Goal: Task Accomplishment & Management: Use online tool/utility

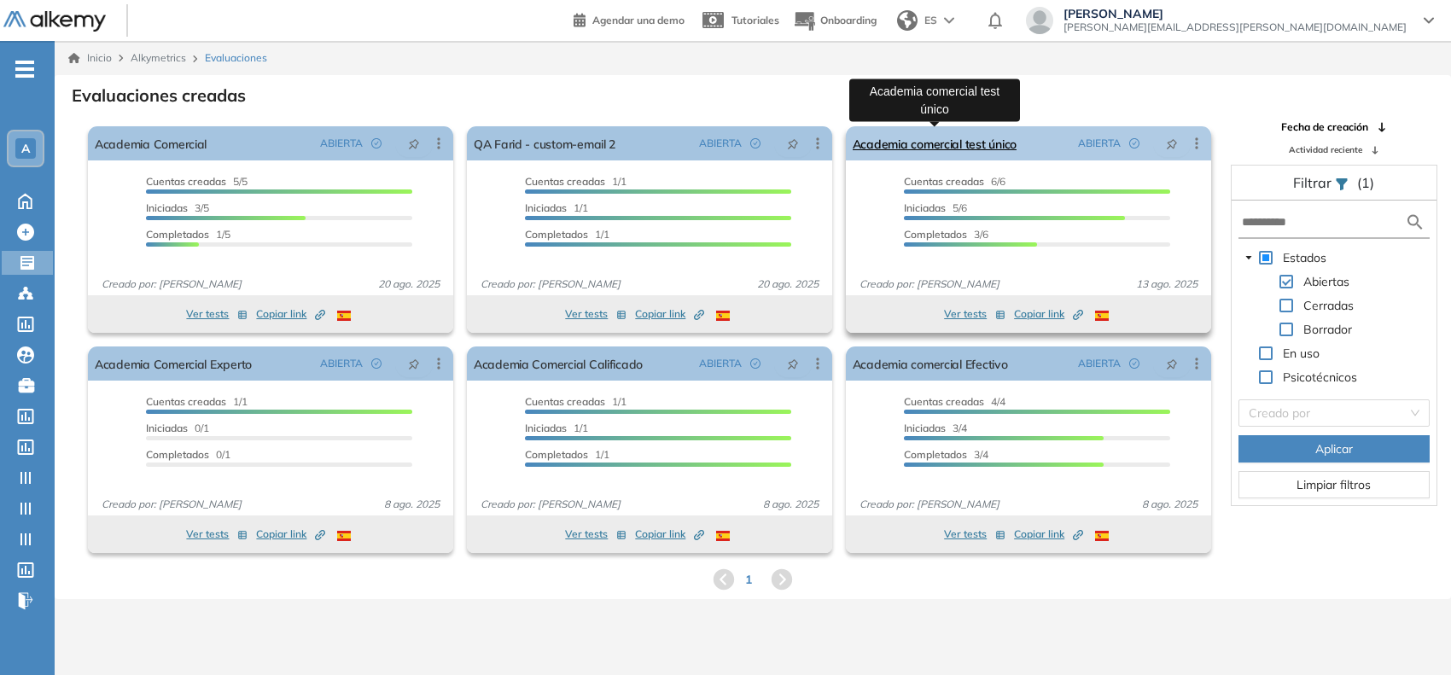
click at [945, 148] on link "Academia comercial test único" at bounding box center [935, 143] width 164 height 34
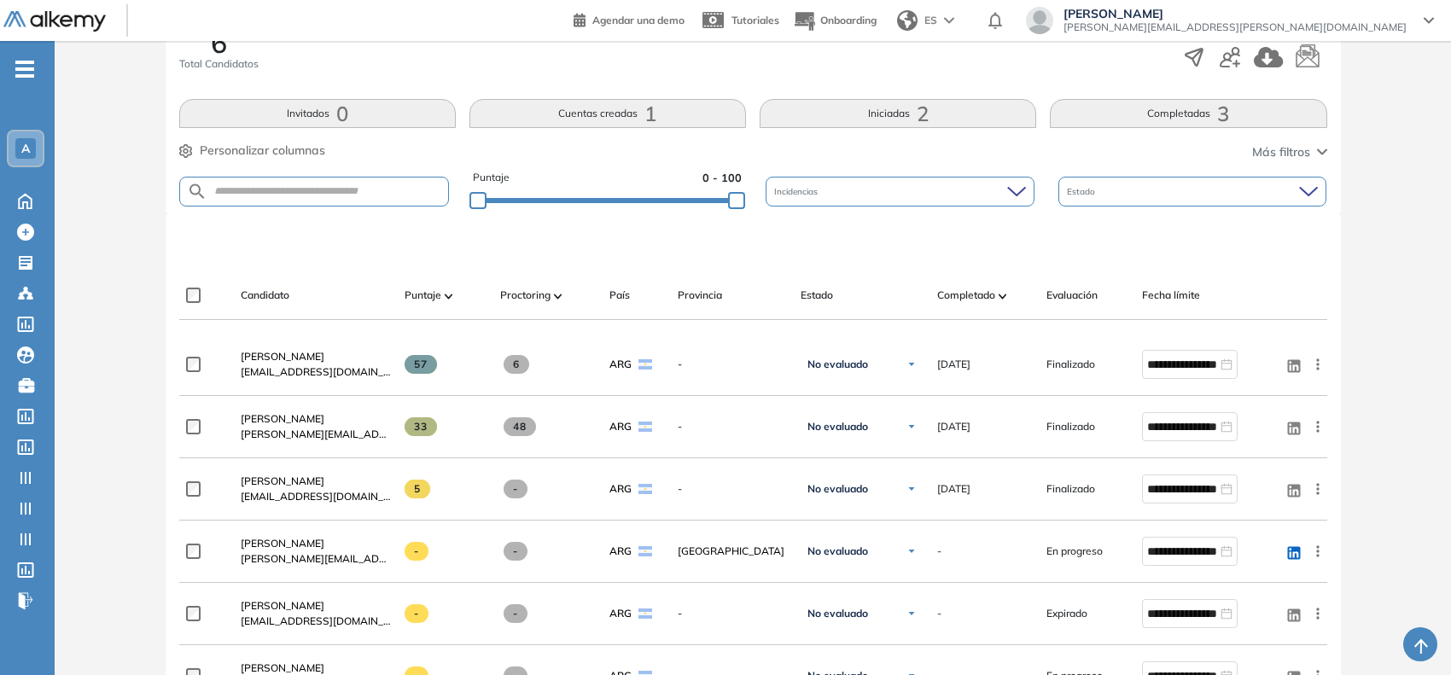
scroll to position [320, 0]
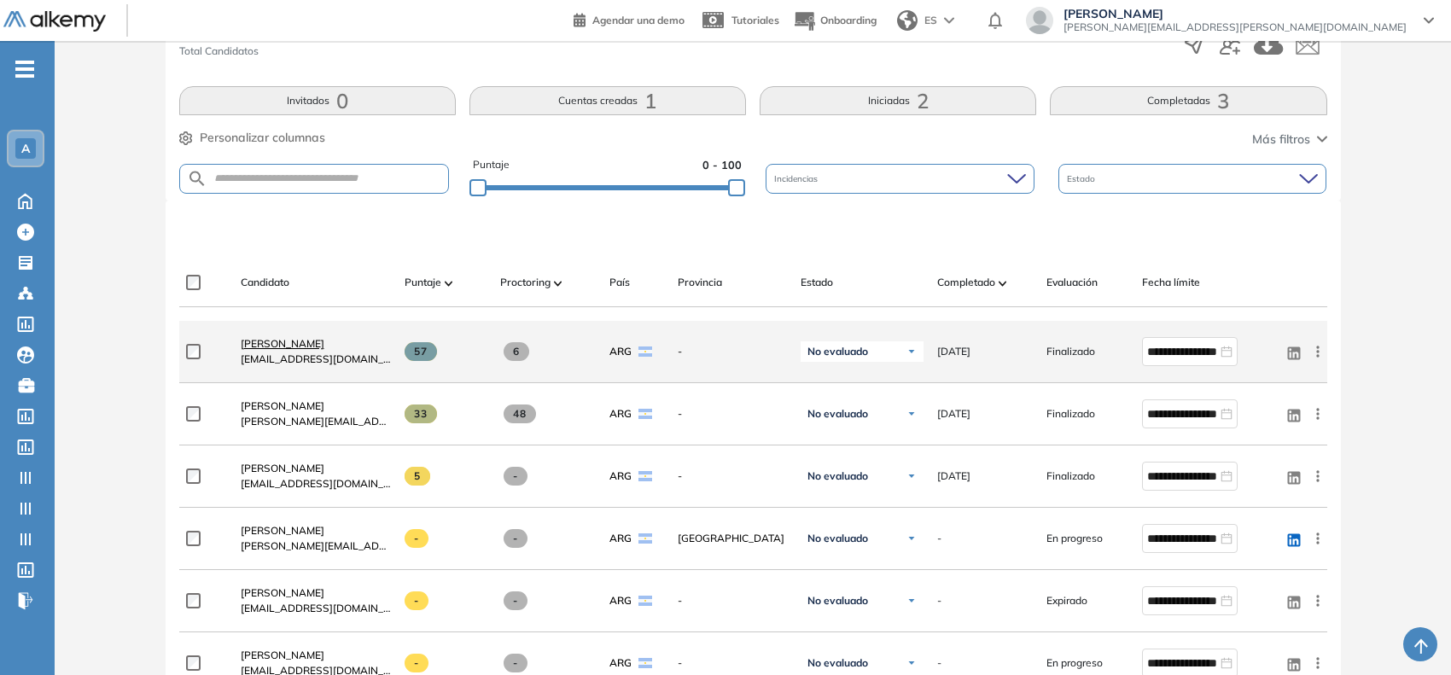
click at [282, 342] on span "Nery Roldan" at bounding box center [283, 343] width 84 height 13
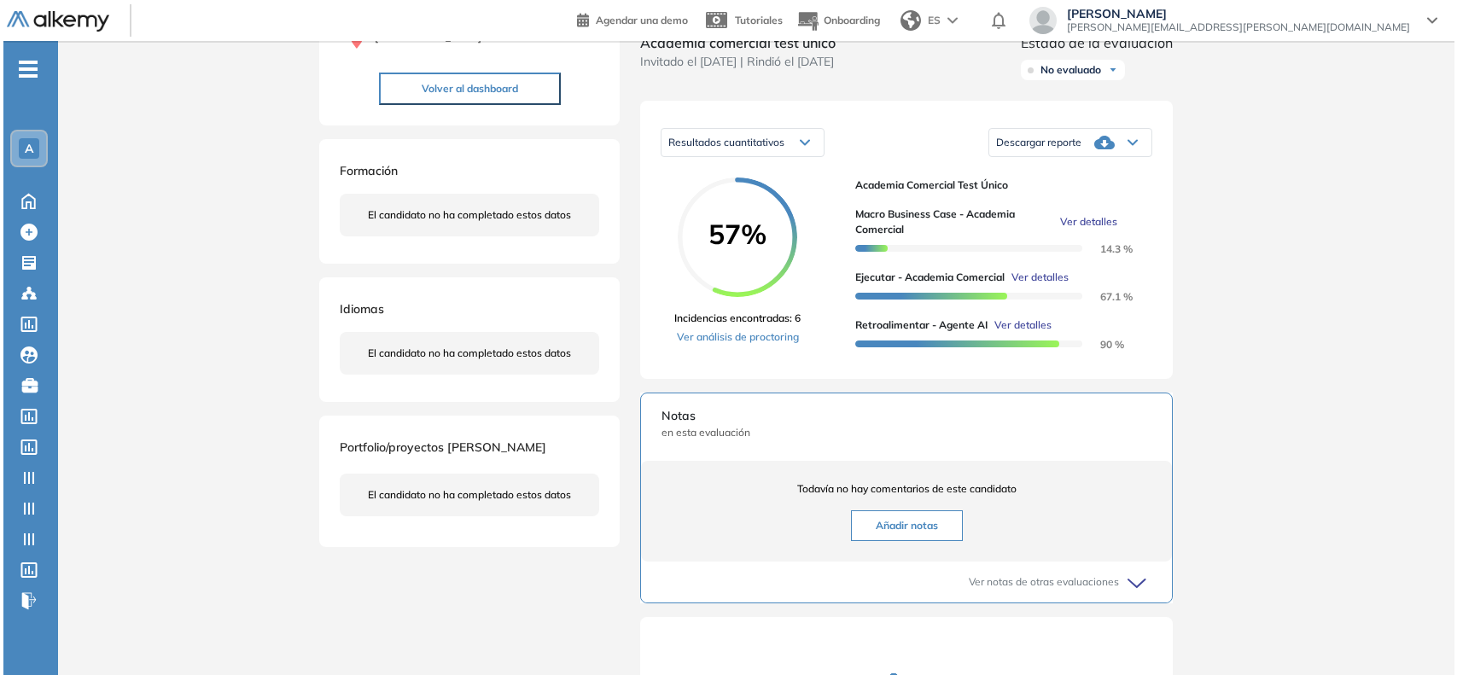
scroll to position [213, 0]
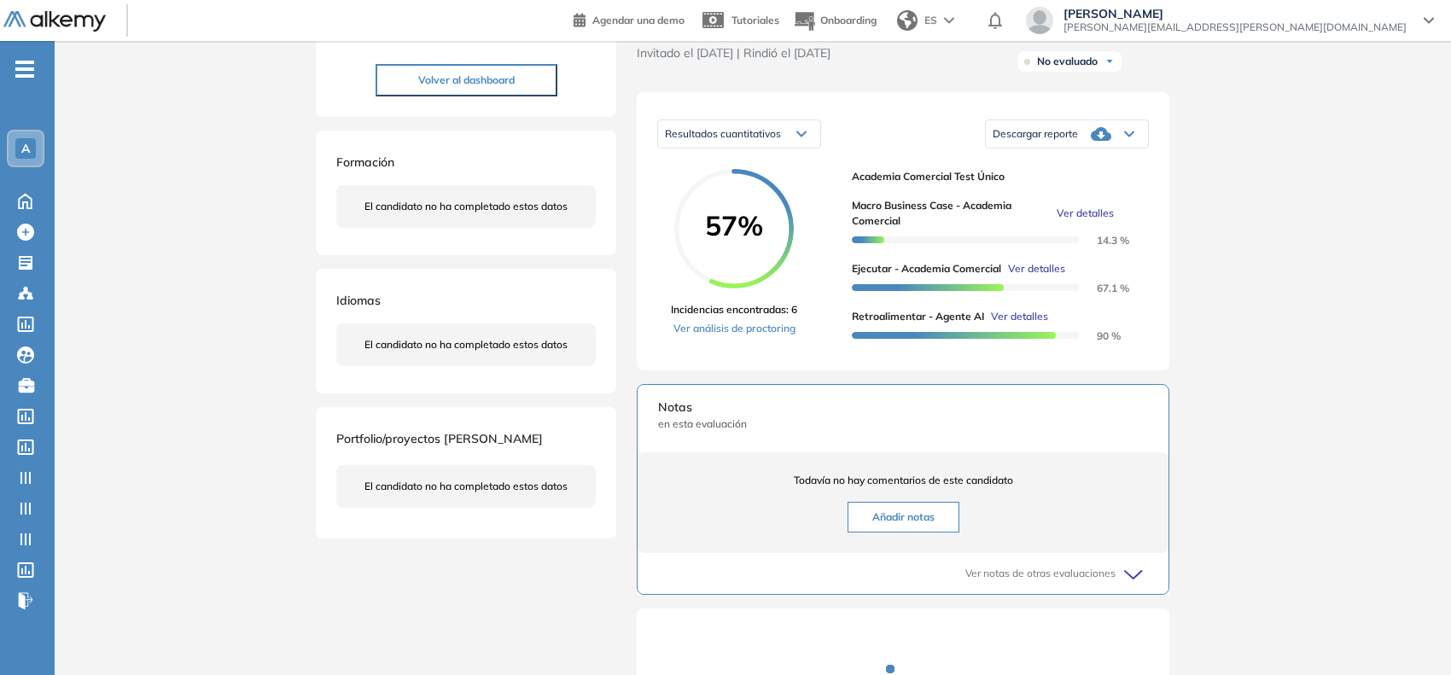
click at [1034, 277] on span "Ver detalles" at bounding box center [1036, 268] width 57 height 15
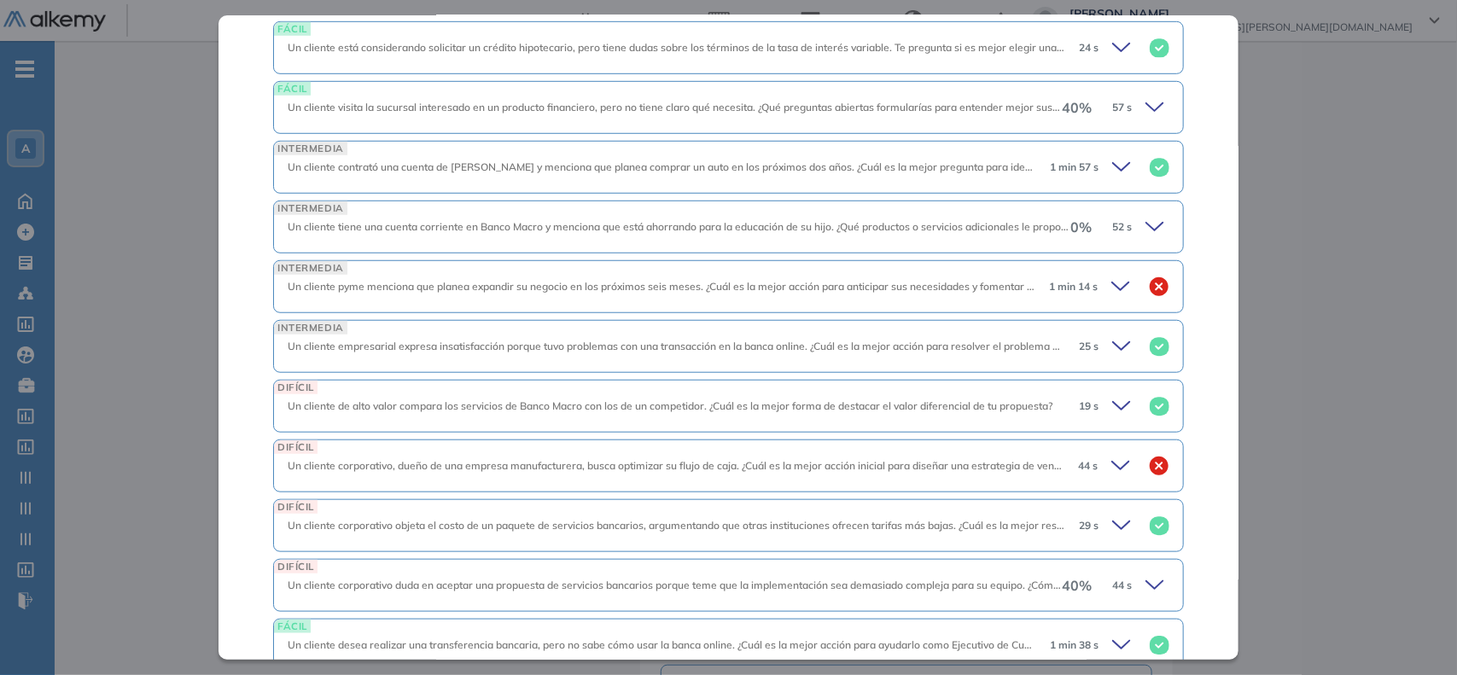
scroll to position [533, 0]
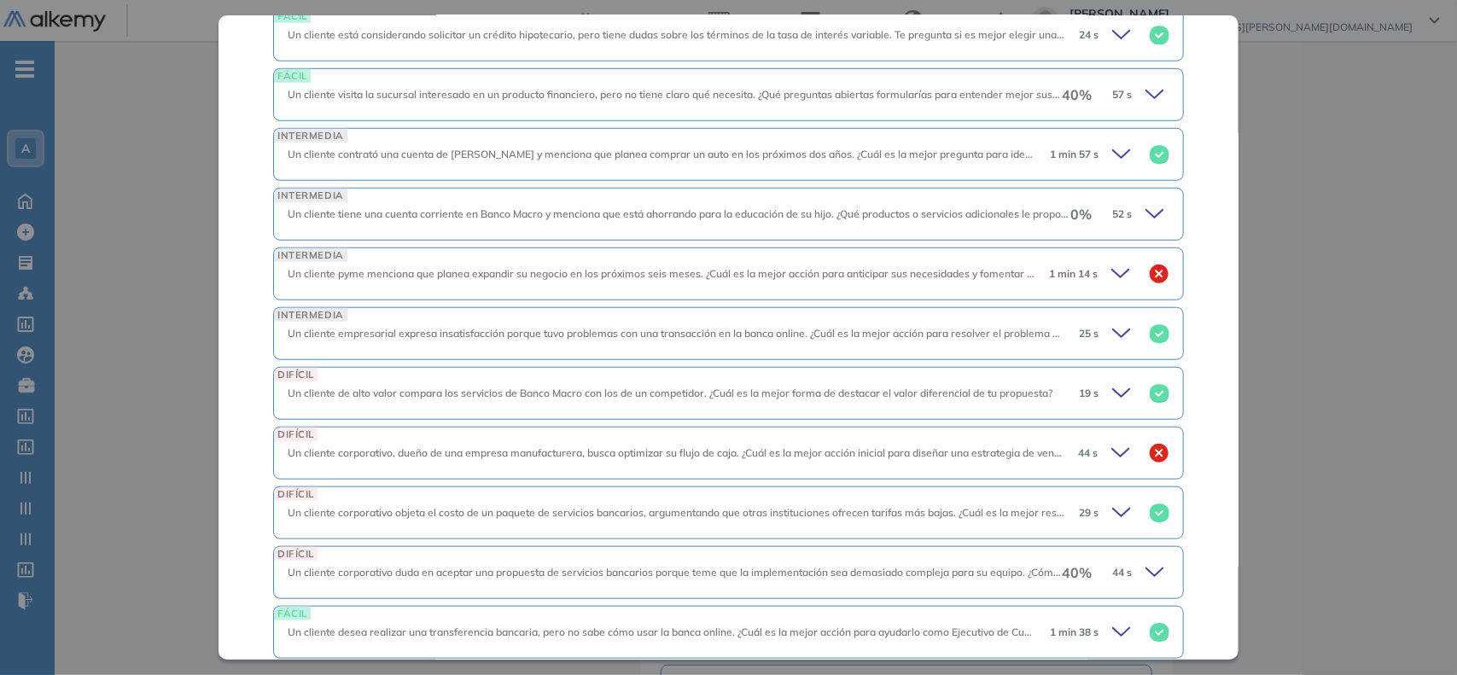
click at [1111, 278] on icon at bounding box center [1123, 274] width 24 height 24
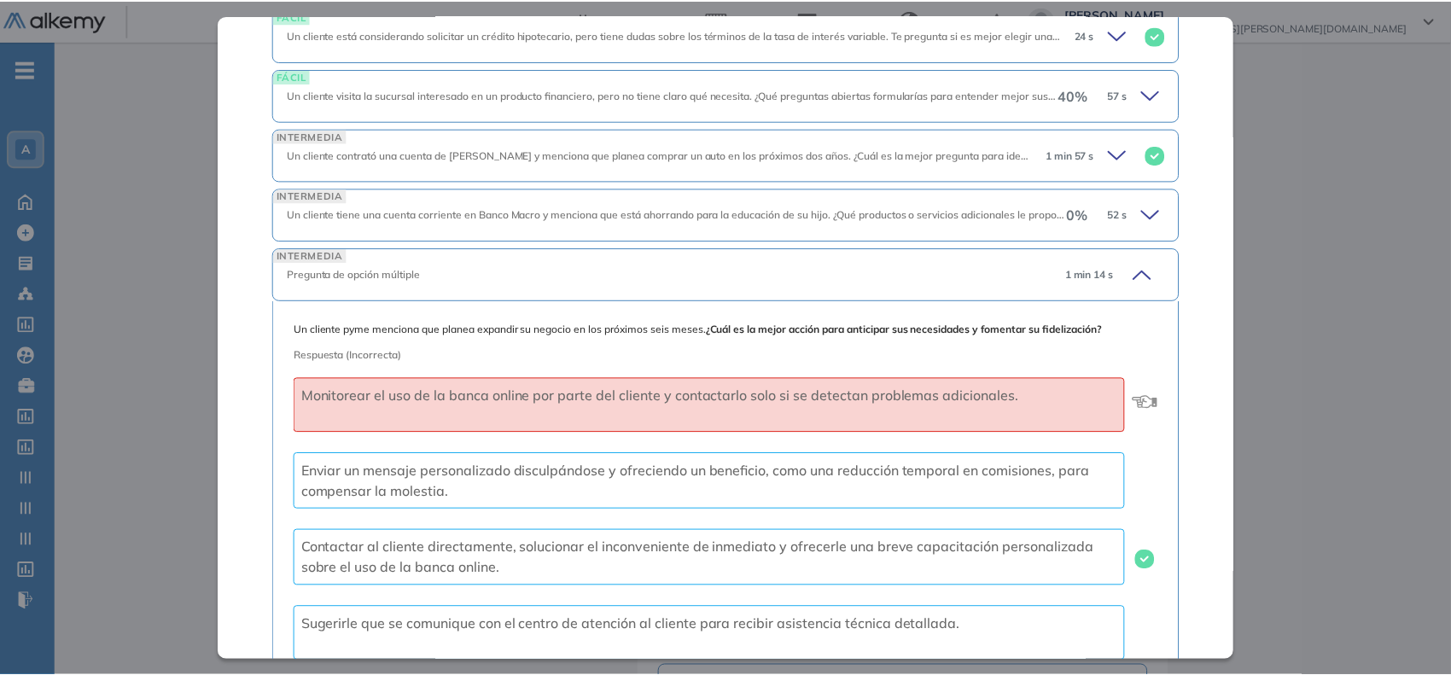
scroll to position [640, 0]
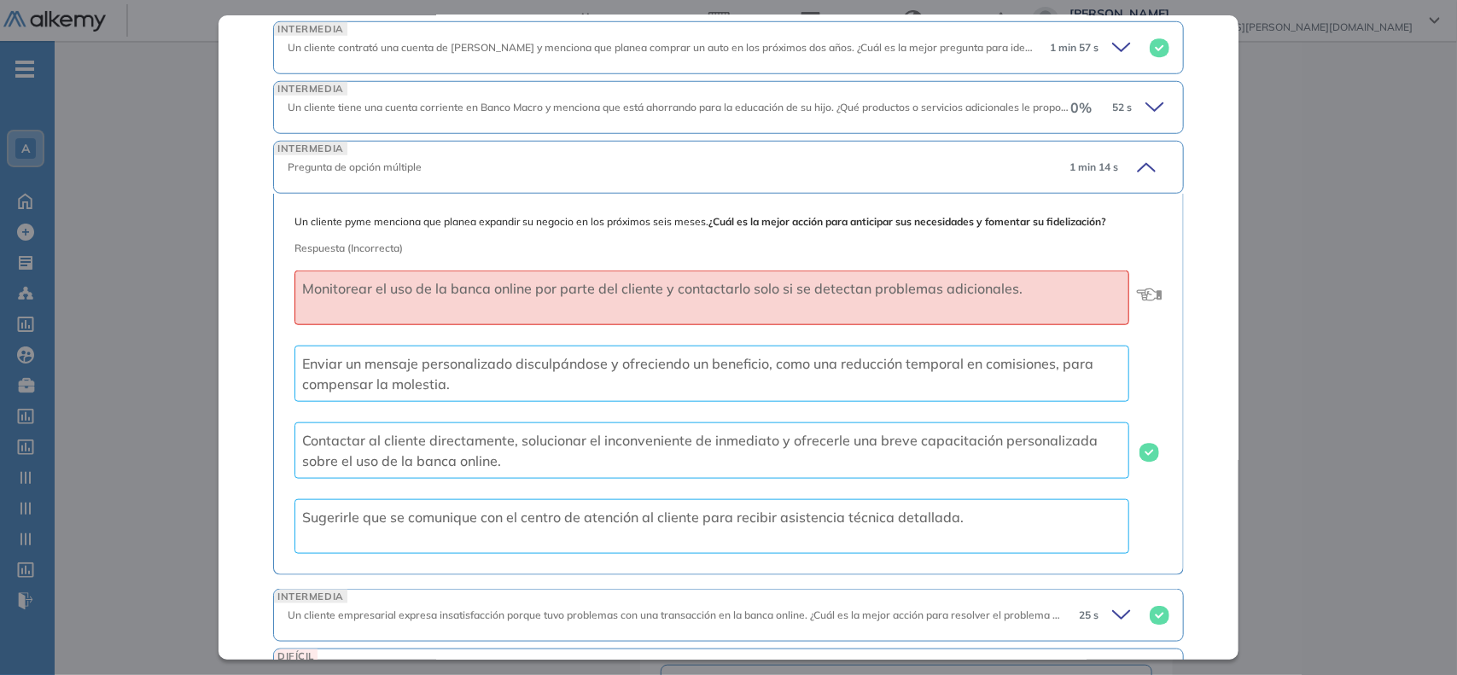
click at [910, 228] on b "¿Cuál es la mejor acción para anticipar sus necesidades y fomentar su fidelizac…" at bounding box center [907, 221] width 398 height 13
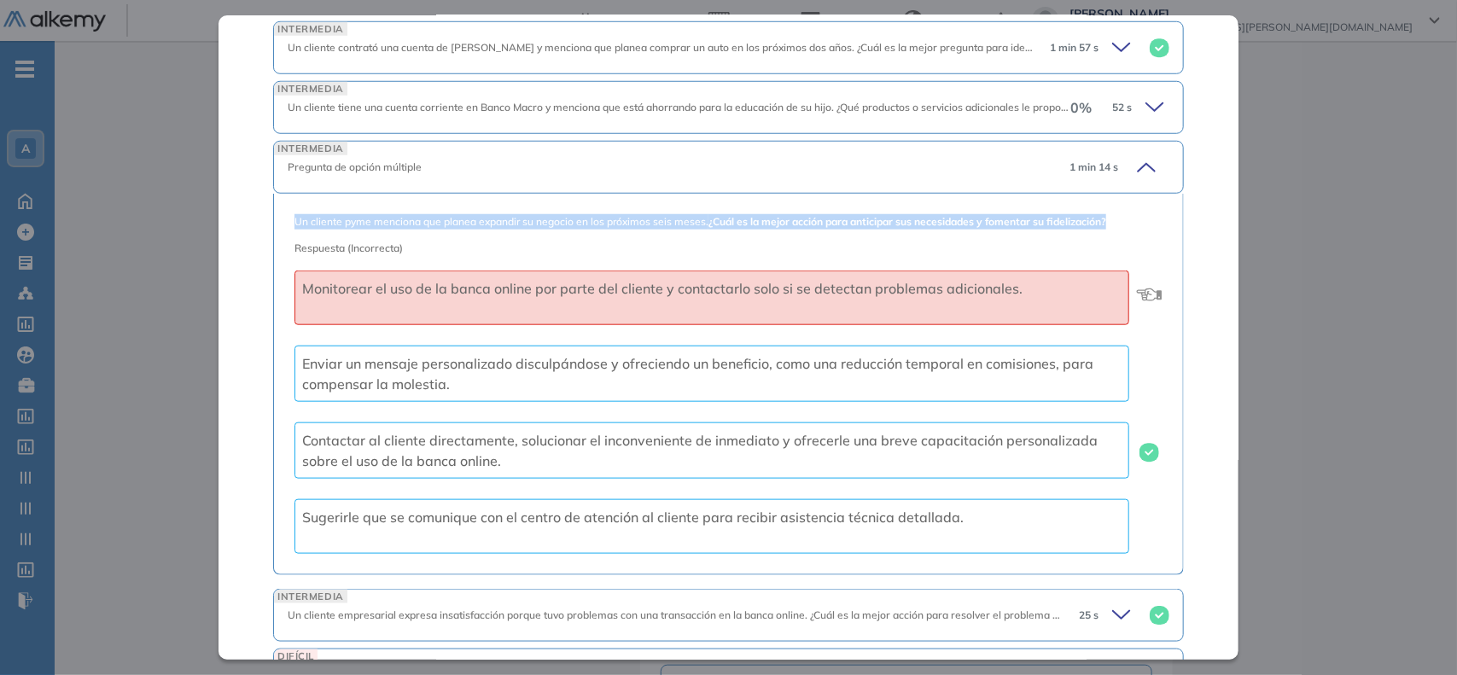
click at [910, 228] on b "¿Cuál es la mejor acción para anticipar sus necesidades y fomentar su fidelizac…" at bounding box center [907, 221] width 398 height 13
copy span "Un cliente pyme menciona que planea expandir su negocio en los próximos seis me…"
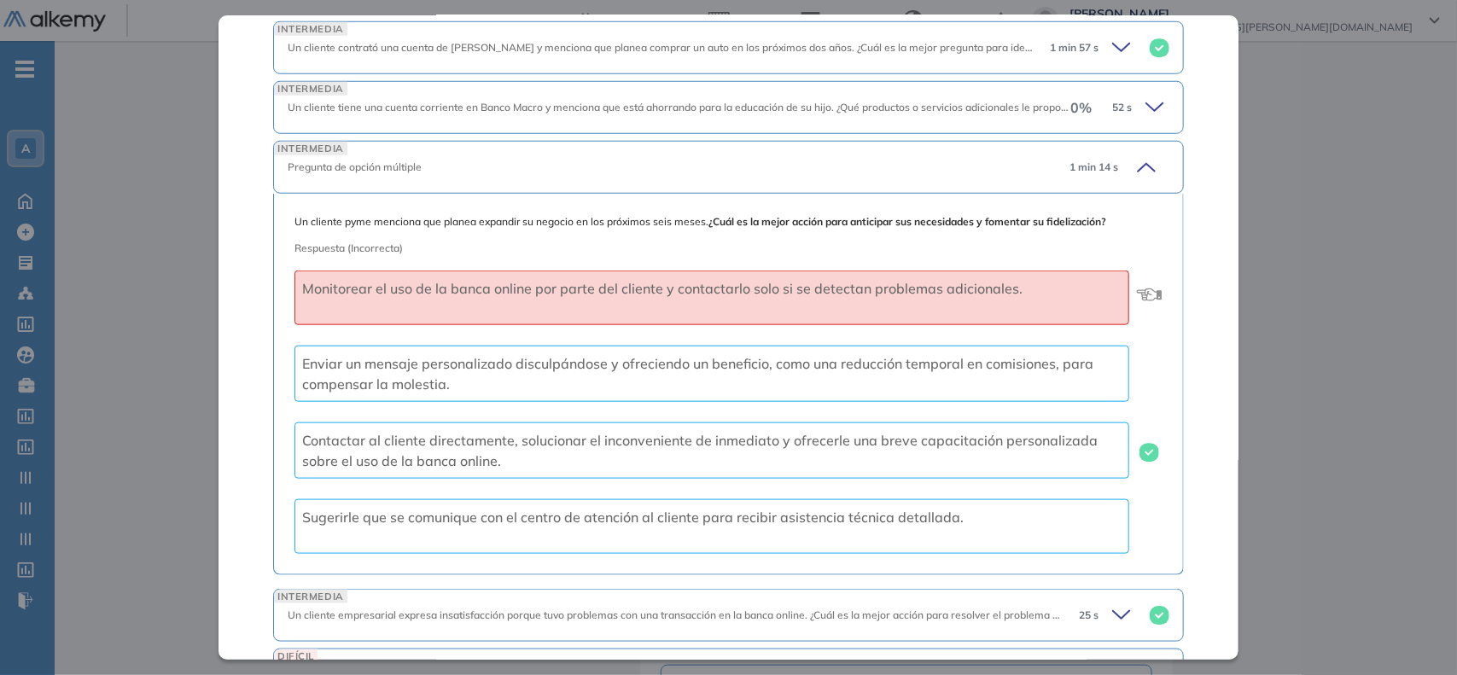
click at [608, 185] on div "INTERMEDIA Pregunta de opción múltiple 1 min 14 s" at bounding box center [728, 167] width 911 height 53
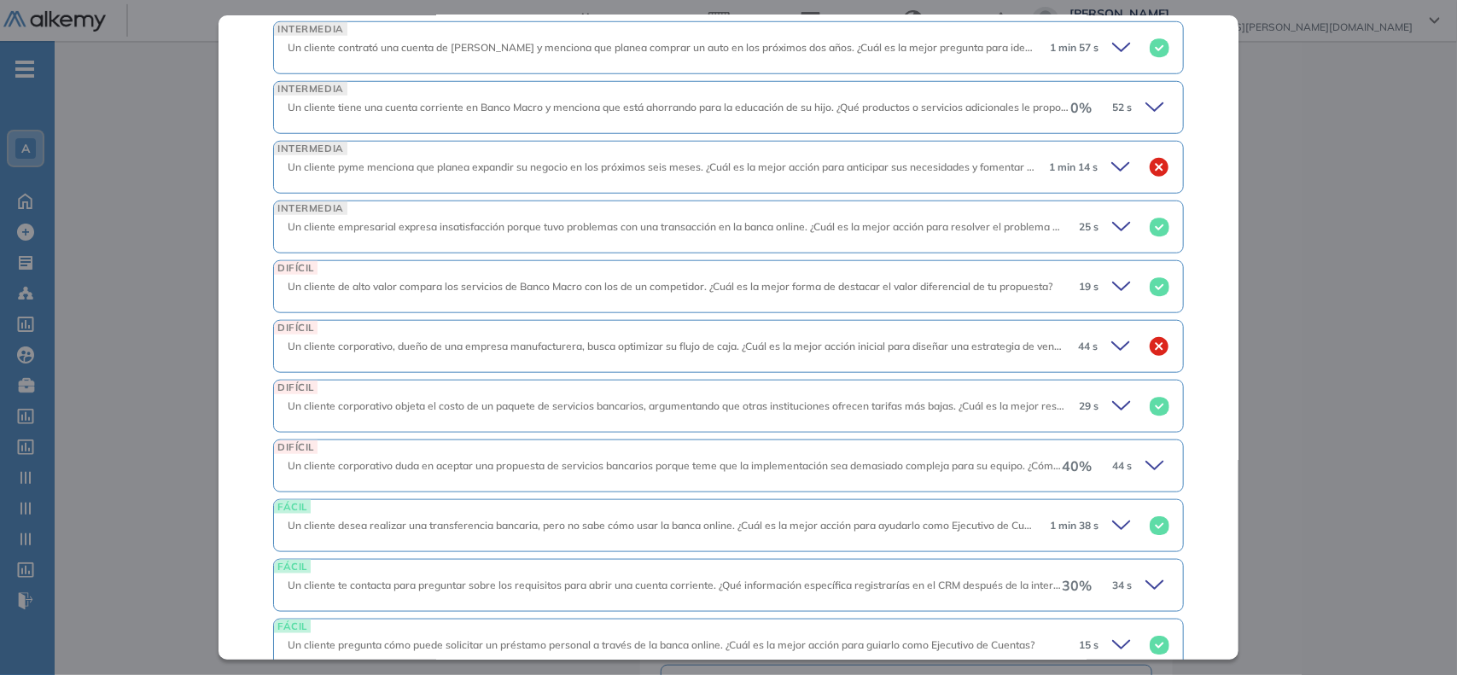
click at [608, 185] on div "INTERMEDIA Un cliente pyme menciona que planea expandir su negocio en los próxi…" at bounding box center [728, 167] width 911 height 53
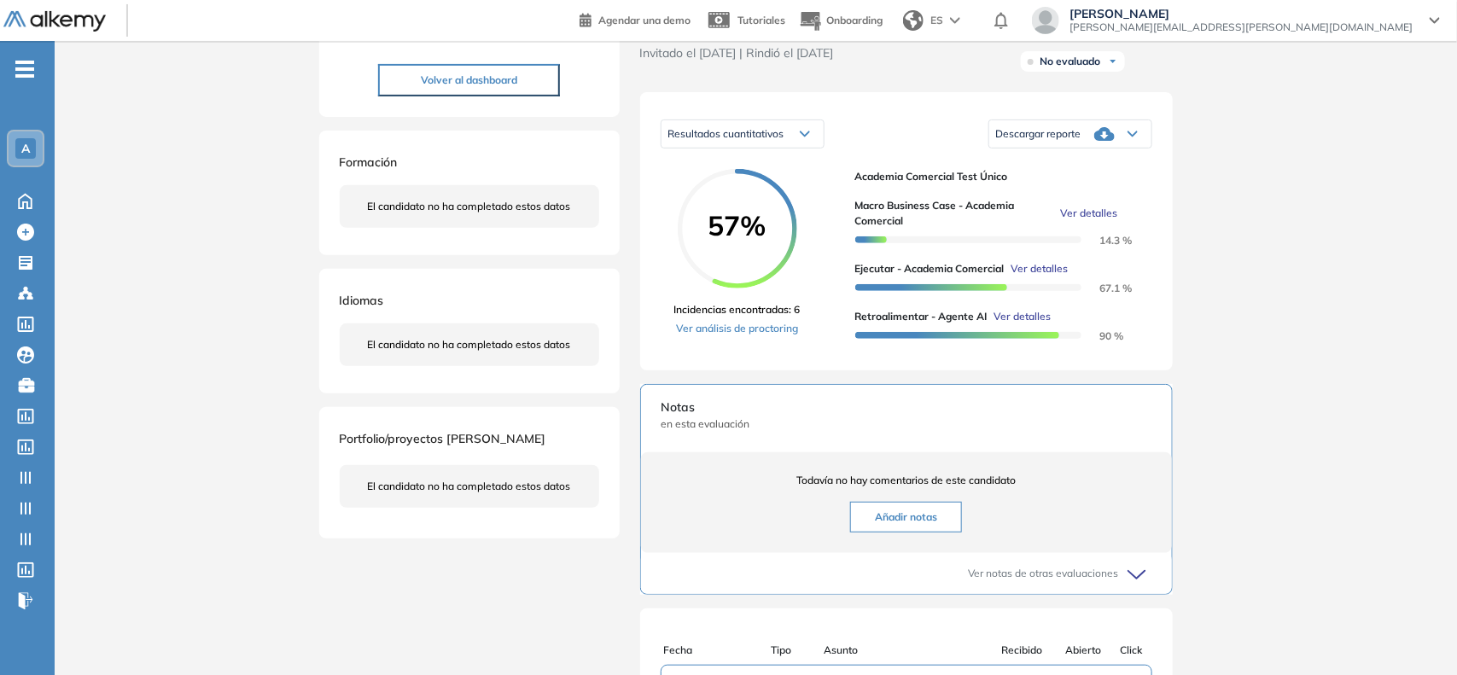
click at [202, 201] on div "Inicio Alkymetrics Evaluaciones Dashboard Candidato Ejecutar - Academia Comerci…" at bounding box center [756, 366] width 1402 height 1077
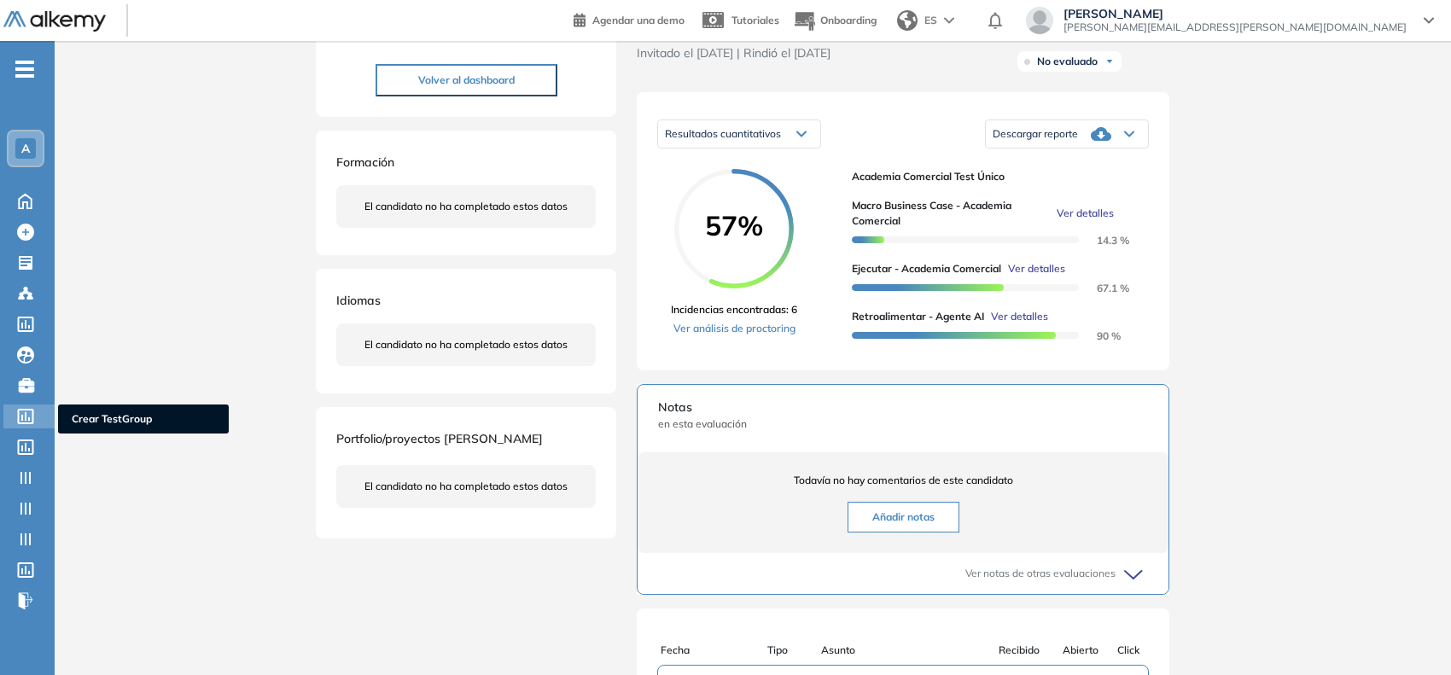
click at [31, 425] on div "Crear TestGroup Crear TestGroup" at bounding box center [28, 417] width 51 height 24
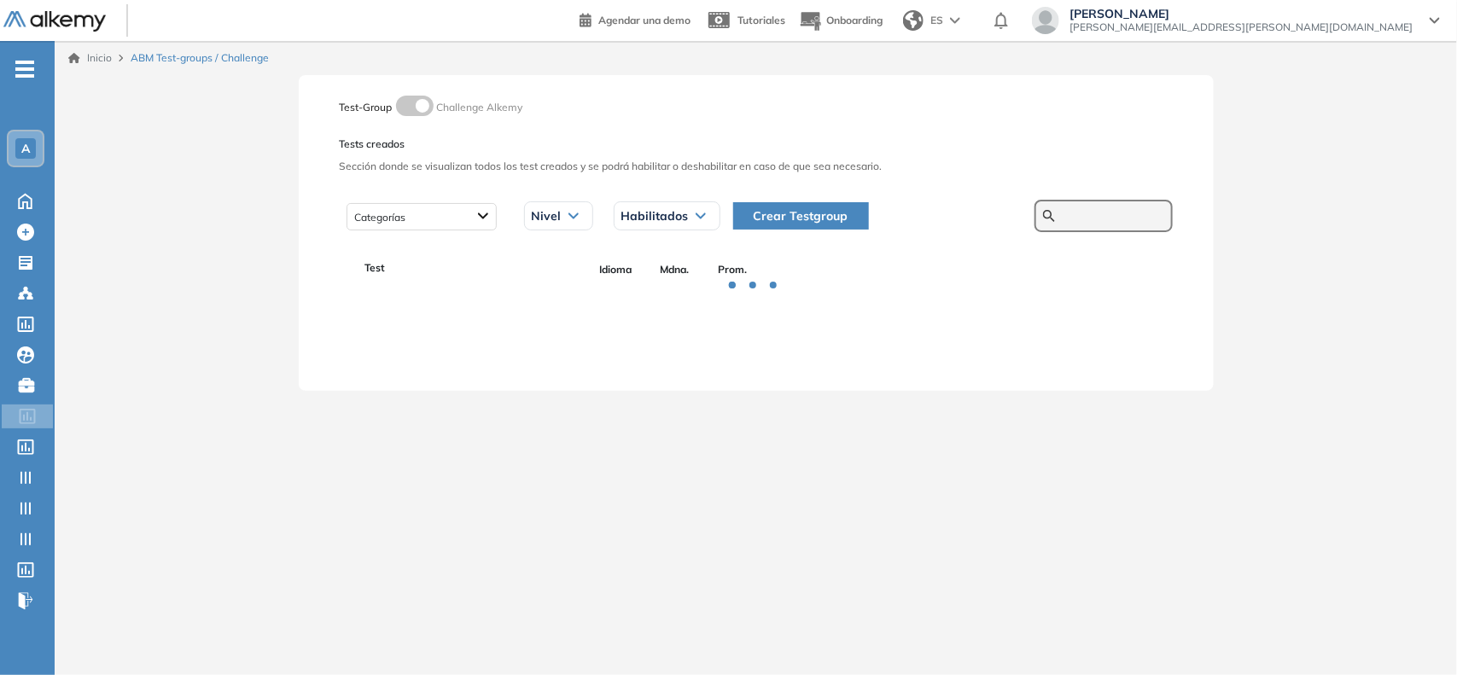
click at [1080, 216] on input "text" at bounding box center [1113, 215] width 102 height 15
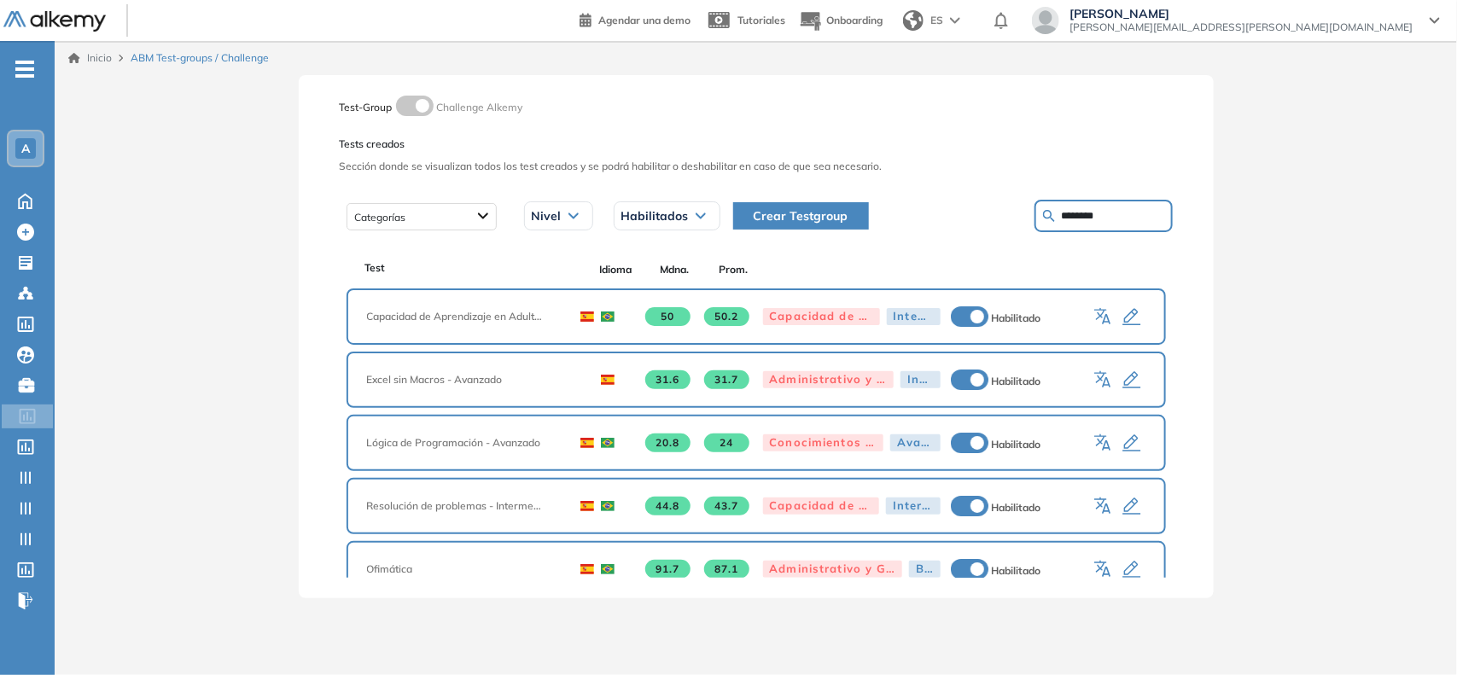
type input "********"
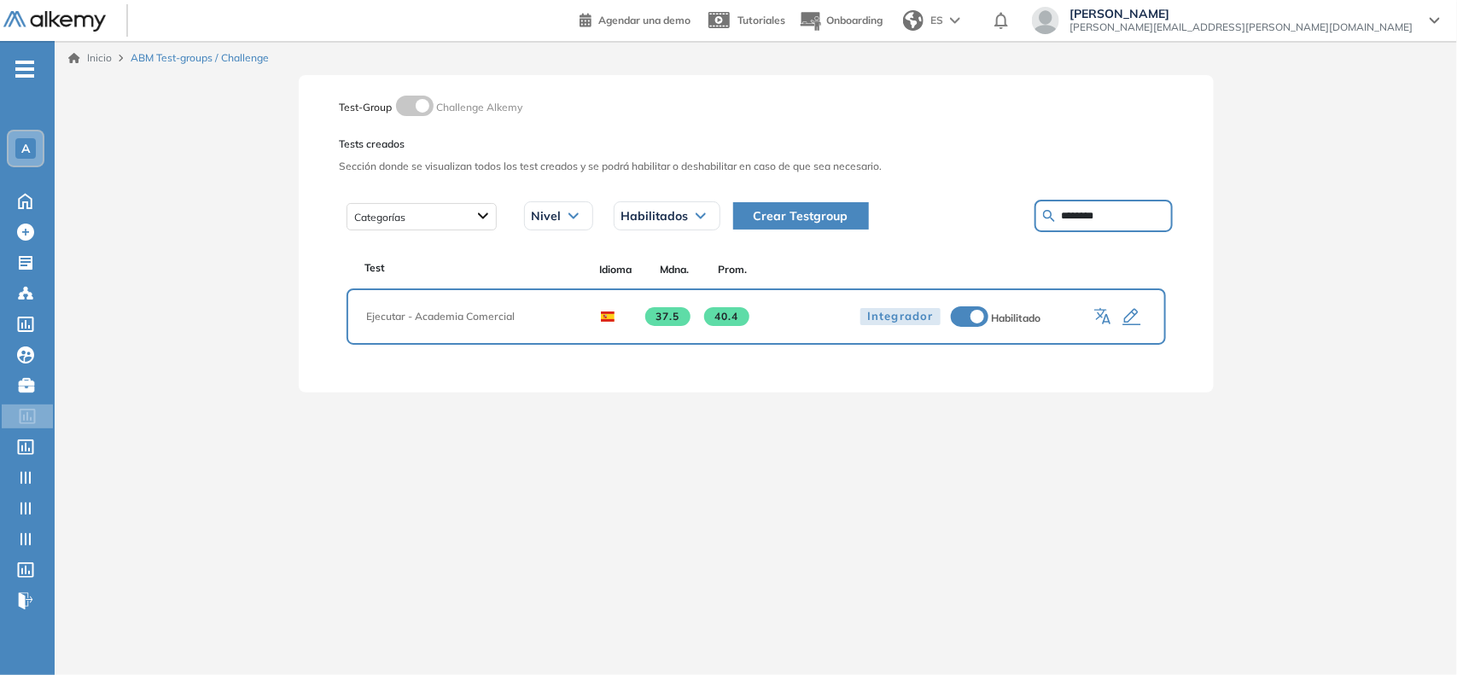
click at [1131, 317] on icon "button" at bounding box center [1132, 317] width 20 height 20
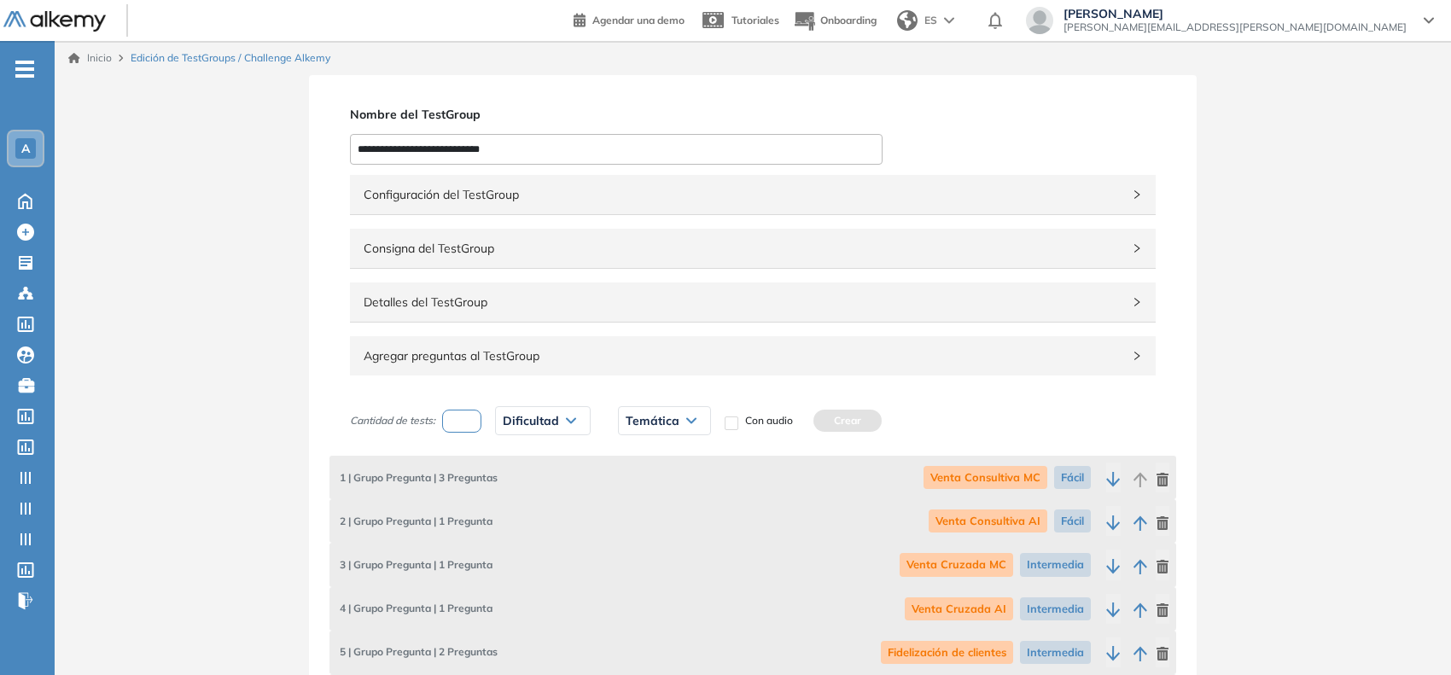
scroll to position [1781, 0]
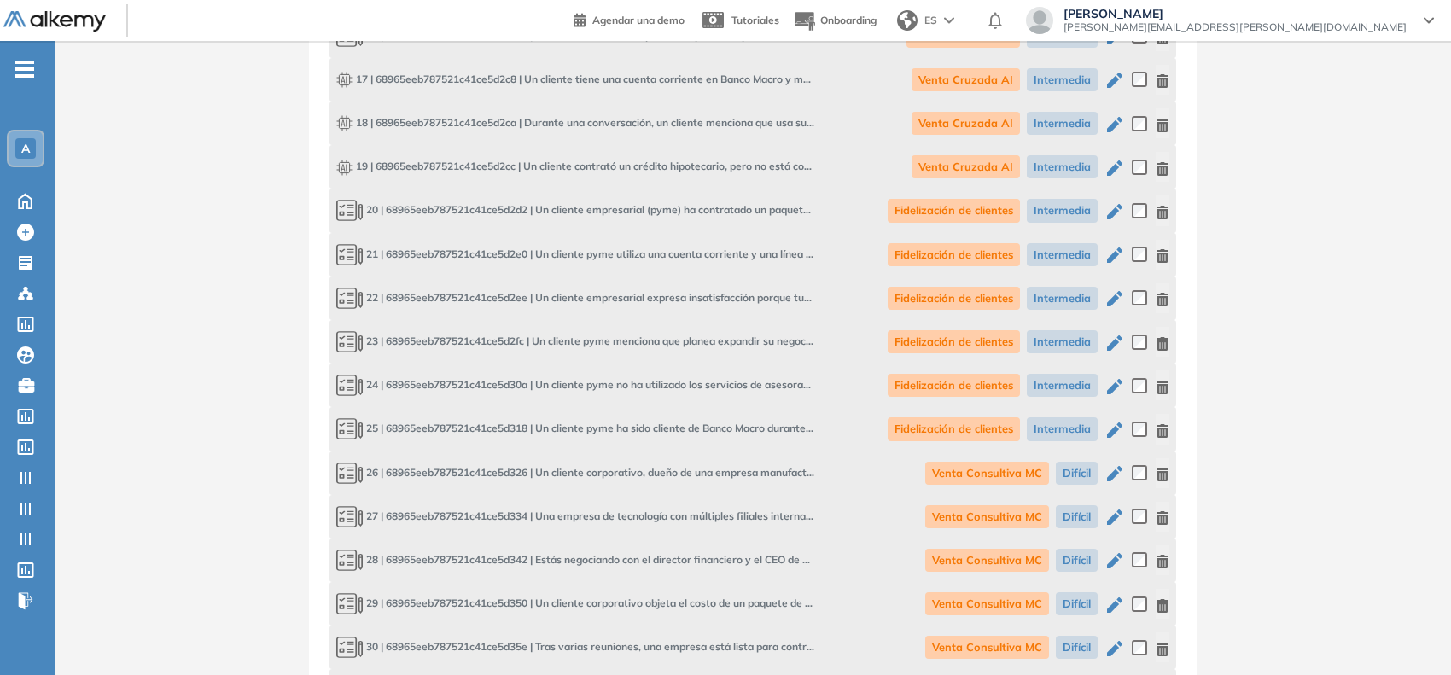
click at [1159, 337] on icon "button" at bounding box center [1163, 344] width 14 height 14
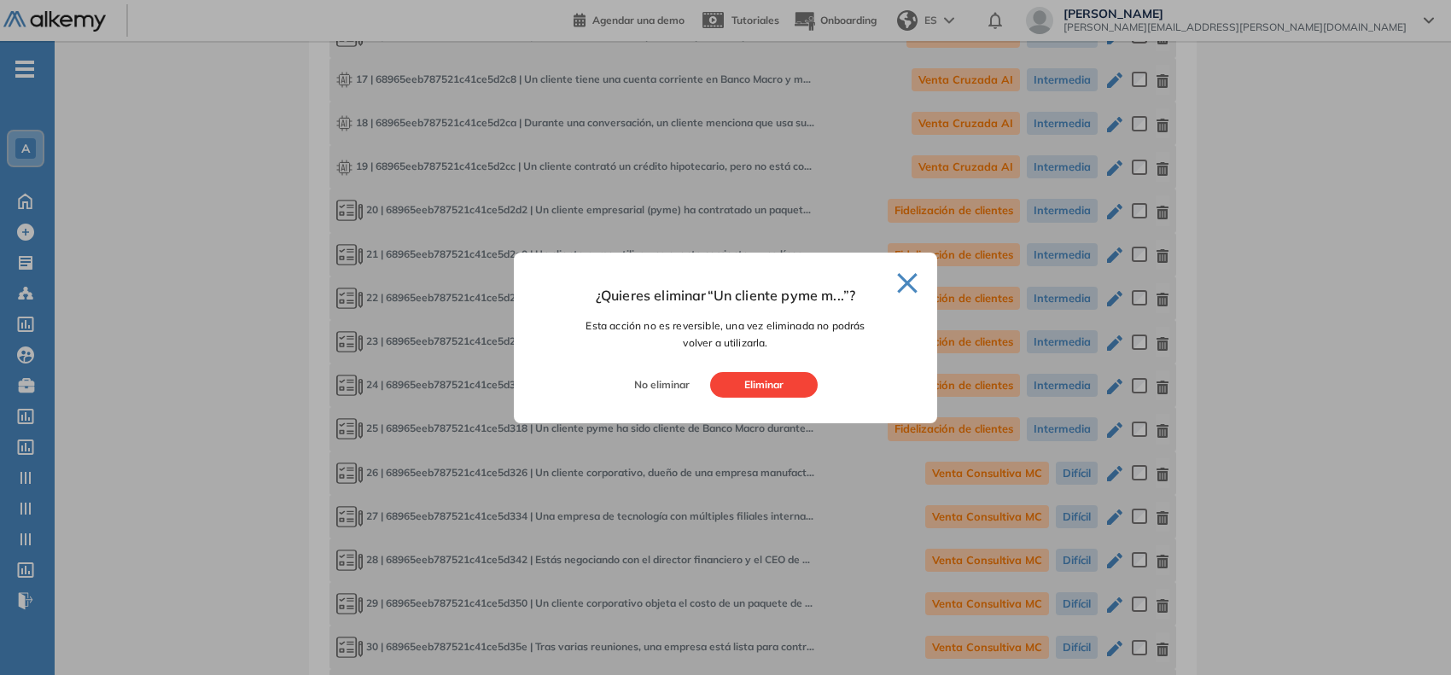
click at [782, 378] on button "Eliminar" at bounding box center [764, 385] width 108 height 26
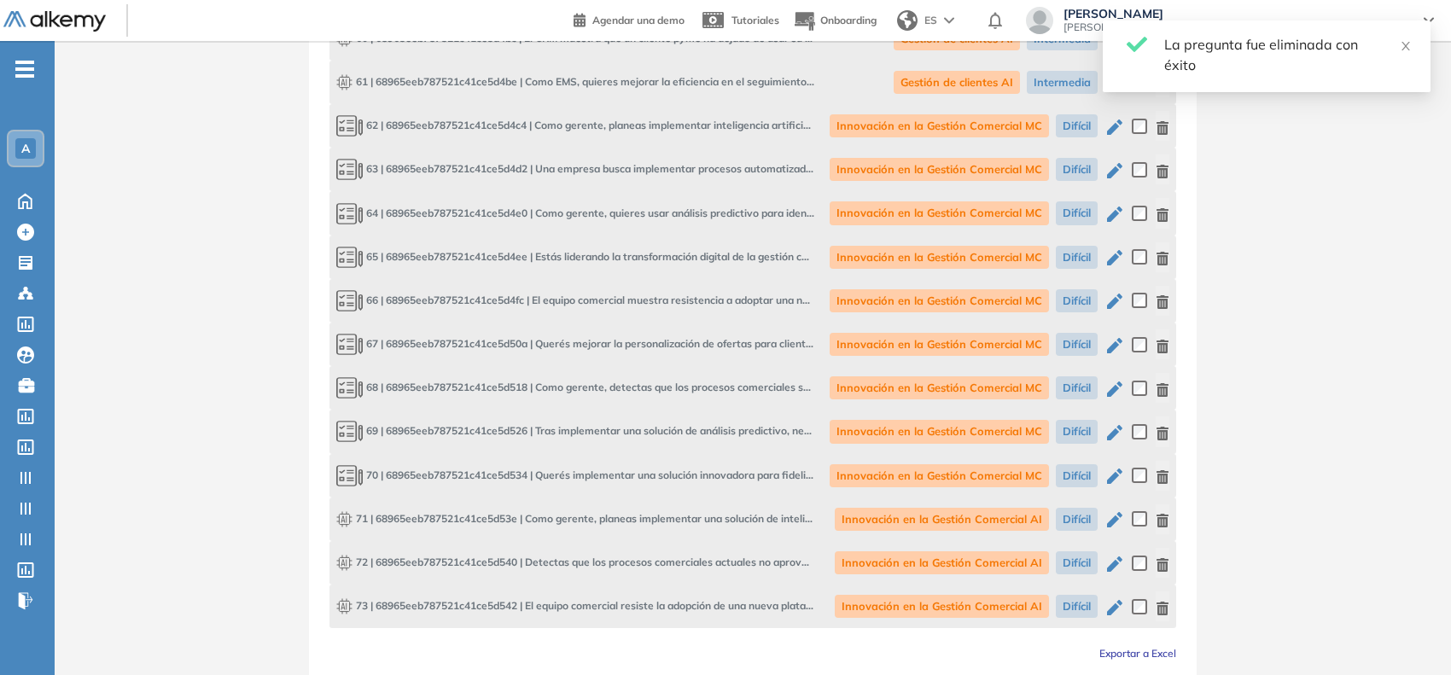
scroll to position [3749, 0]
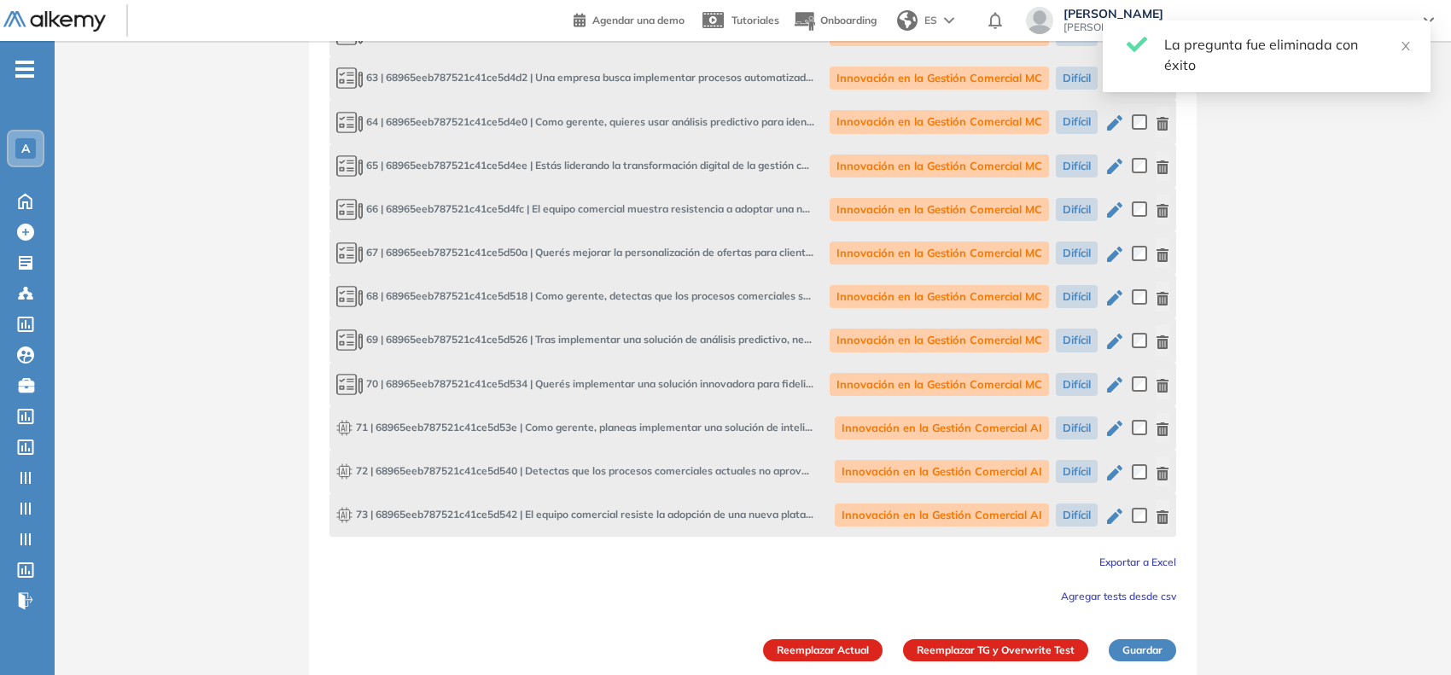
click at [982, 639] on button "Reemplazar TG y Overwrite Test" at bounding box center [995, 650] width 185 height 22
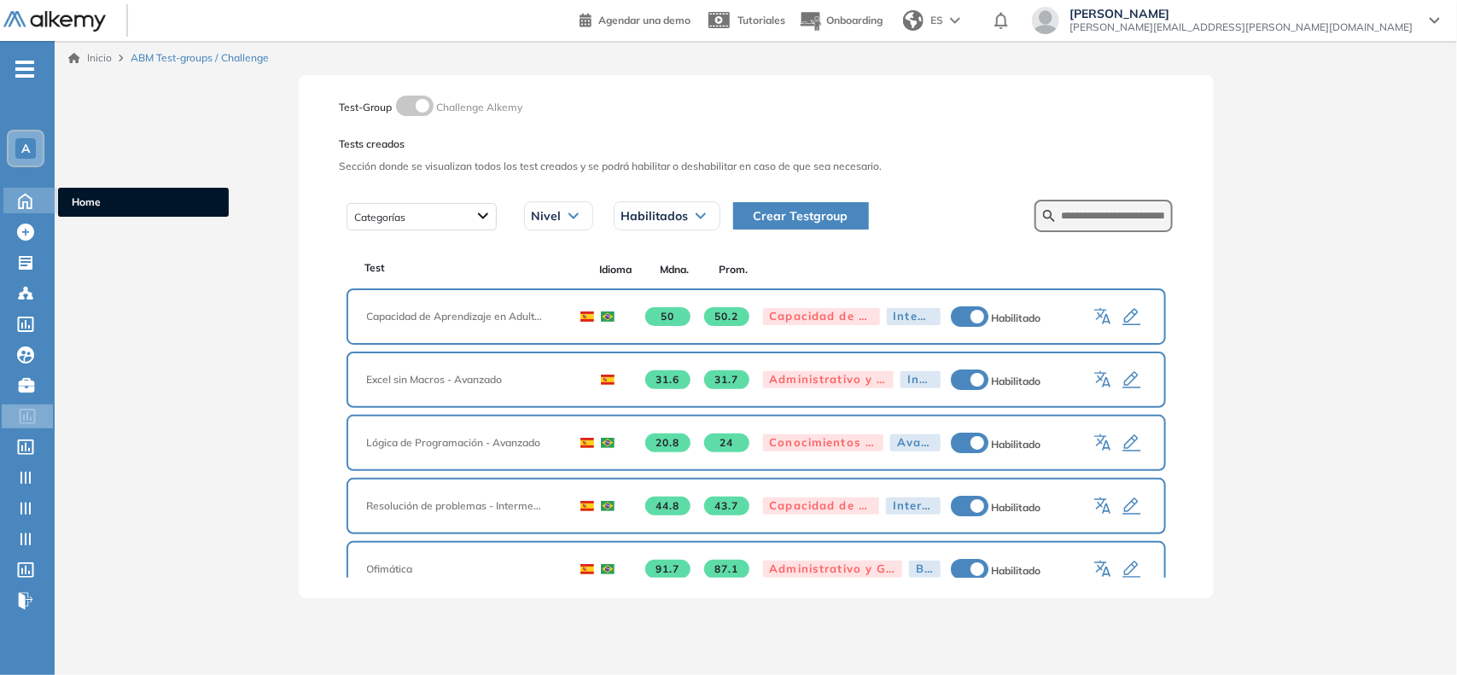
click at [31, 195] on icon at bounding box center [25, 199] width 30 height 20
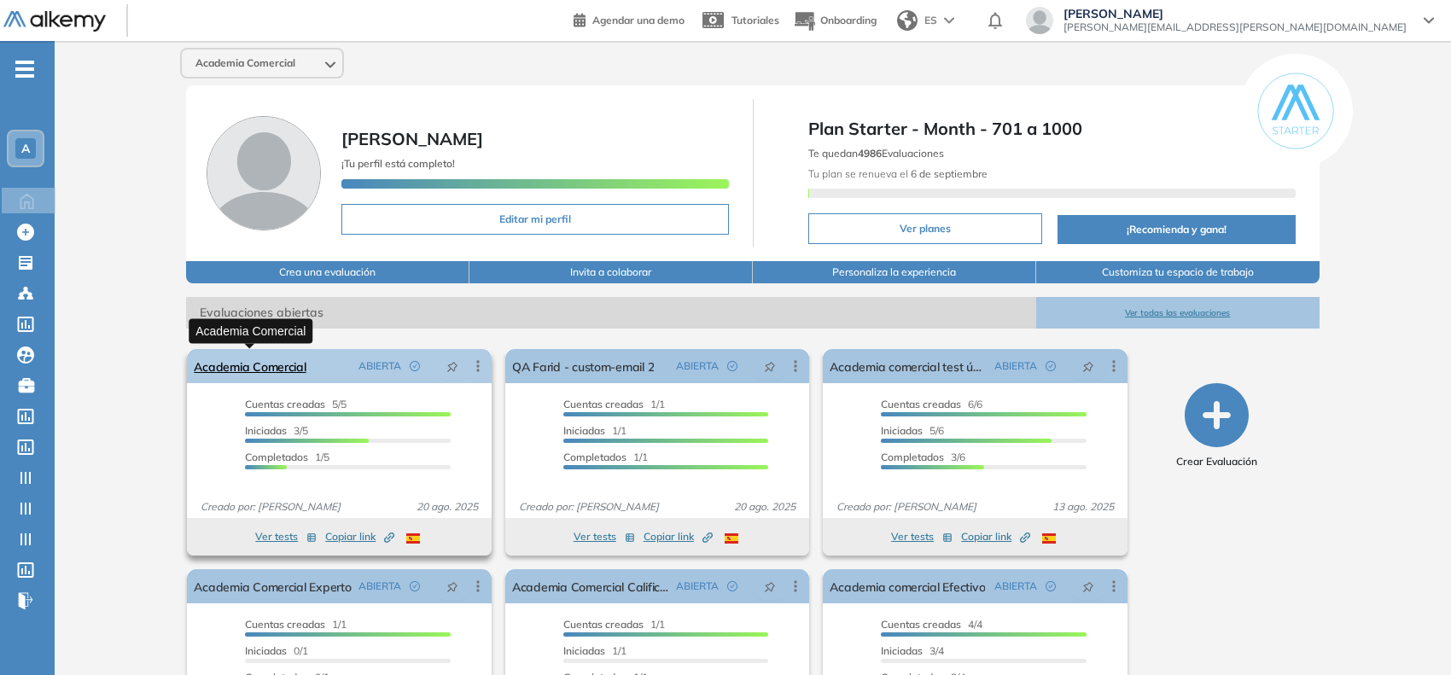
click at [283, 371] on link "Academia Comercial" at bounding box center [250, 366] width 112 height 34
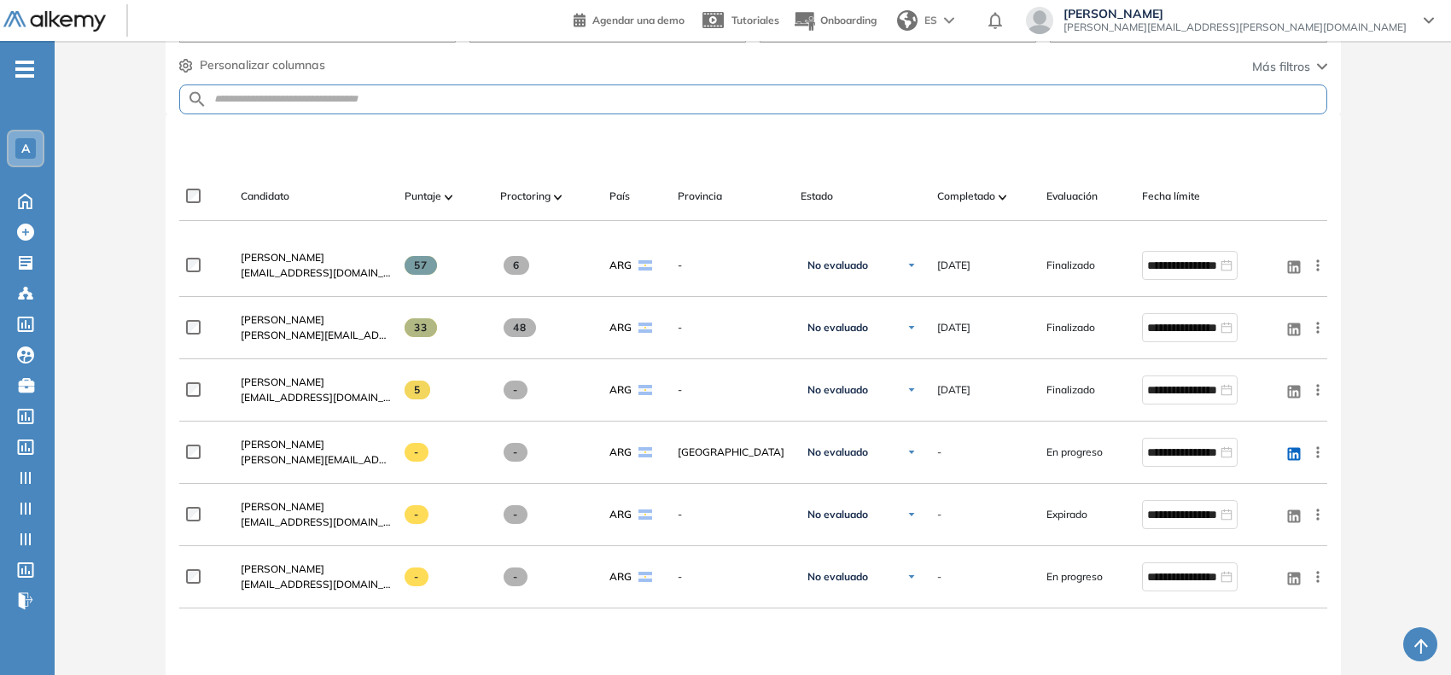
scroll to position [427, 0]
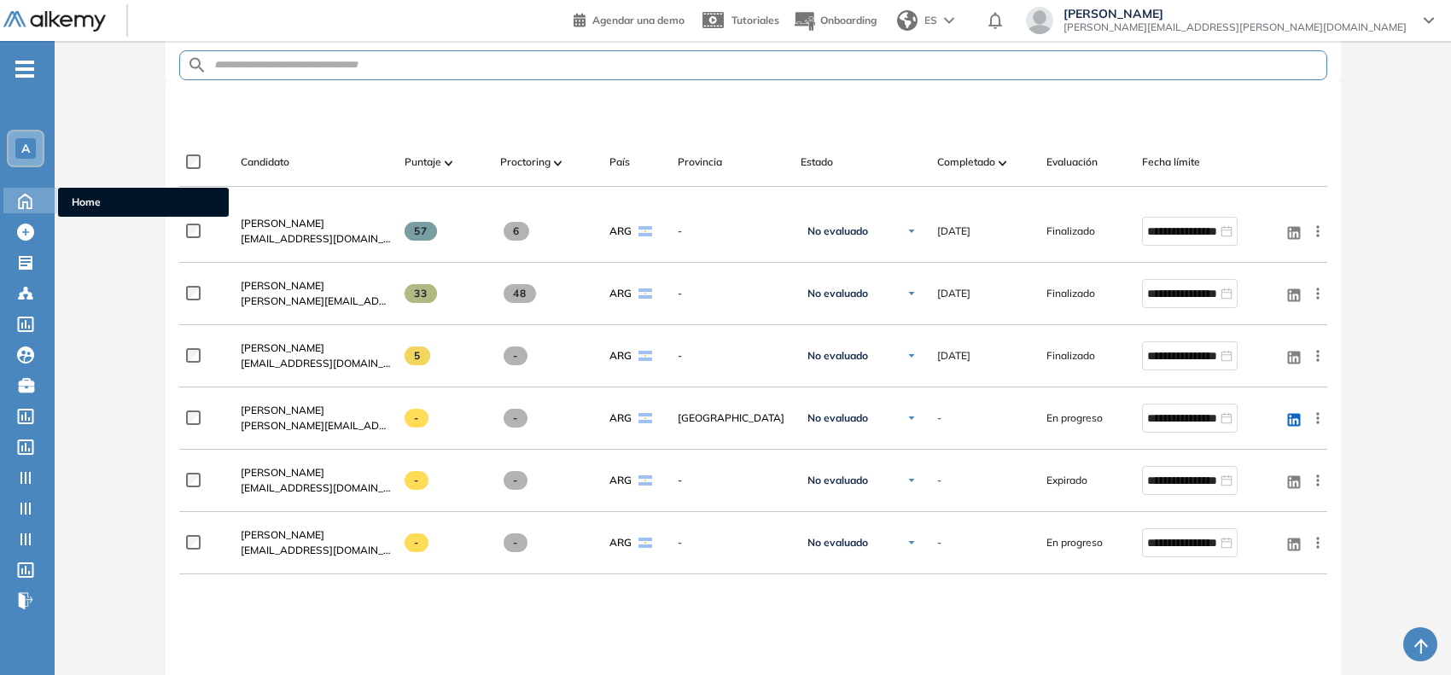
click at [23, 198] on icon at bounding box center [25, 199] width 30 height 20
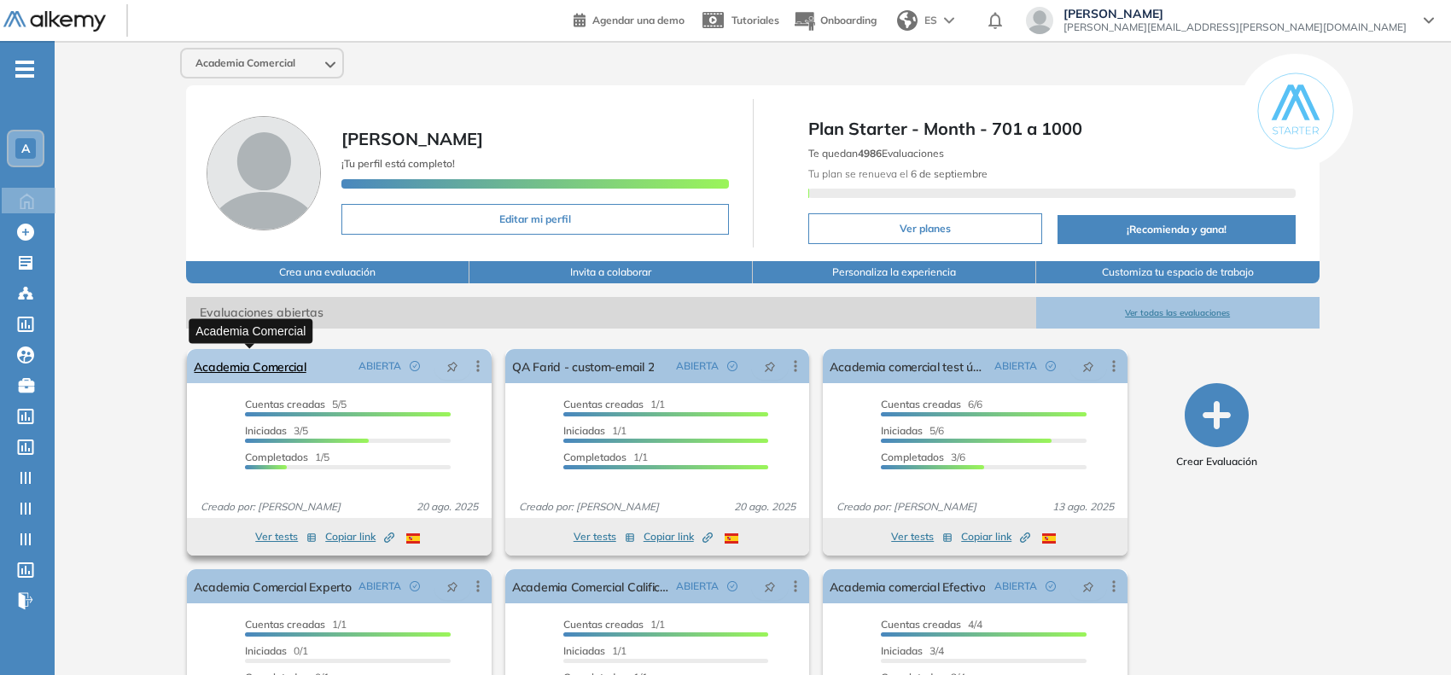
click at [241, 365] on link "Academia Comercial" at bounding box center [250, 366] width 112 height 34
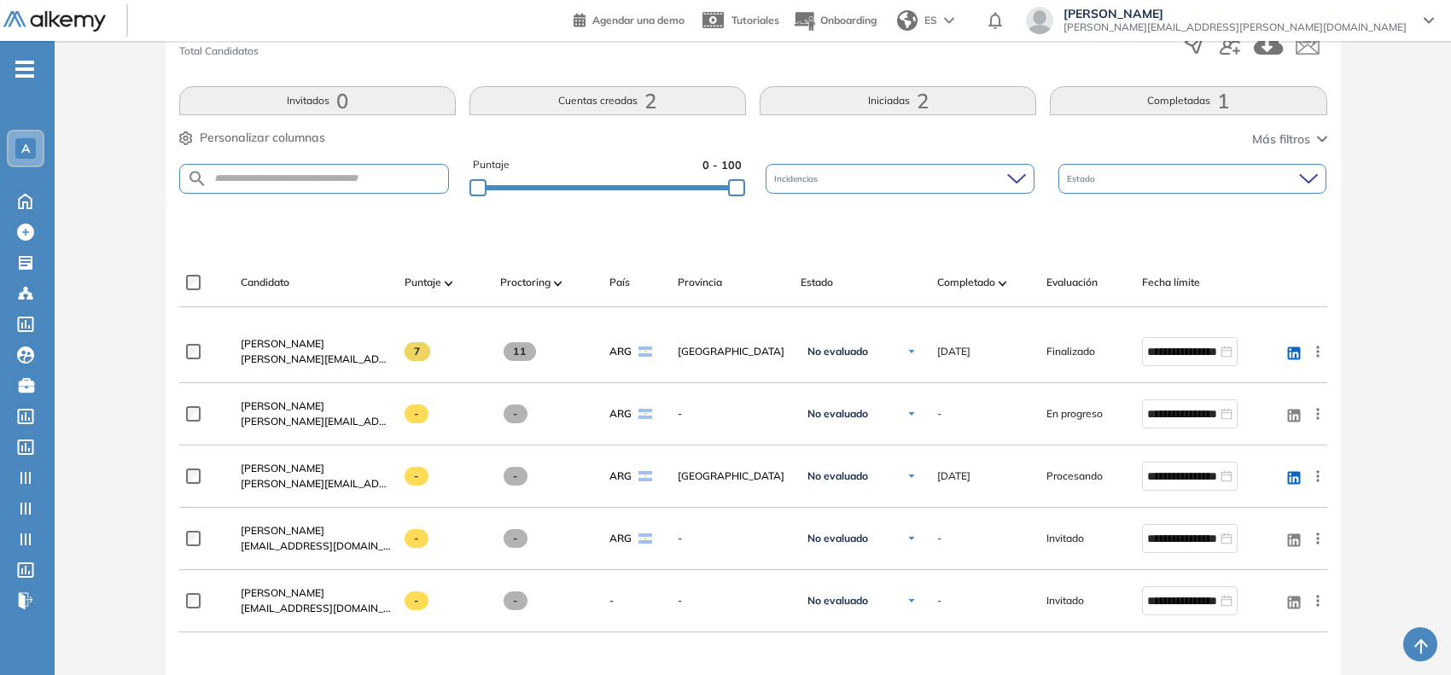
scroll to position [427, 0]
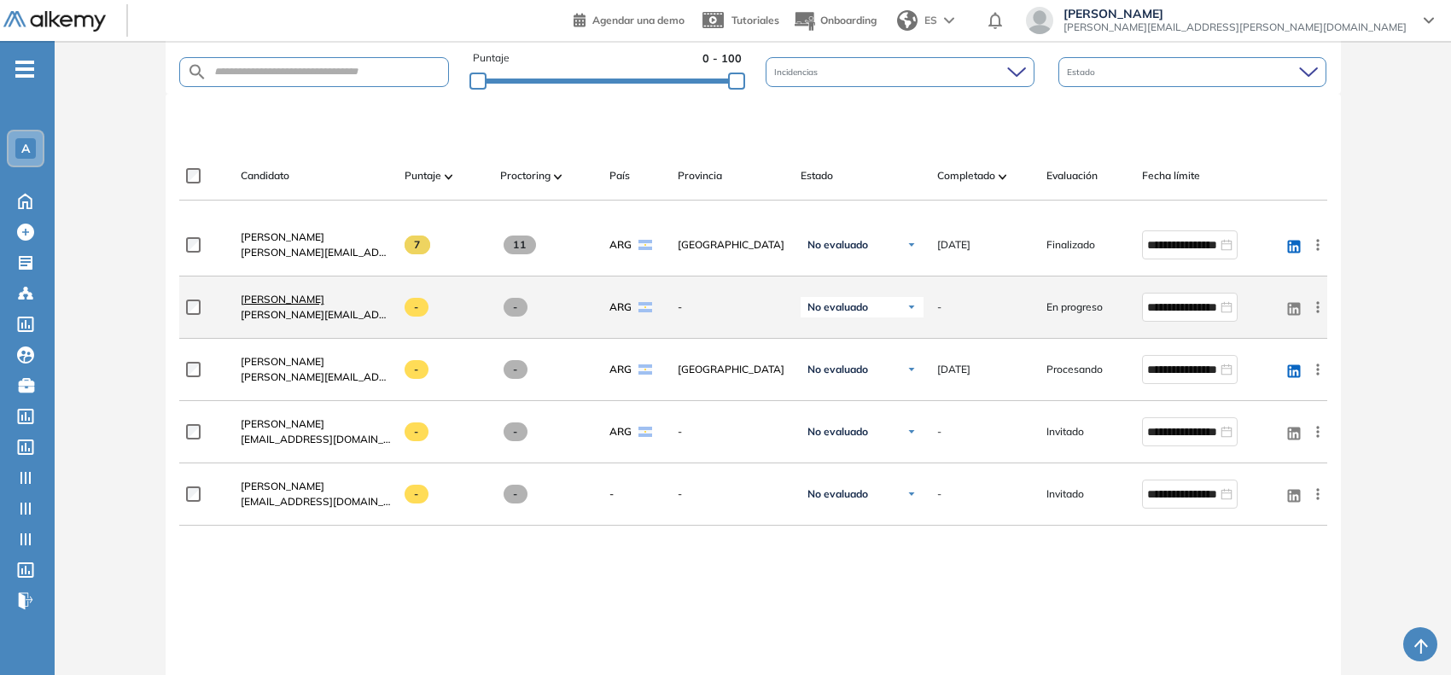
click at [284, 303] on span "Valeria Vera" at bounding box center [283, 299] width 84 height 13
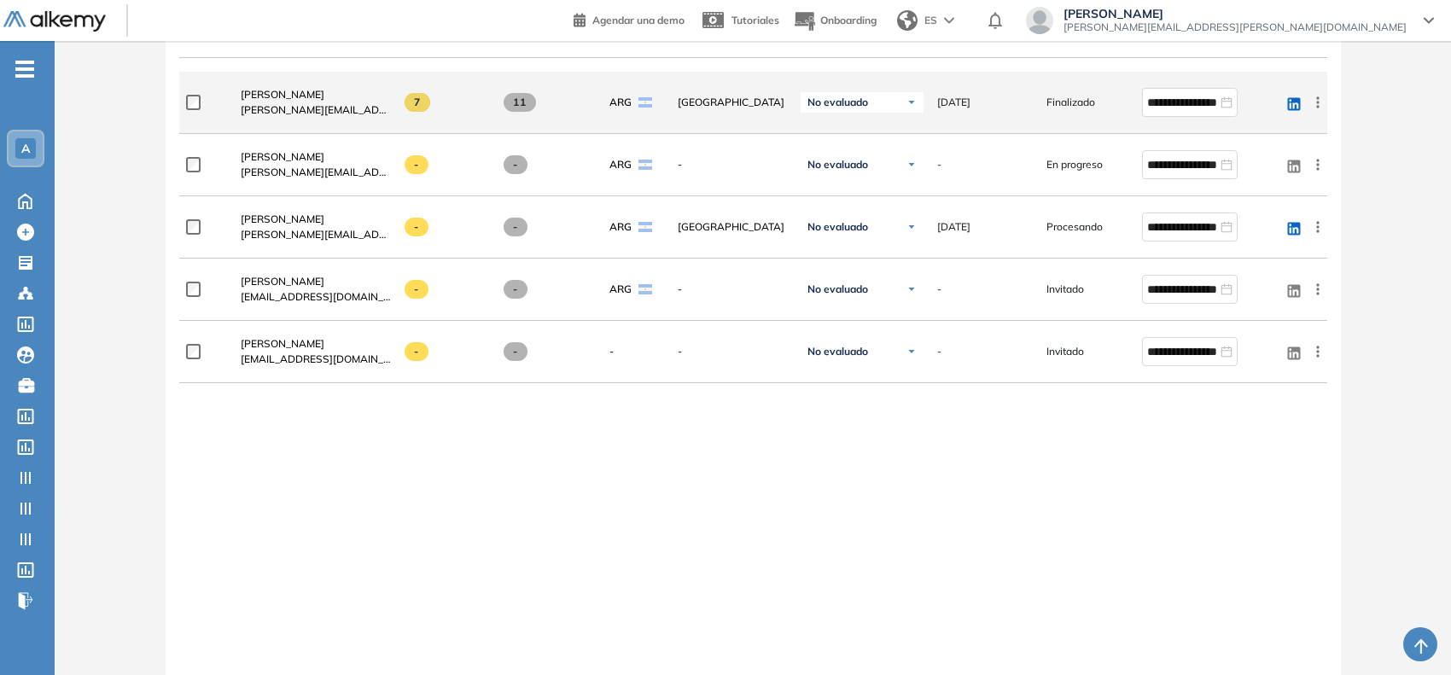
scroll to position [613, 0]
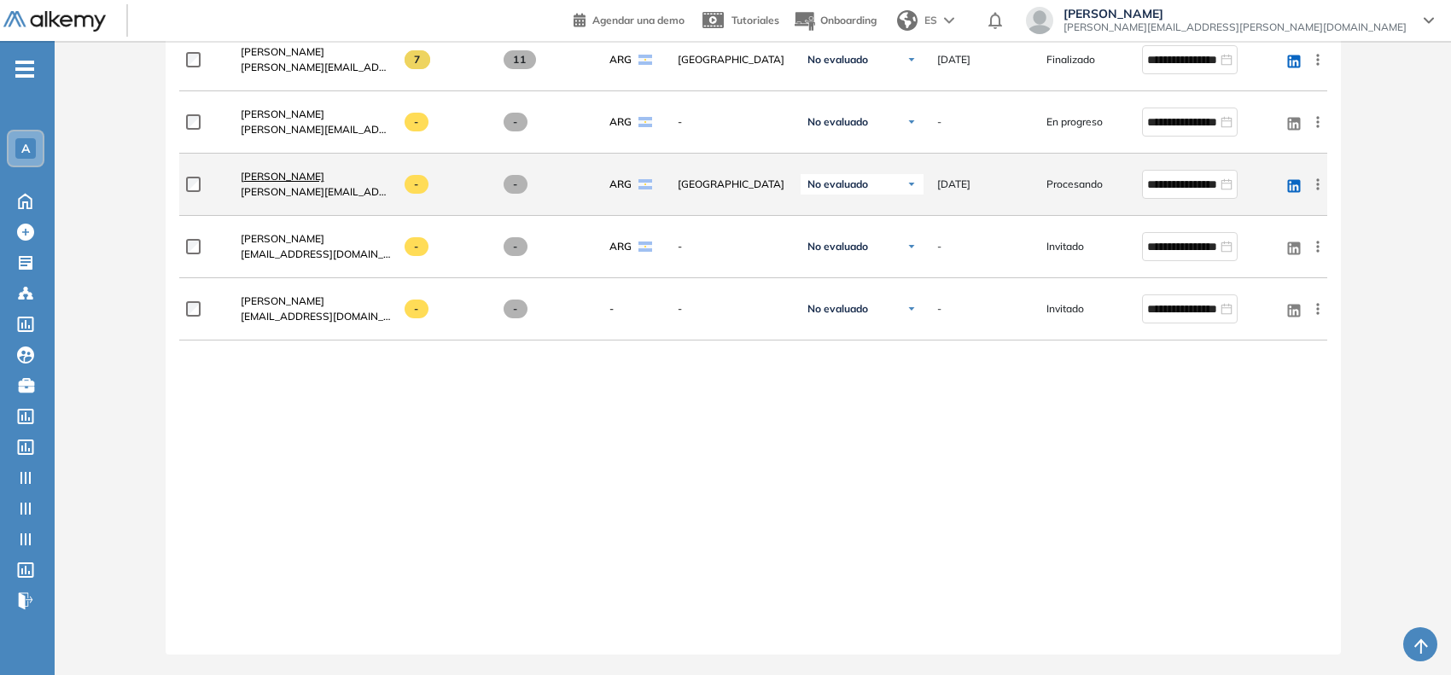
click at [275, 173] on span "[PERSON_NAME]" at bounding box center [283, 176] width 84 height 13
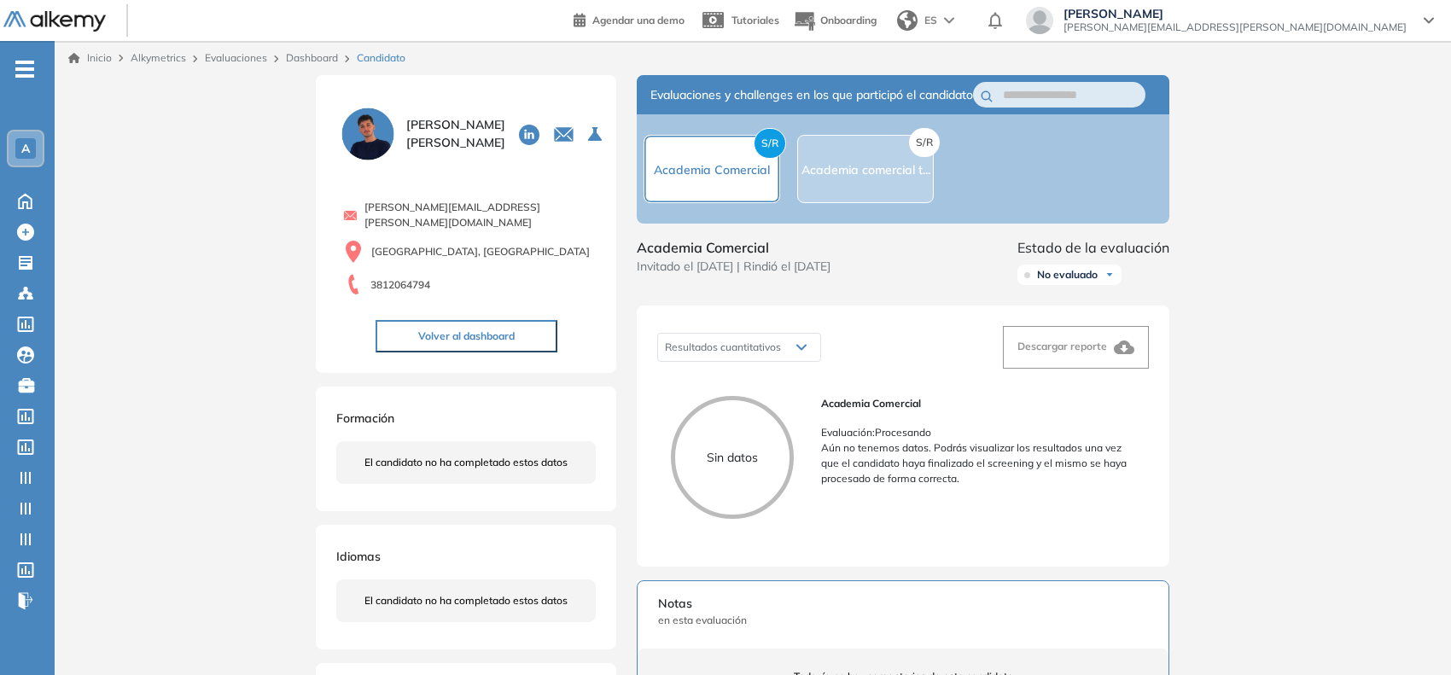
click at [240, 55] on link "Evaluaciones" at bounding box center [236, 57] width 62 height 13
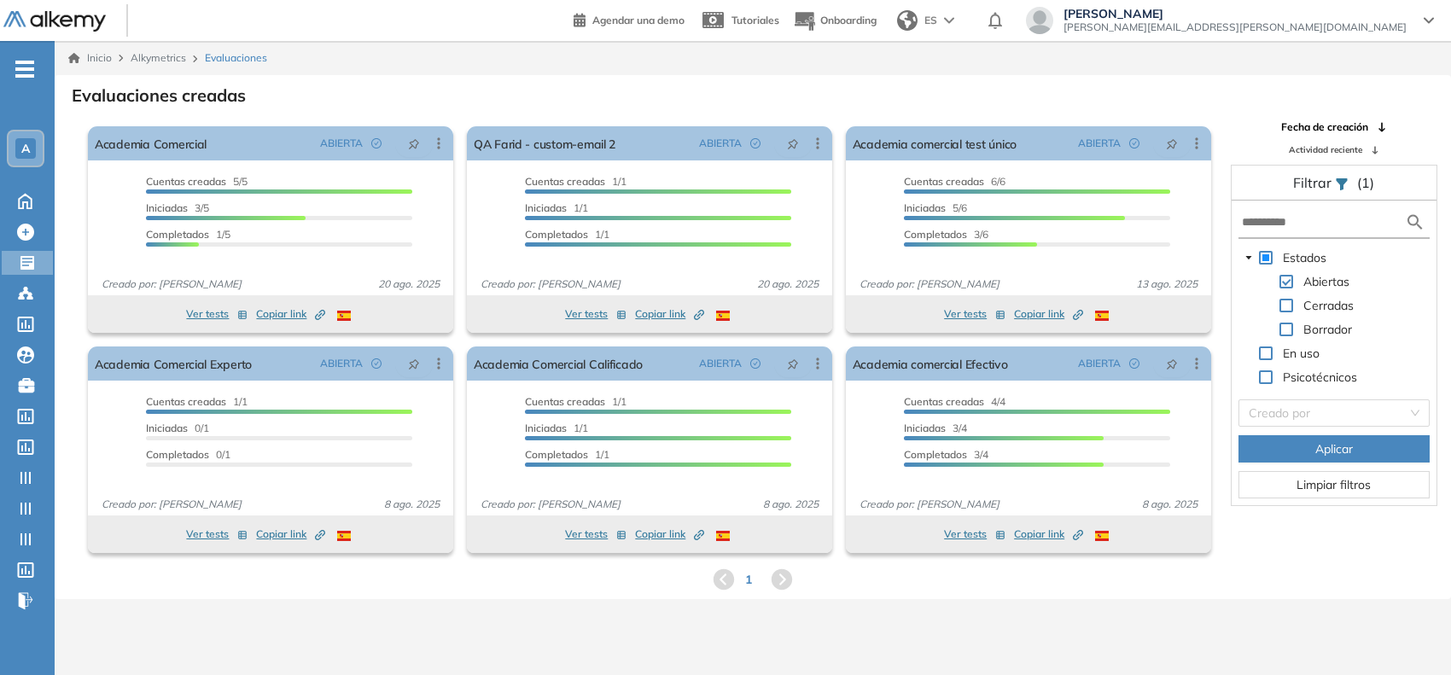
click at [28, 142] on span "A" at bounding box center [25, 149] width 9 height 14
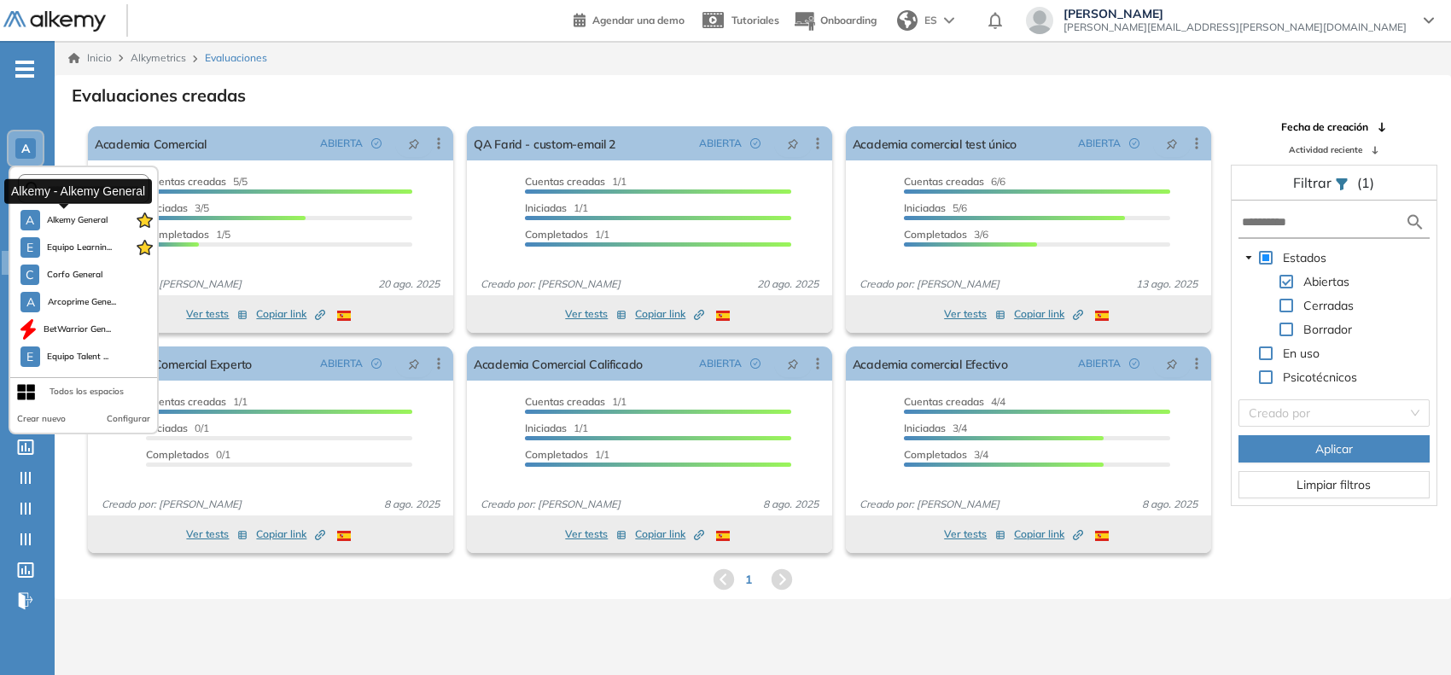
click at [69, 219] on span "Alkemy General" at bounding box center [77, 220] width 61 height 14
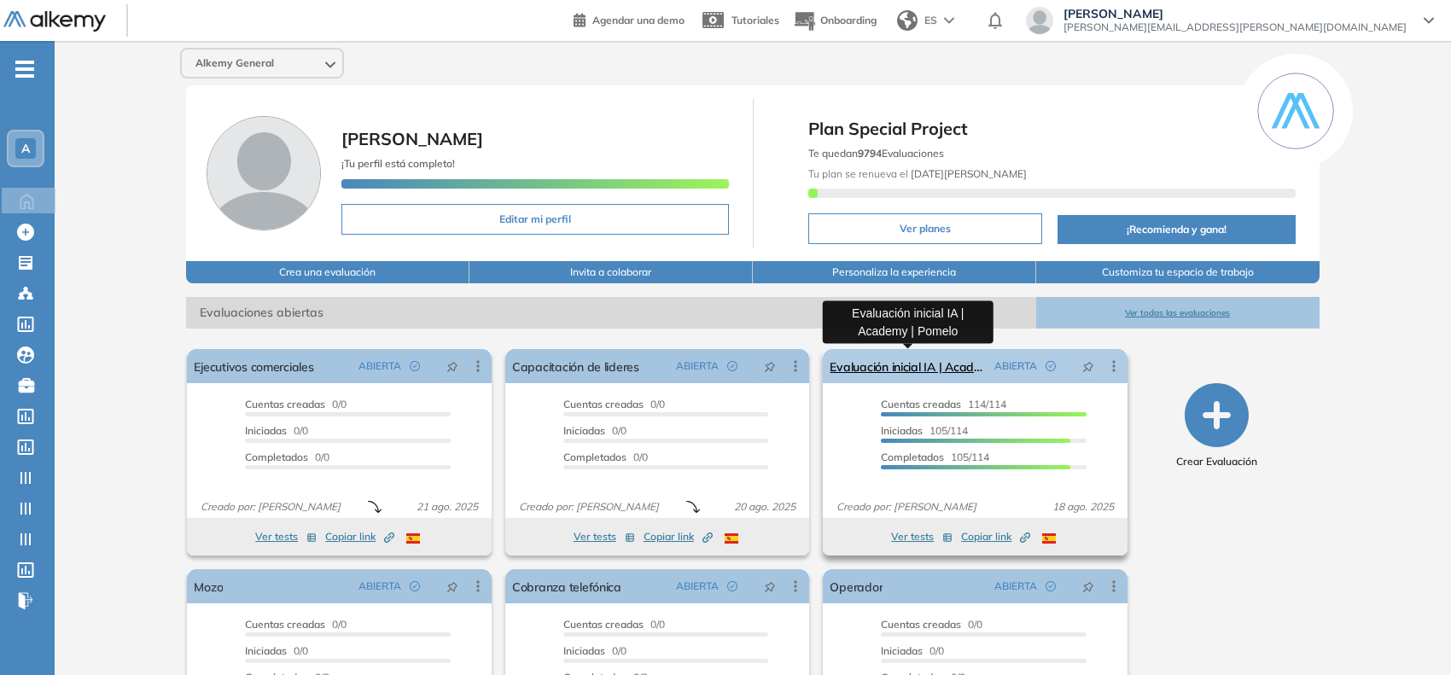
click at [918, 368] on link "Evaluación inicial IA | Academy | Pomelo" at bounding box center [909, 366] width 158 height 34
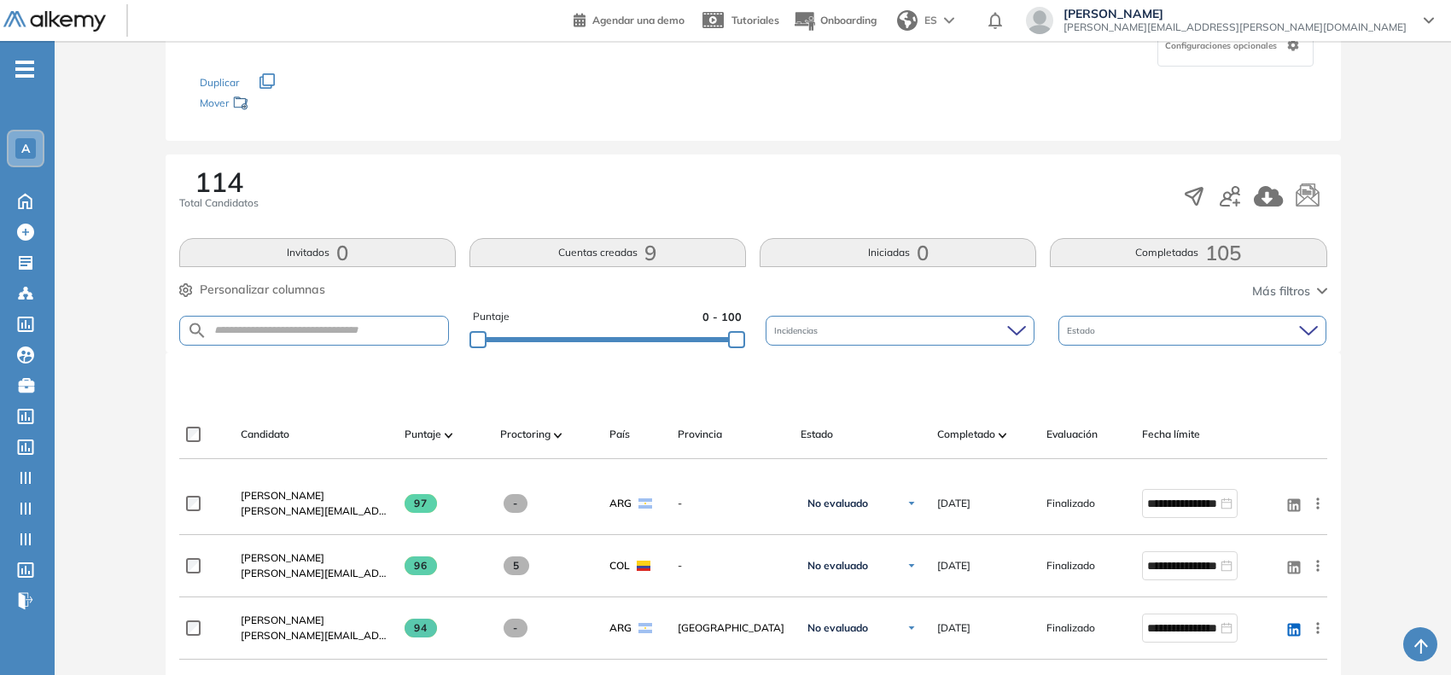
scroll to position [213, 0]
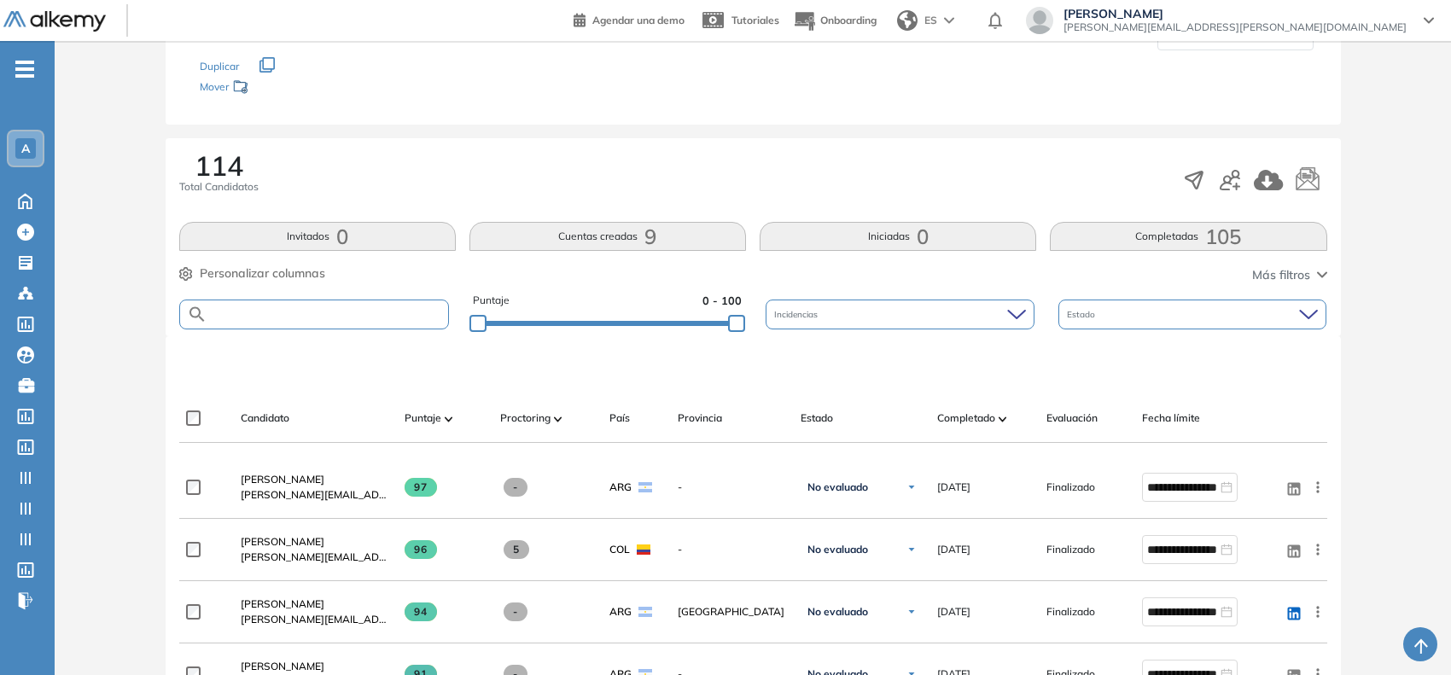
click at [354, 317] on input "text" at bounding box center [327, 314] width 241 height 13
type input "******"
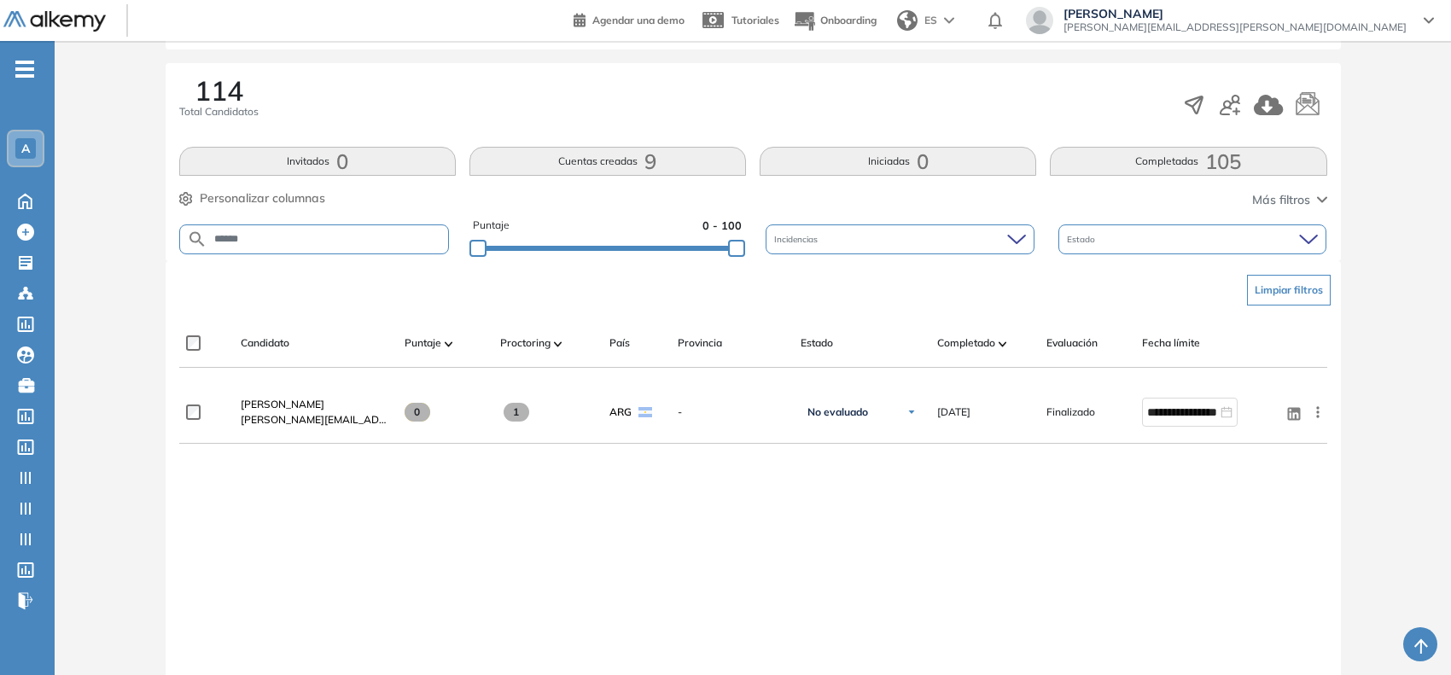
scroll to position [320, 0]
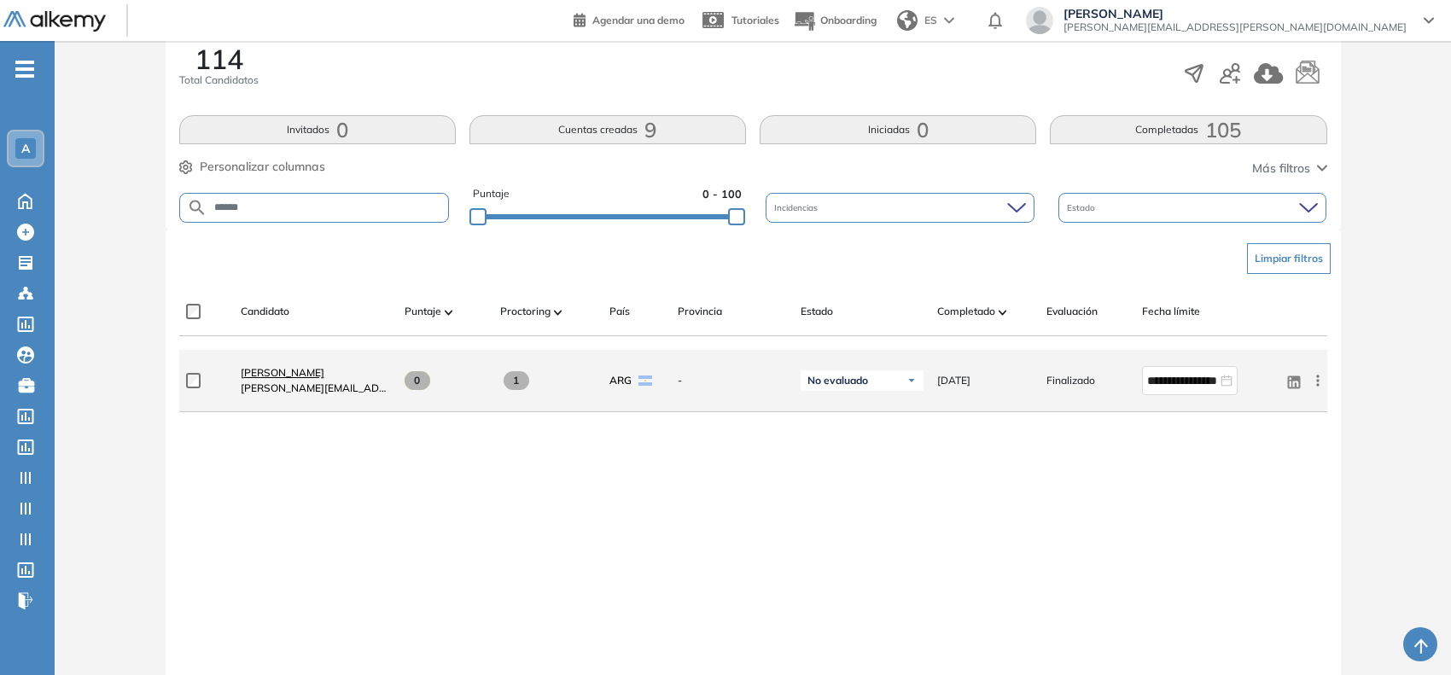
click at [294, 371] on span "Ilvany Castillo" at bounding box center [283, 372] width 84 height 13
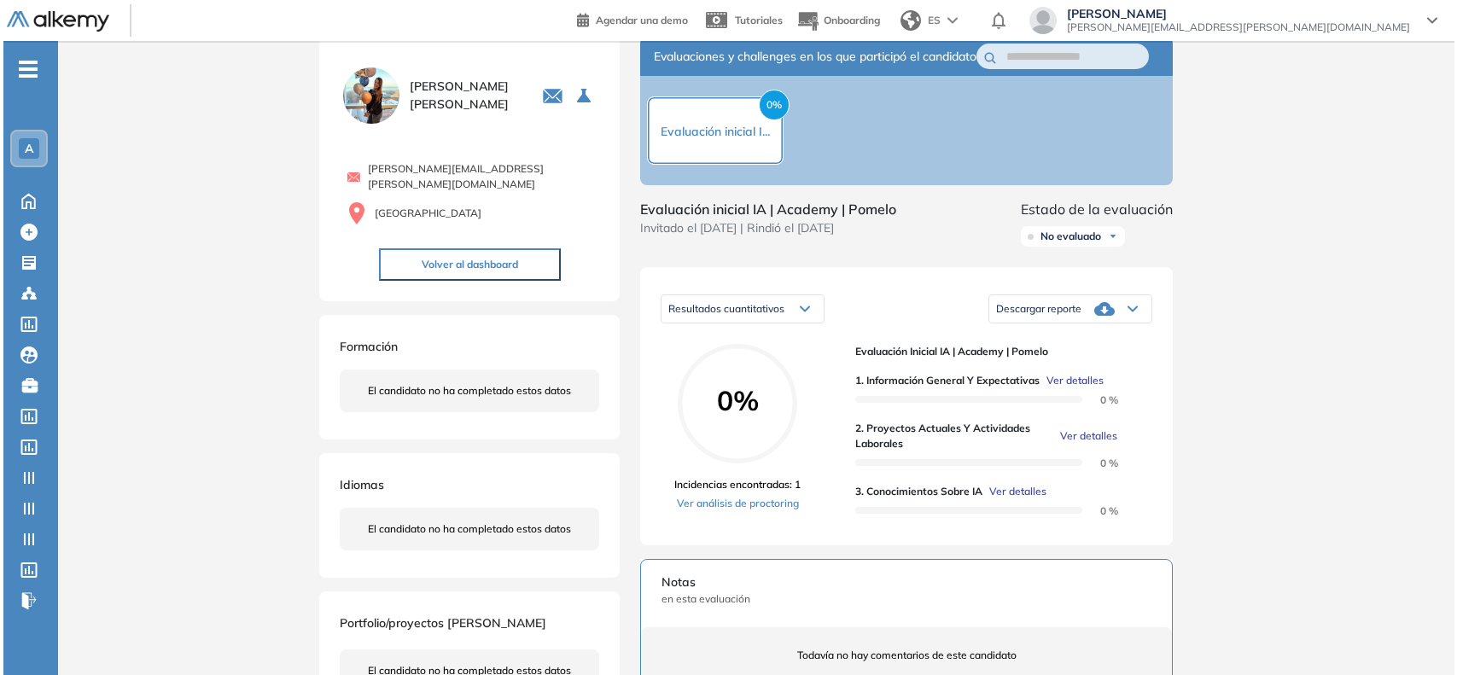
scroll to position [107, 0]
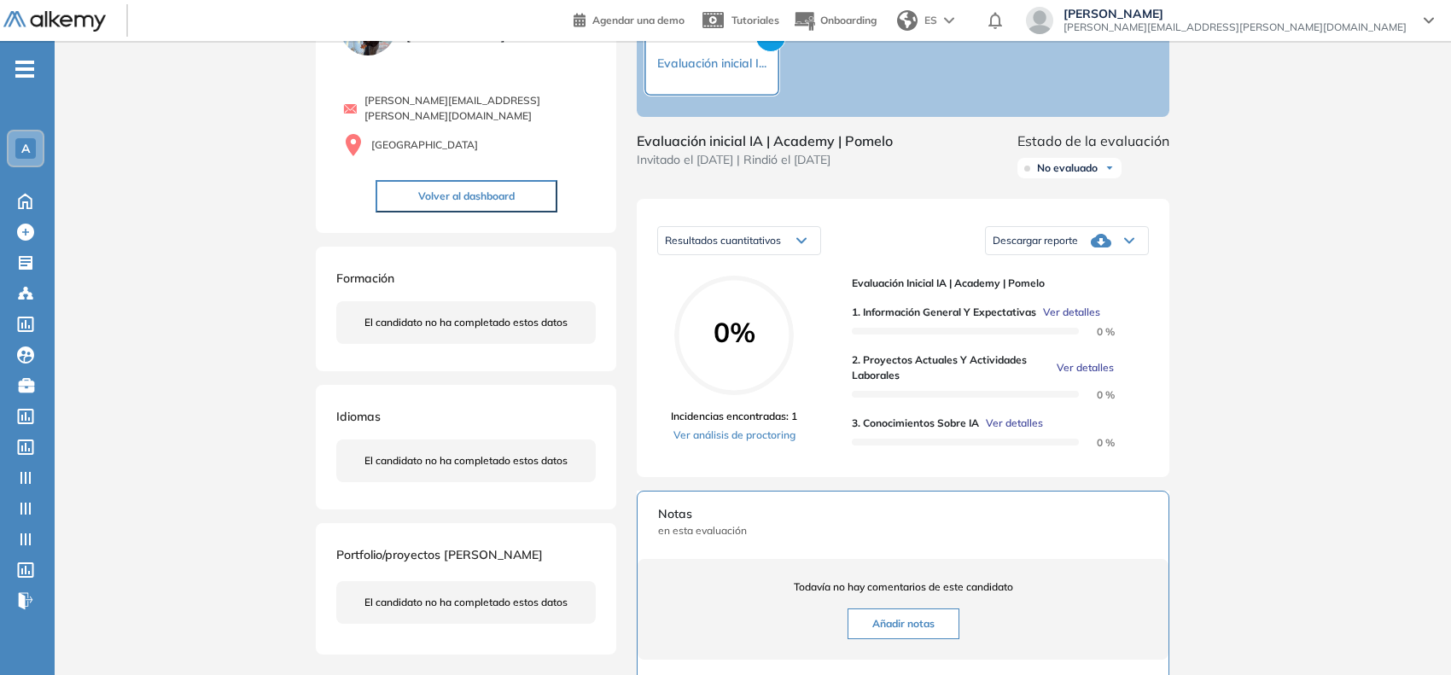
click at [1069, 320] on span "Ver detalles" at bounding box center [1071, 312] width 57 height 15
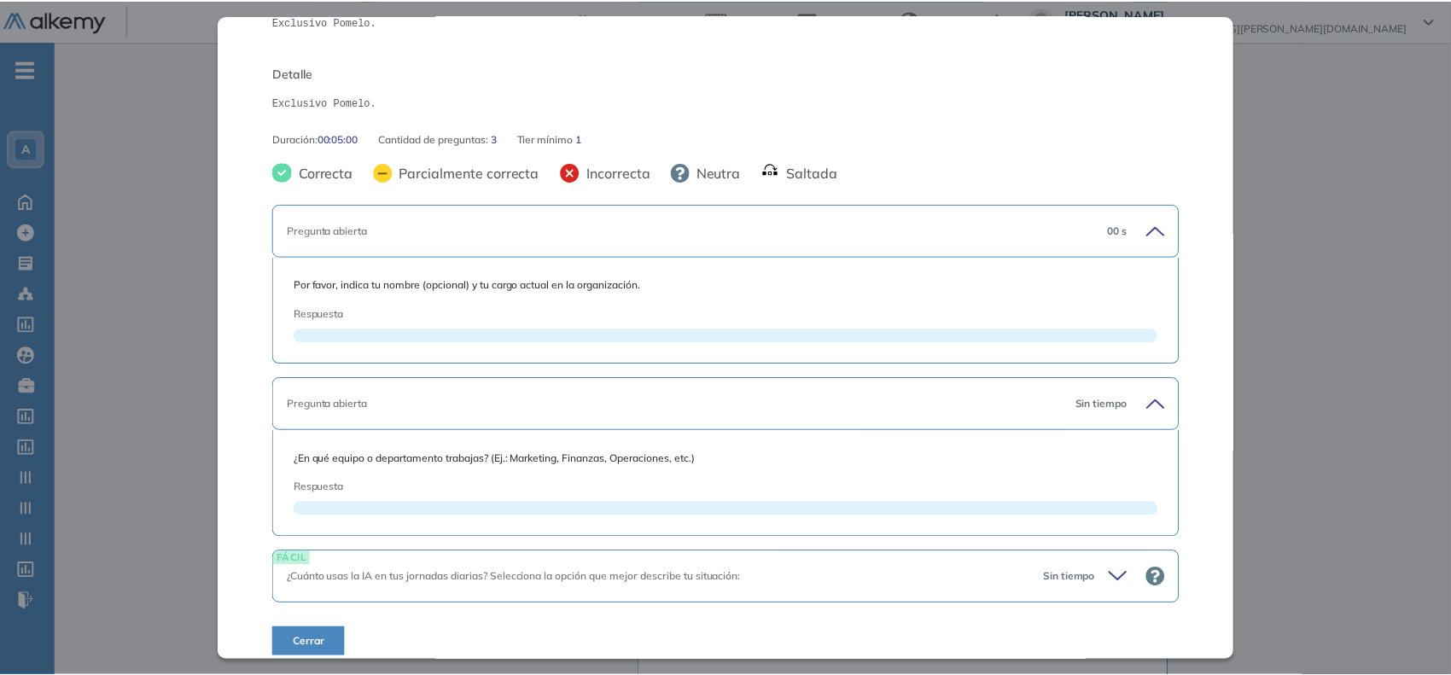
scroll to position [233, 0]
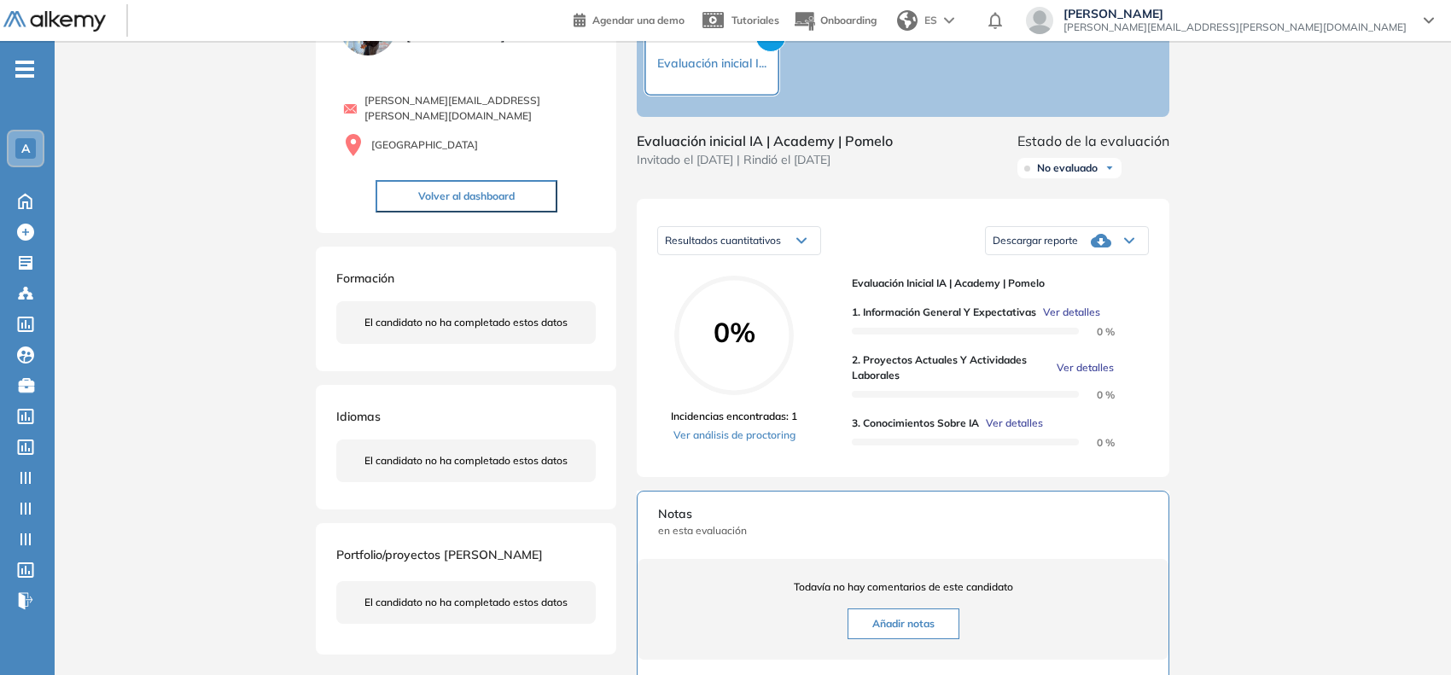
click at [1295, 351] on div "Inicio Alkymetrics Evaluaciones Dashboard Candidato 1. Información general y ex…" at bounding box center [753, 452] width 1396 height 1037
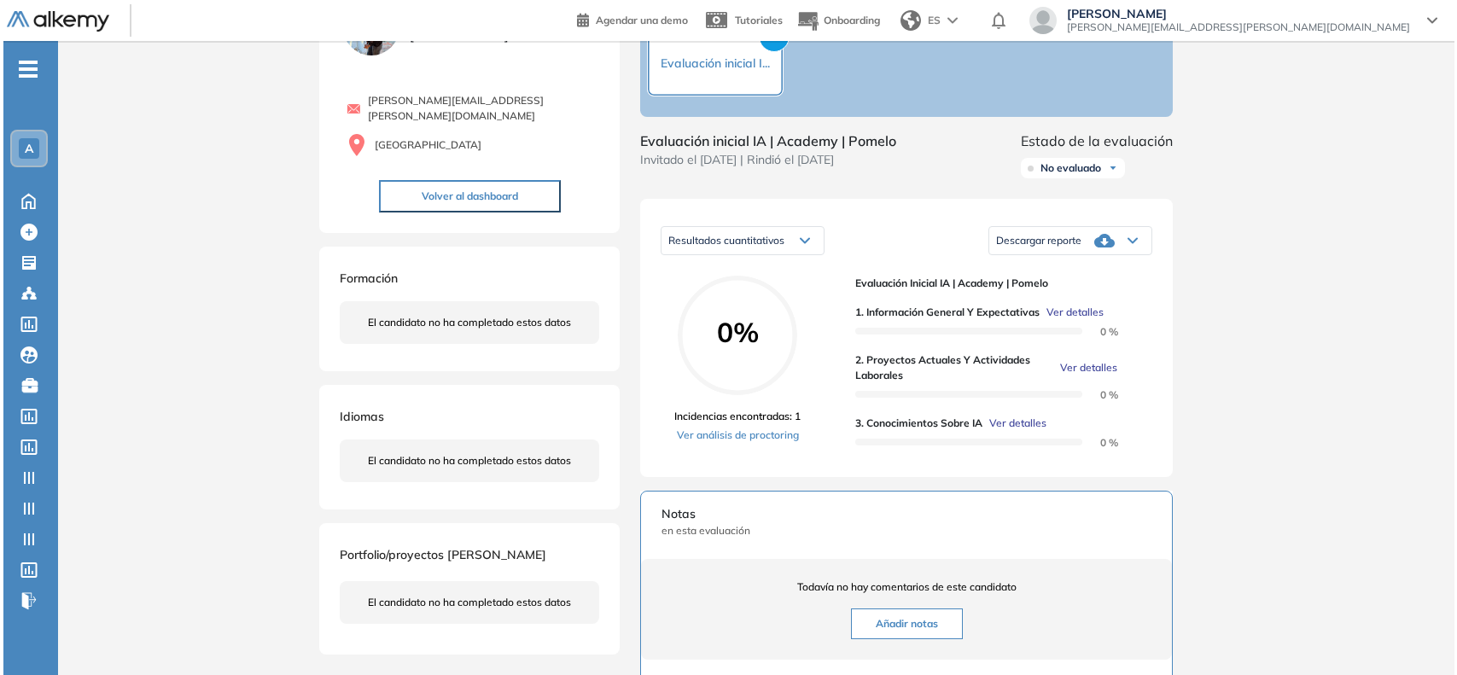
scroll to position [0, 0]
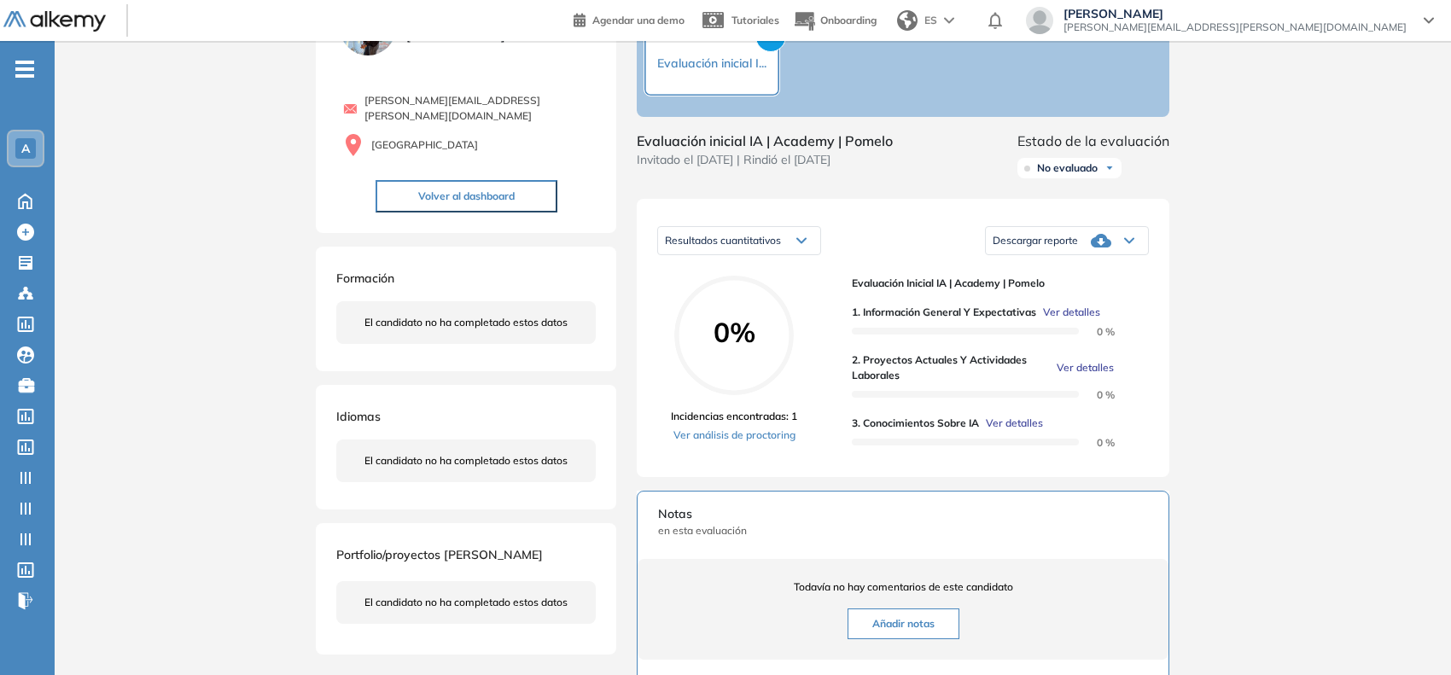
click at [1076, 376] on span "Ver detalles" at bounding box center [1085, 367] width 57 height 15
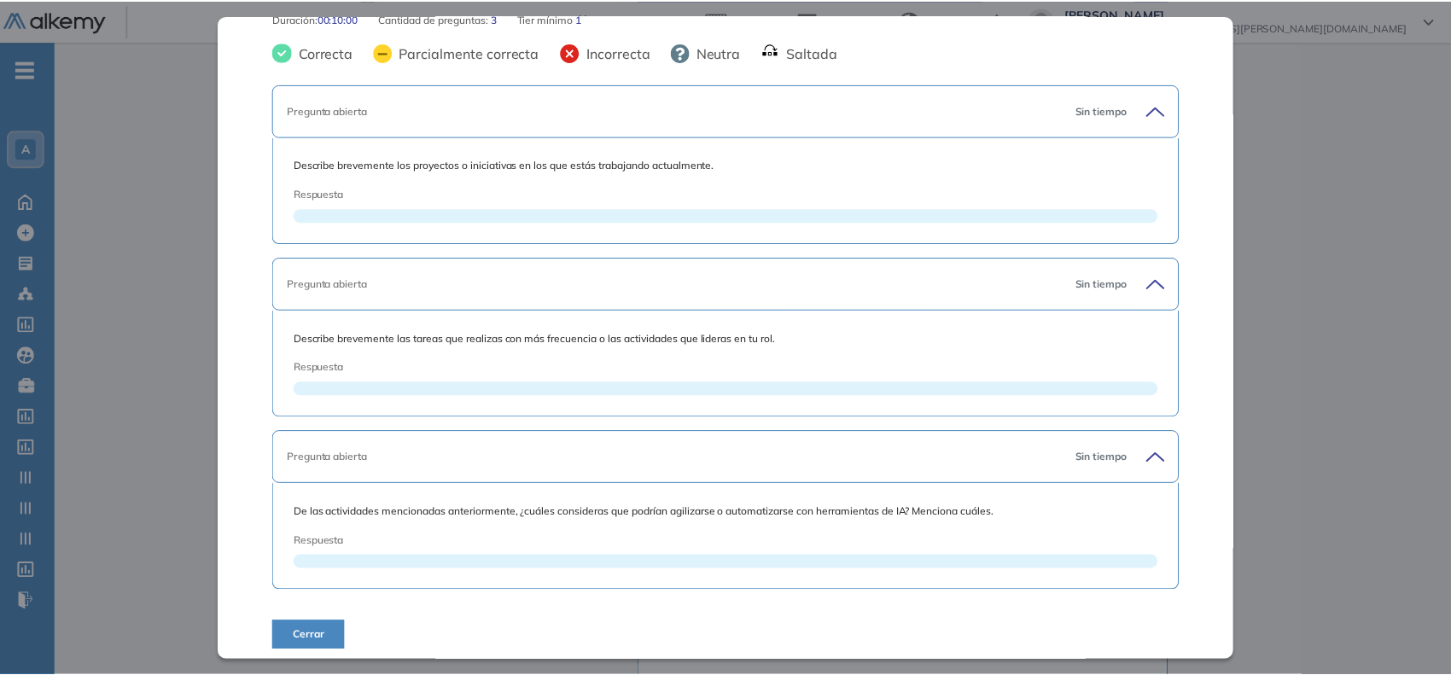
scroll to position [347, 0]
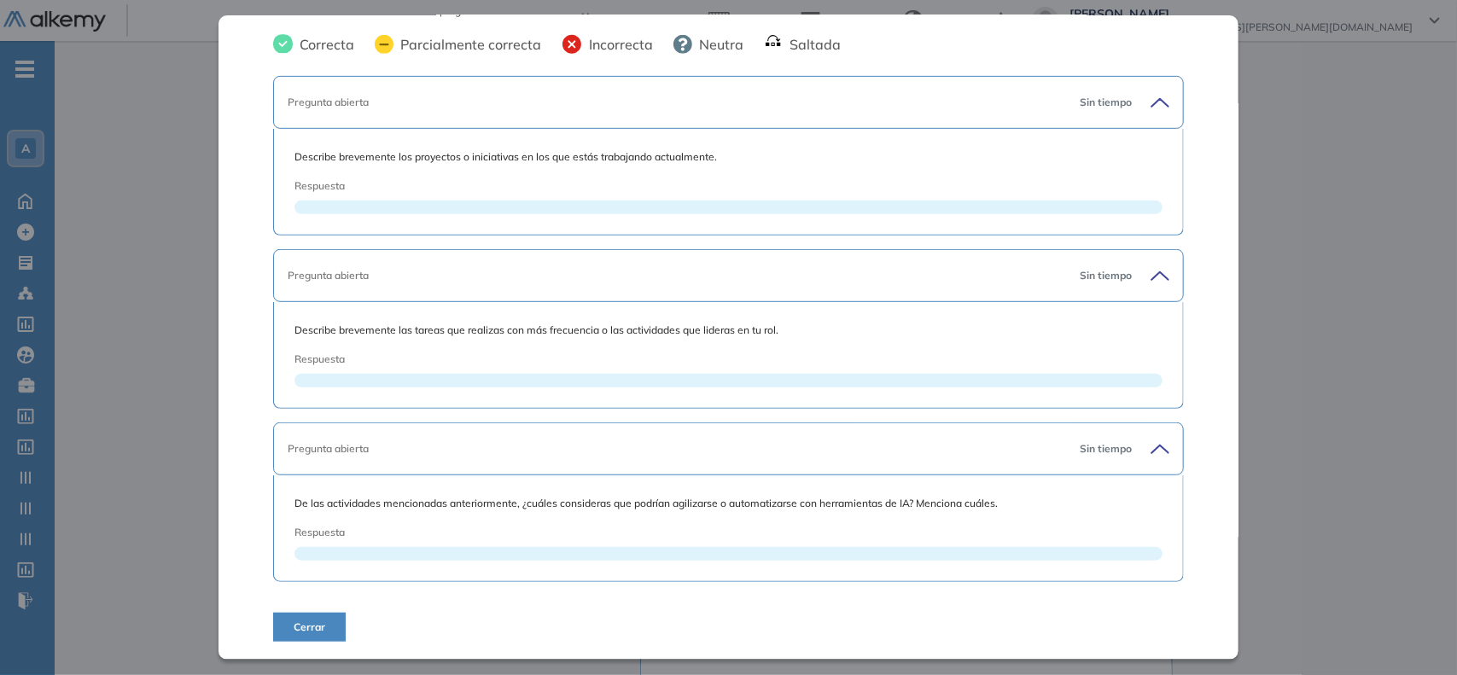
click at [1315, 348] on div "Inicio Alkymetrics Evaluaciones Dashboard Candidato 2. Proyectos actuales y act…" at bounding box center [756, 446] width 1402 height 1024
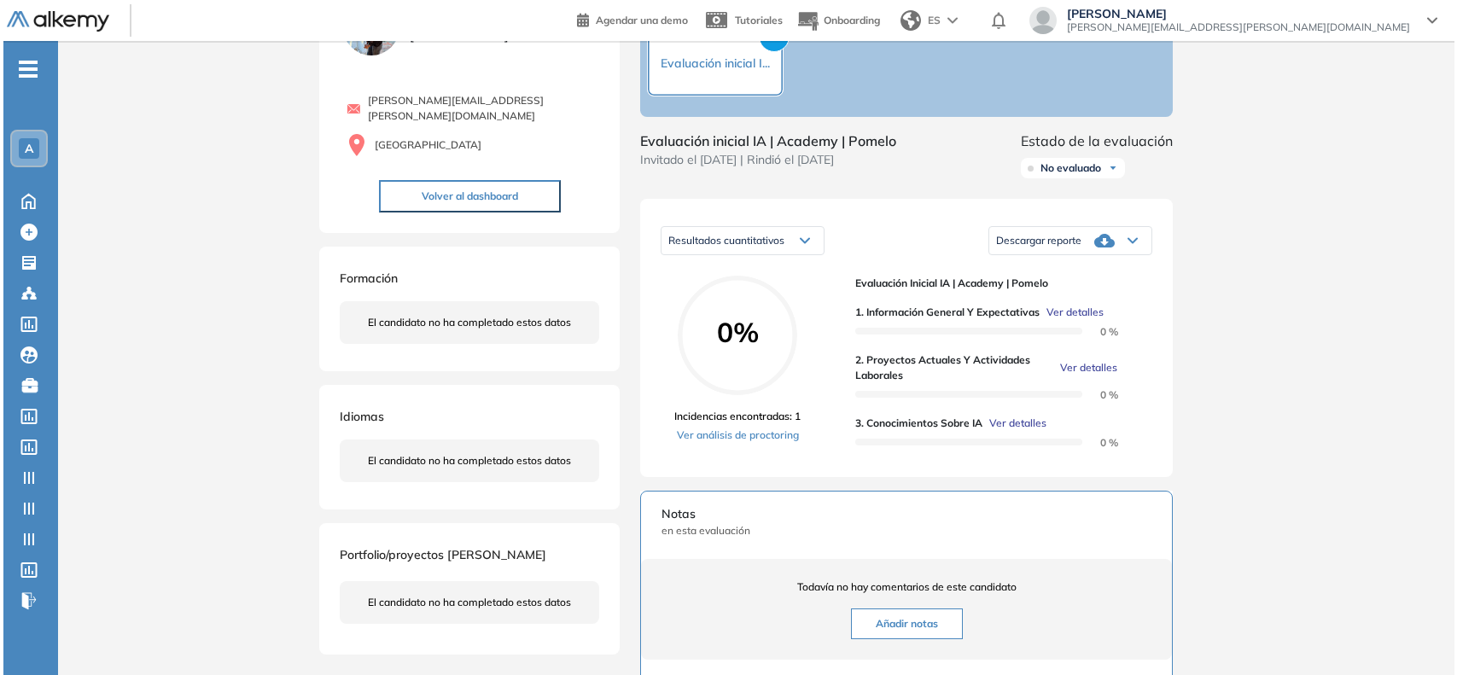
scroll to position [47, 0]
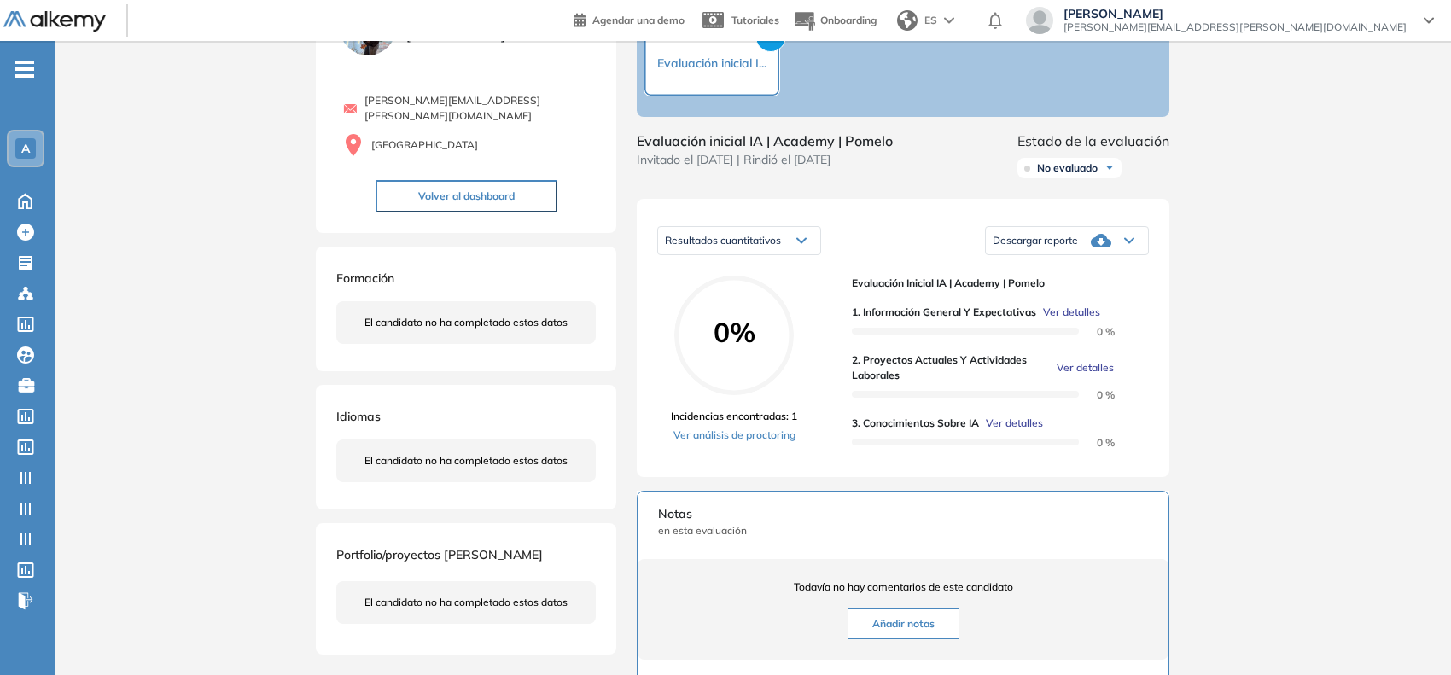
click at [1028, 431] on span "Ver detalles" at bounding box center [1014, 423] width 57 height 15
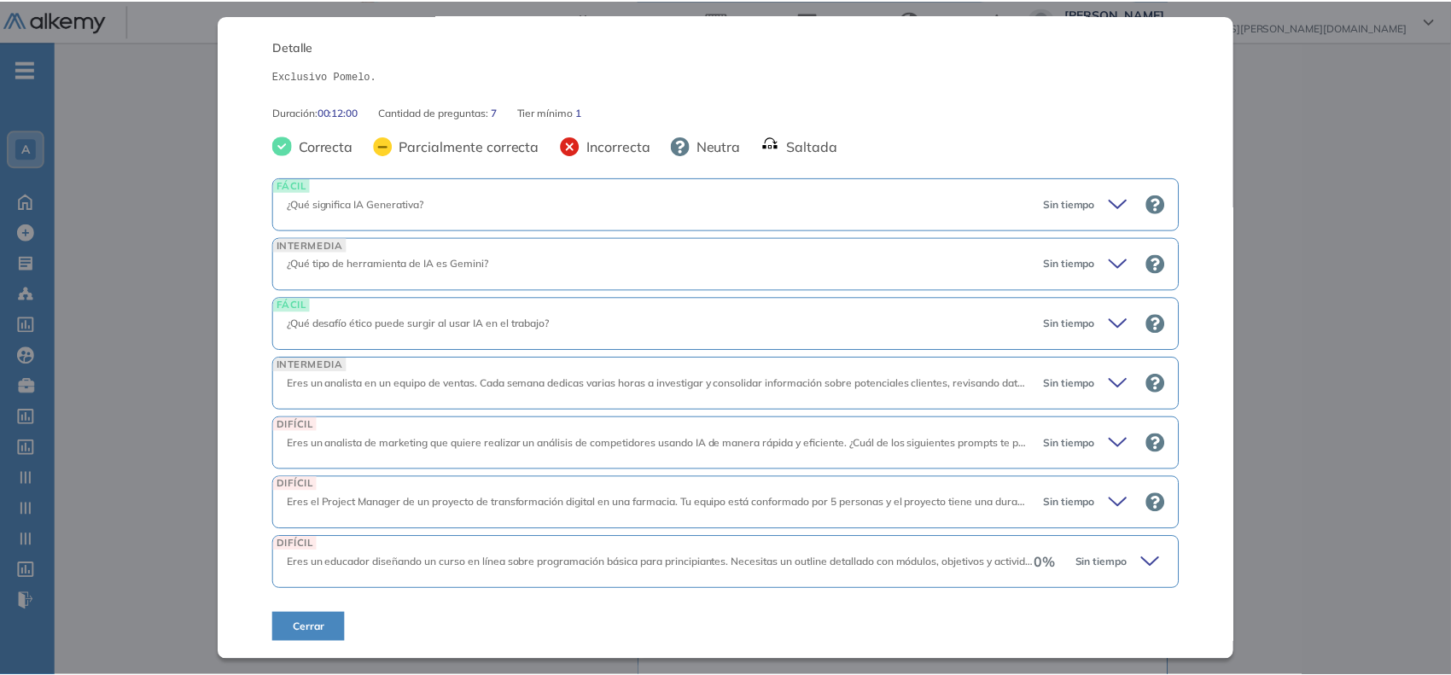
scroll to position [246, 0]
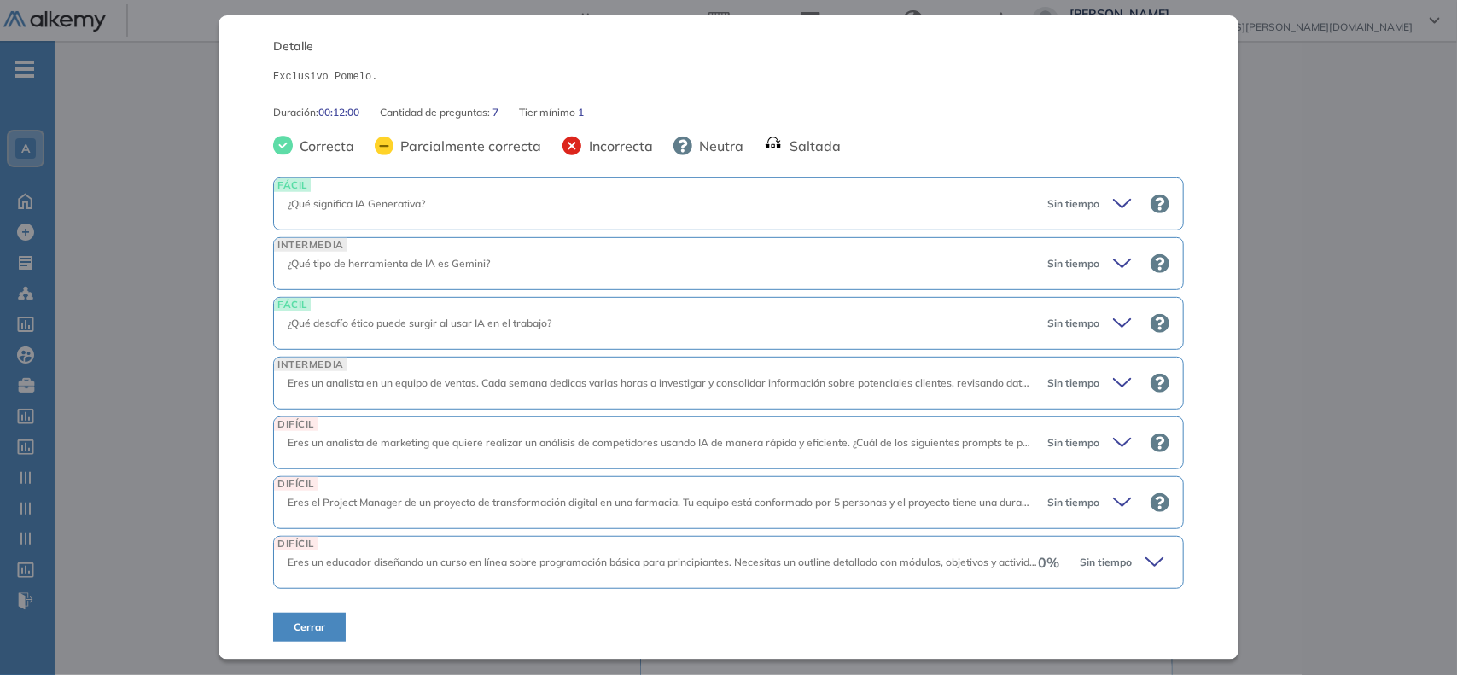
click at [1346, 312] on div "Inicio Alkymetrics Evaluaciones Dashboard Candidato 3. Conocimientos sobre IA B…" at bounding box center [756, 446] width 1402 height 1024
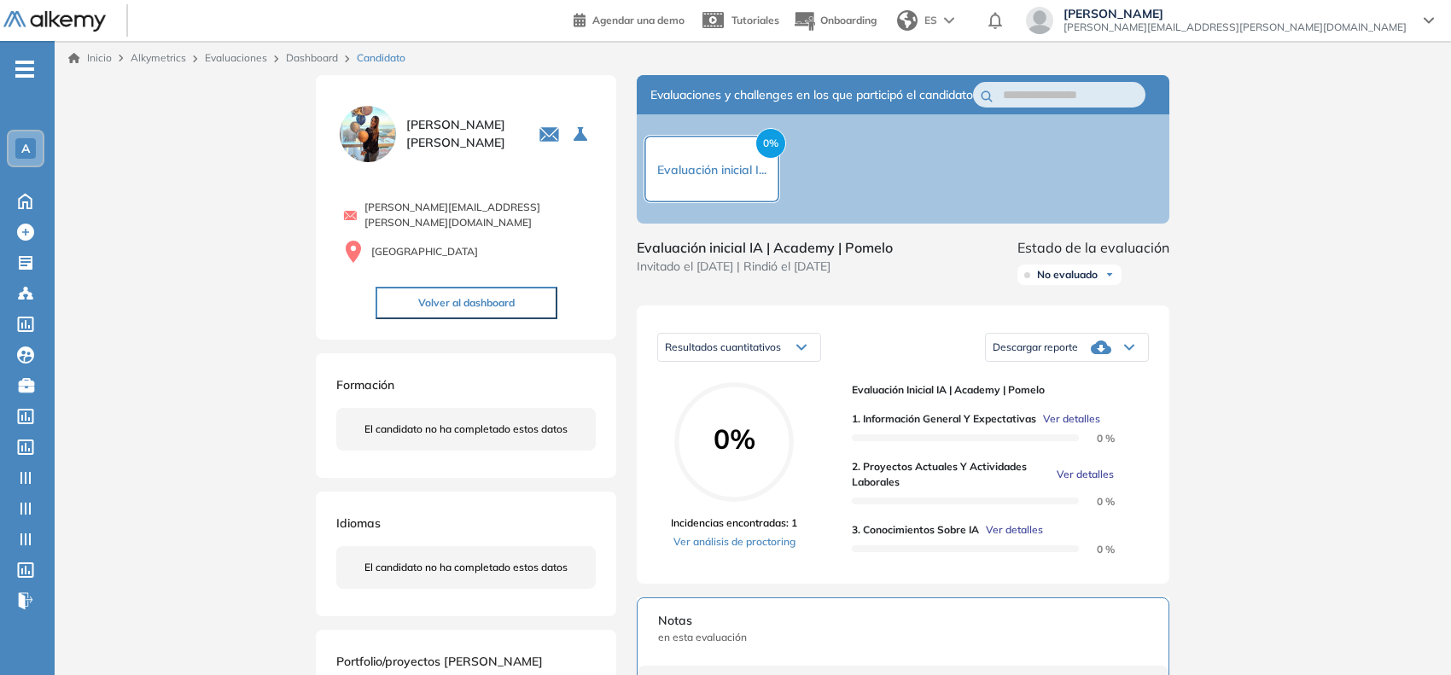
scroll to position [0, 0]
click at [313, 56] on link "Dashboard" at bounding box center [312, 57] width 52 height 13
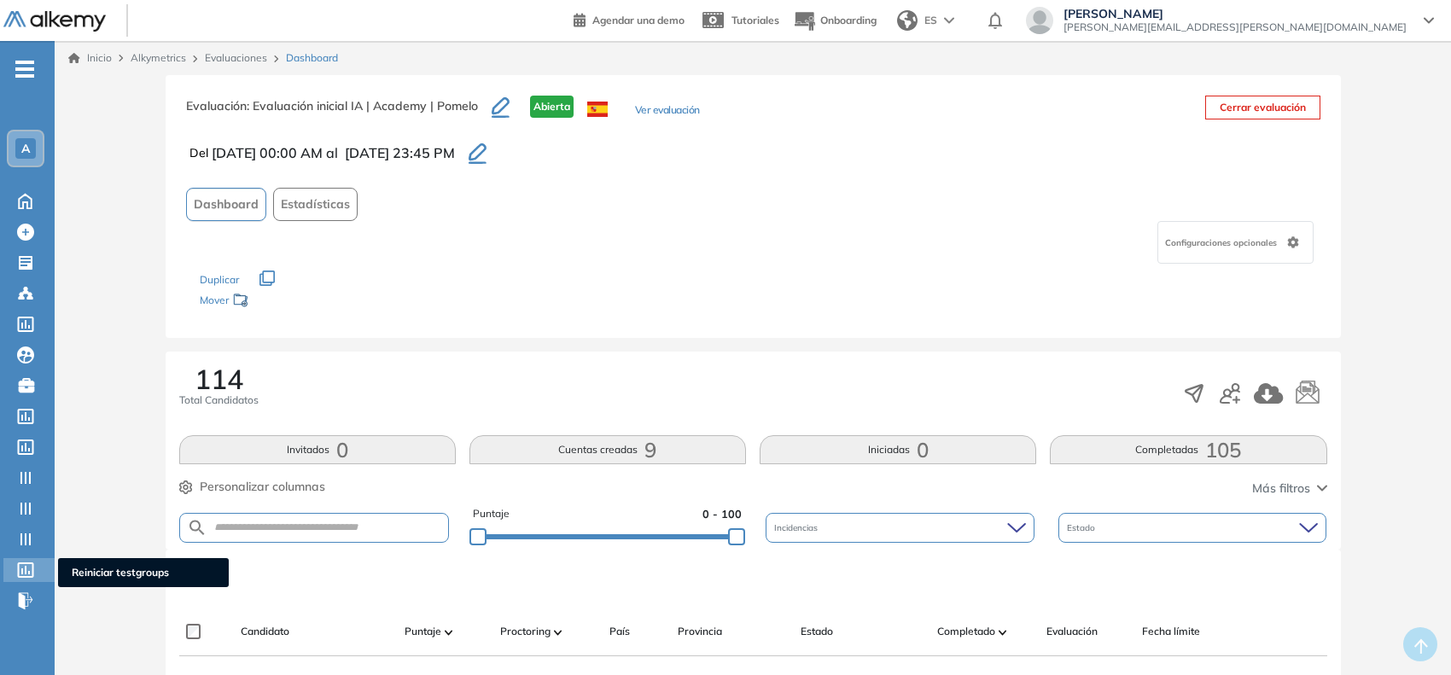
click at [24, 564] on icon at bounding box center [25, 569] width 17 height 15
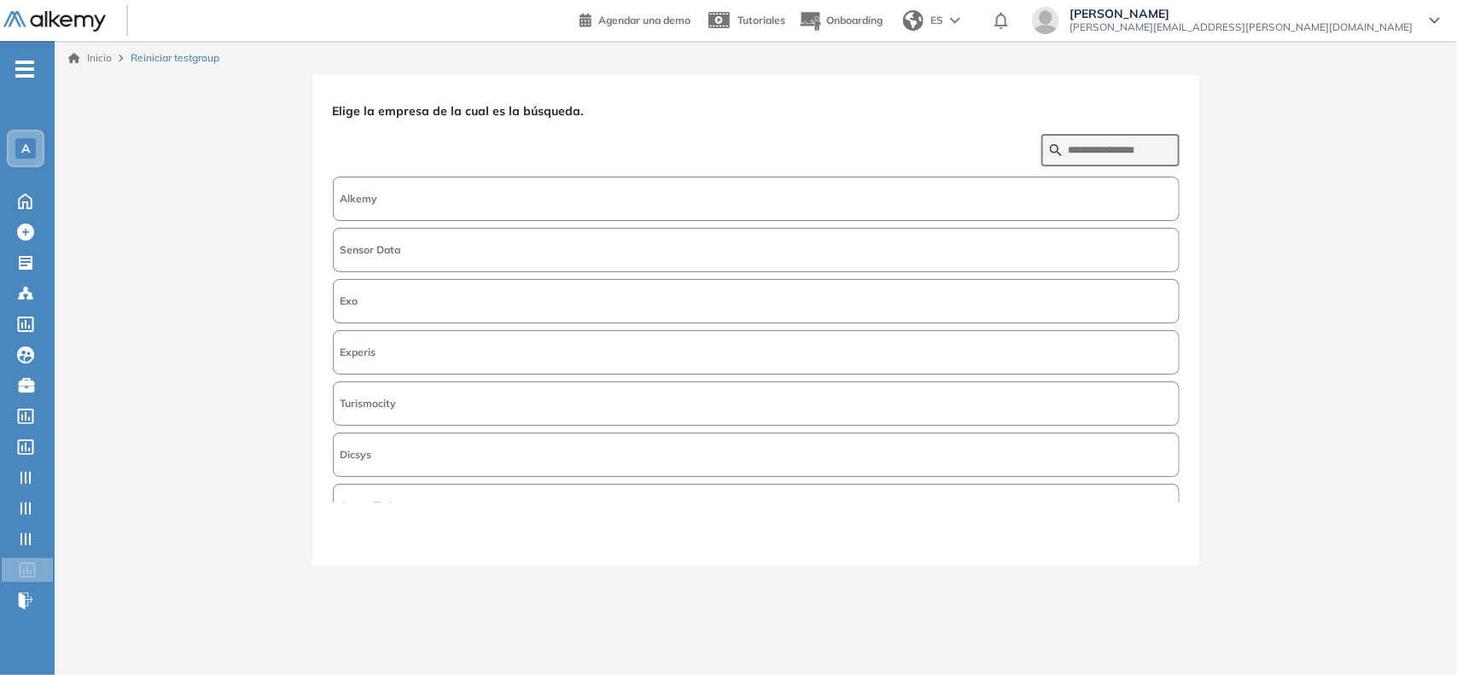
click at [458, 215] on button "Alkemy" at bounding box center [756, 199] width 847 height 44
click at [1142, 534] on button "Siguiente" at bounding box center [1142, 534] width 73 height 22
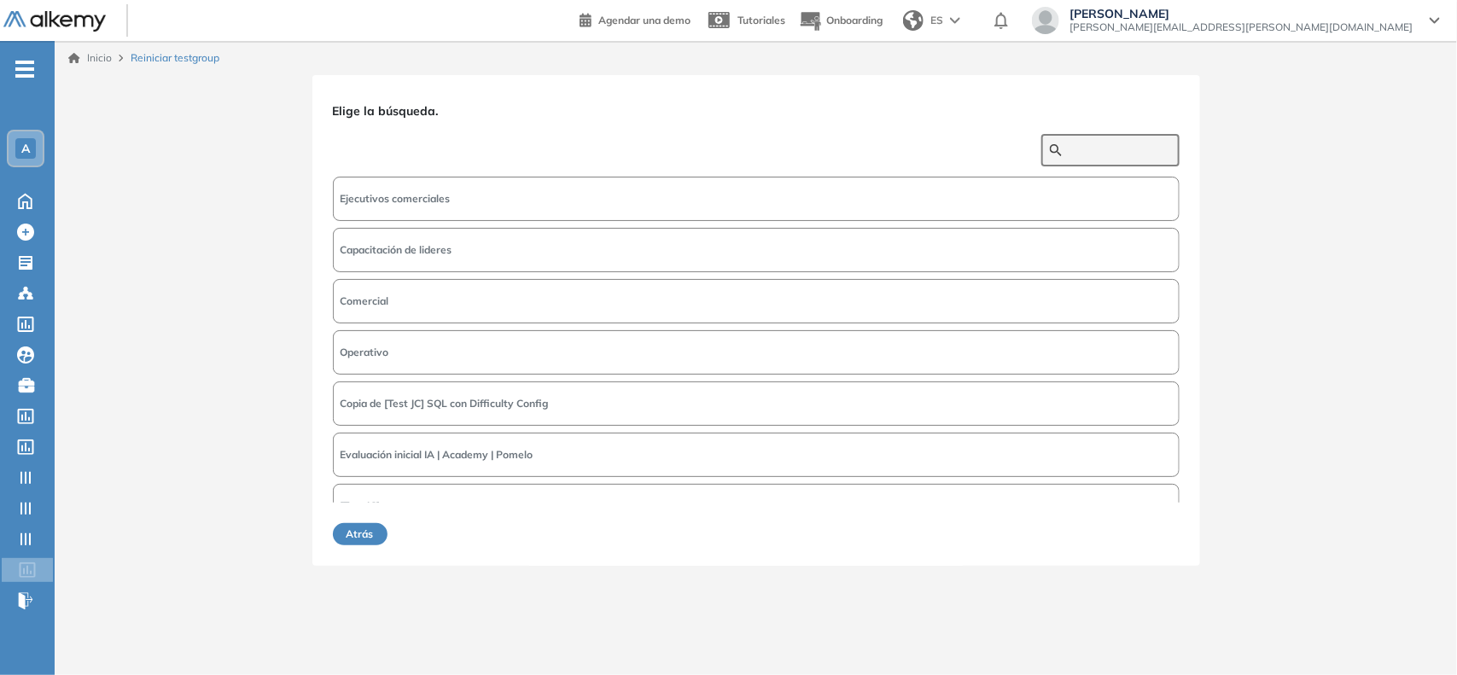
click at [1089, 147] on input "text" at bounding box center [1120, 150] width 102 height 15
click at [582, 462] on button "Evaluación inicial IA | Academy | Pomelo" at bounding box center [756, 455] width 847 height 44
click at [1148, 535] on button "Siguiente" at bounding box center [1142, 534] width 73 height 22
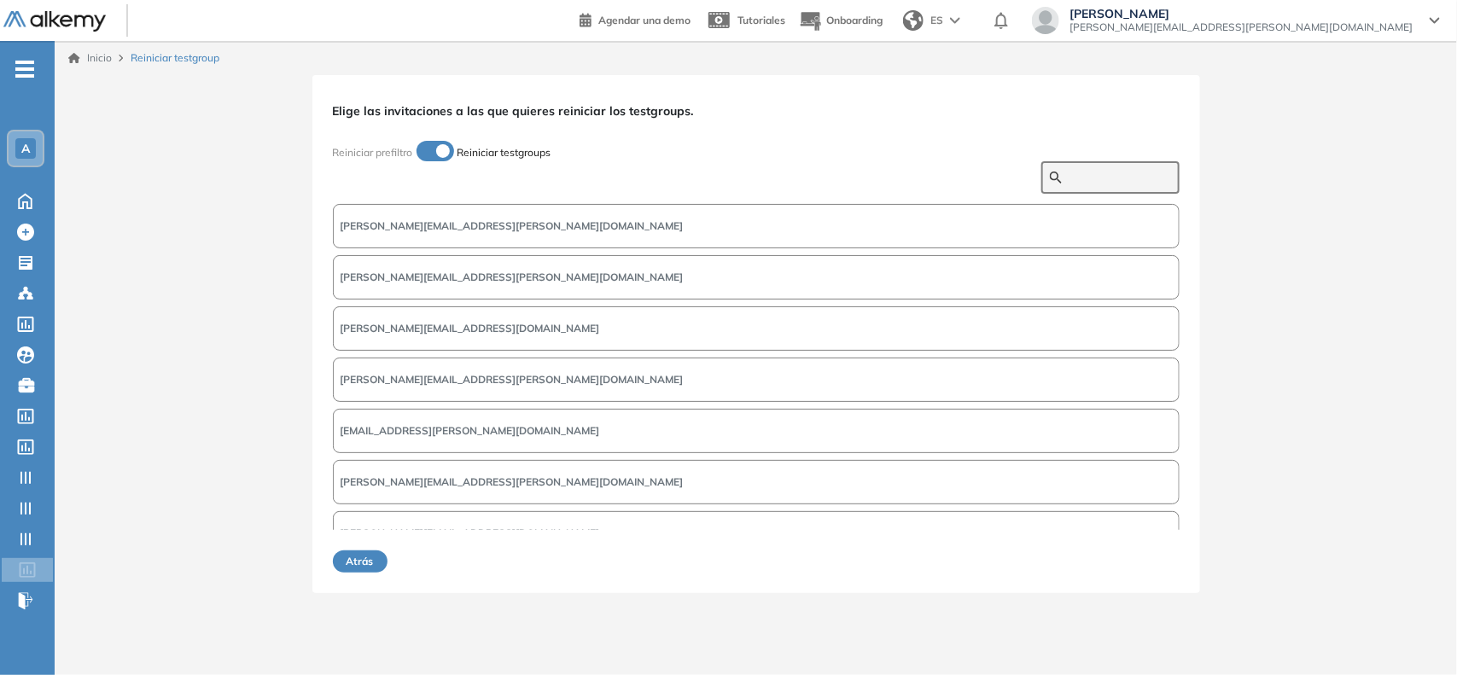
click at [1132, 177] on input "text" at bounding box center [1120, 177] width 102 height 15
type input "******"
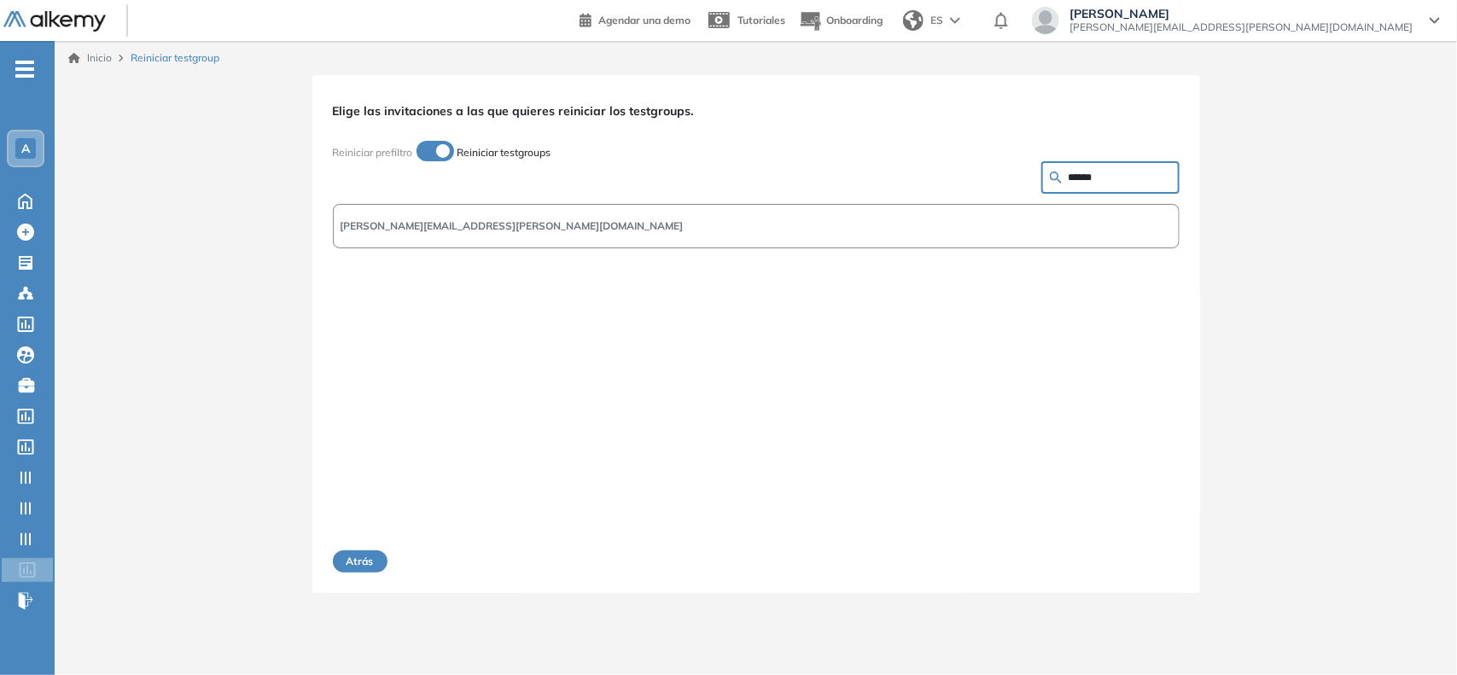
click at [1050, 229] on button "ilvany.castillo@pomelo.la" at bounding box center [756, 226] width 847 height 44
click at [1131, 555] on button "Siguiente" at bounding box center [1142, 562] width 73 height 22
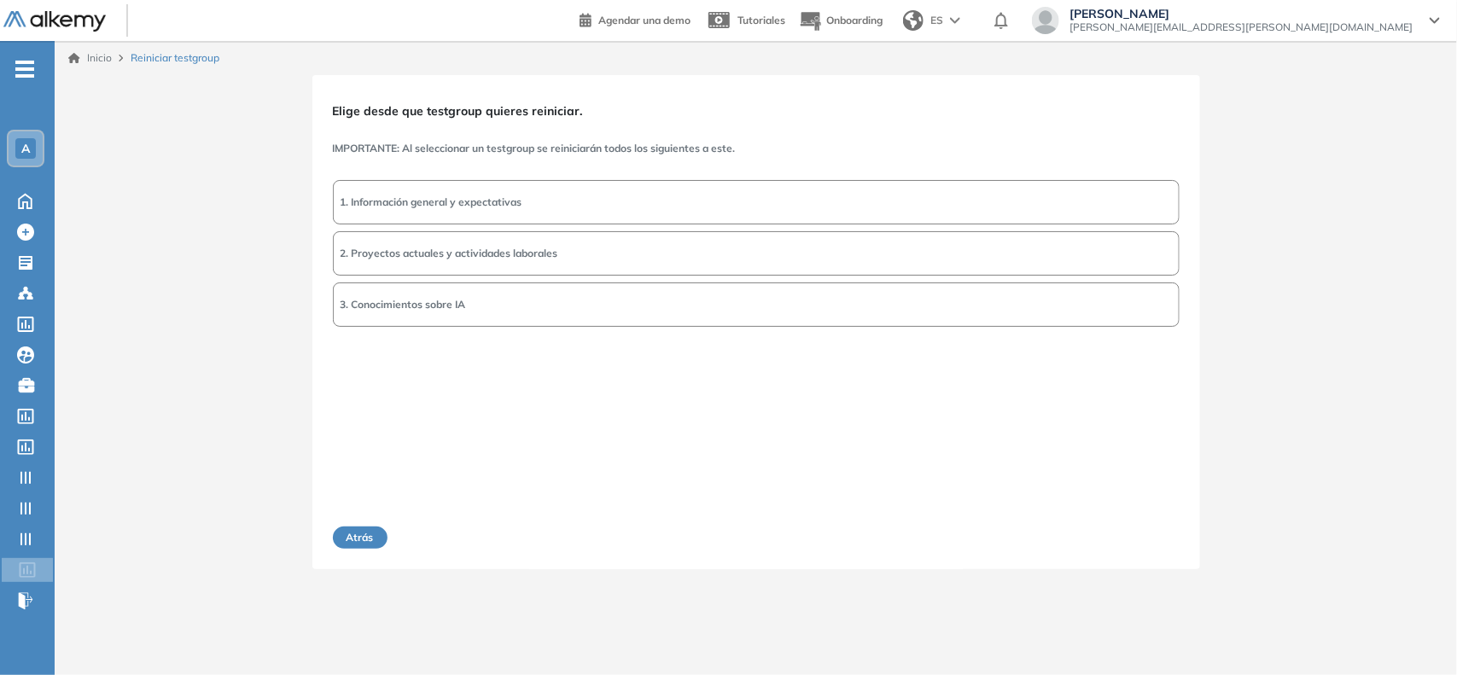
click at [568, 216] on button "1. Información general y expectativas" at bounding box center [756, 202] width 847 height 44
click at [1132, 539] on button "Siguiente" at bounding box center [1142, 538] width 73 height 22
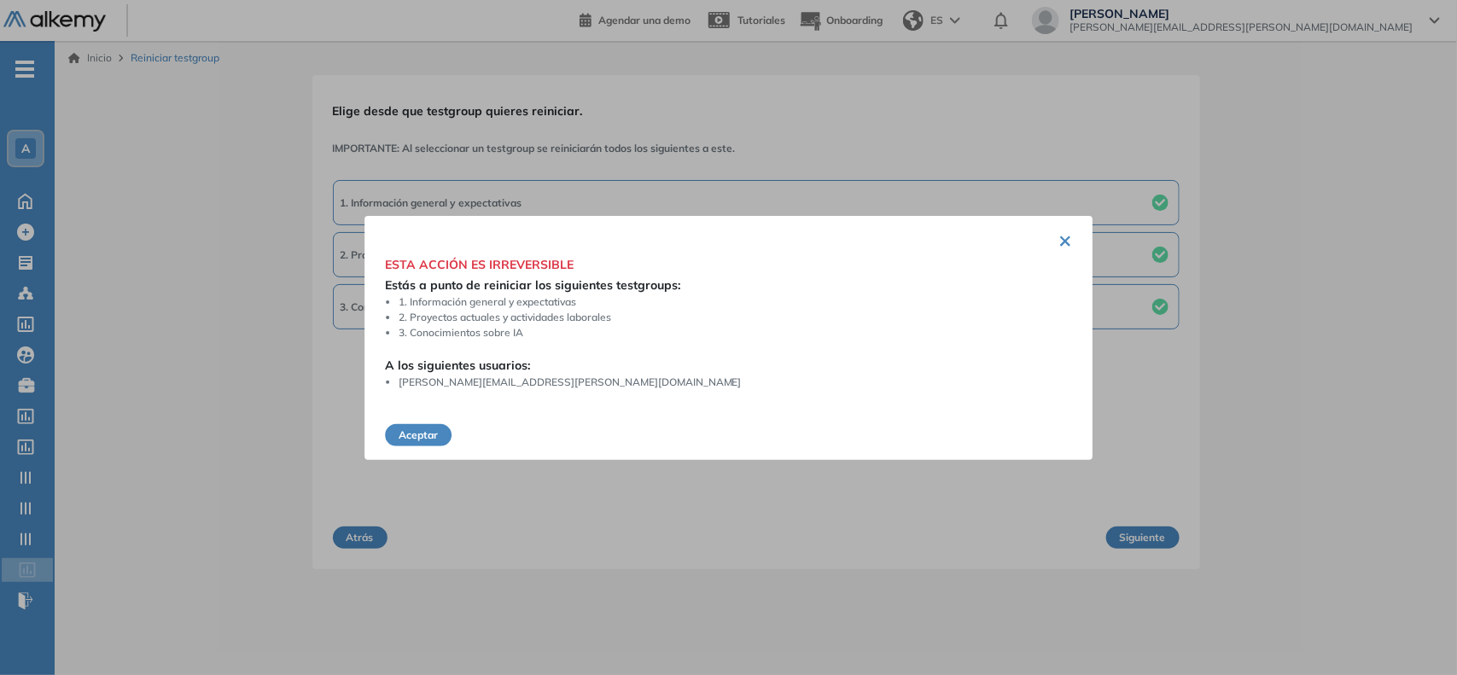
click at [436, 432] on button "Aceptar" at bounding box center [418, 435] width 67 height 22
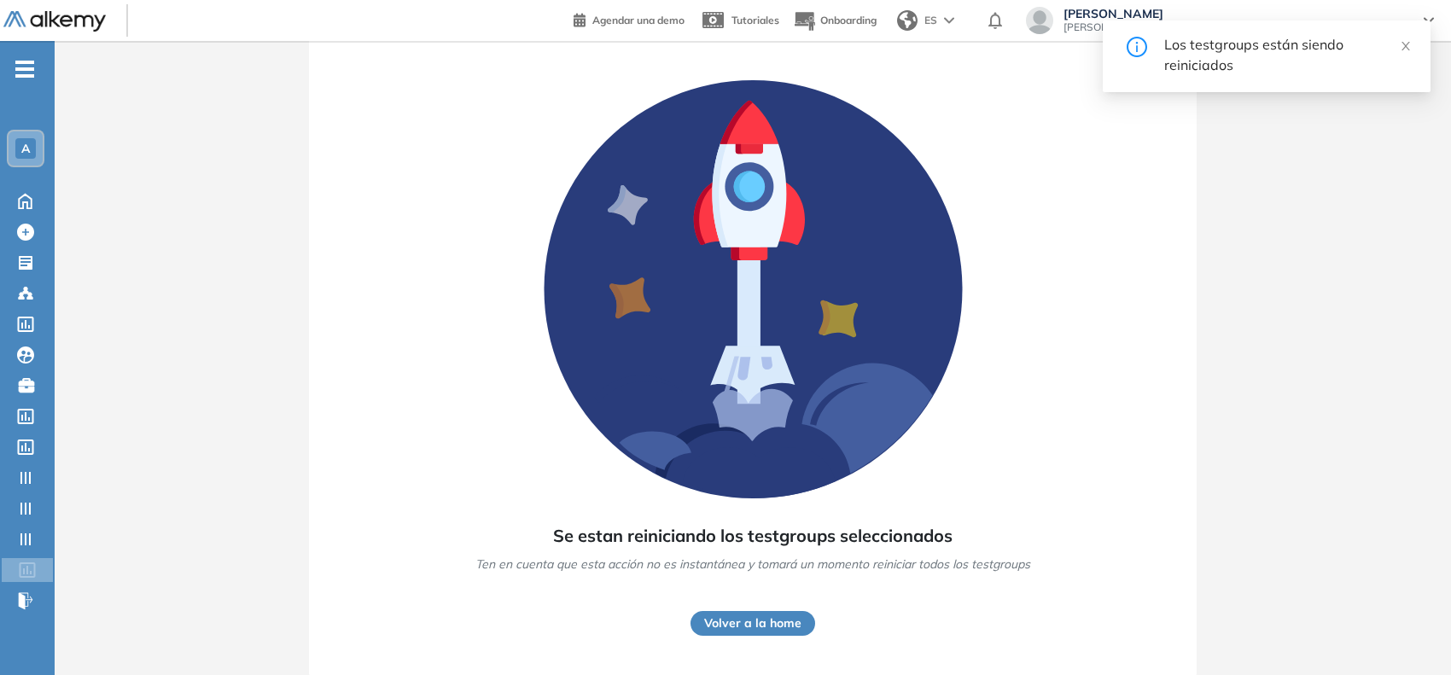
scroll to position [48, 0]
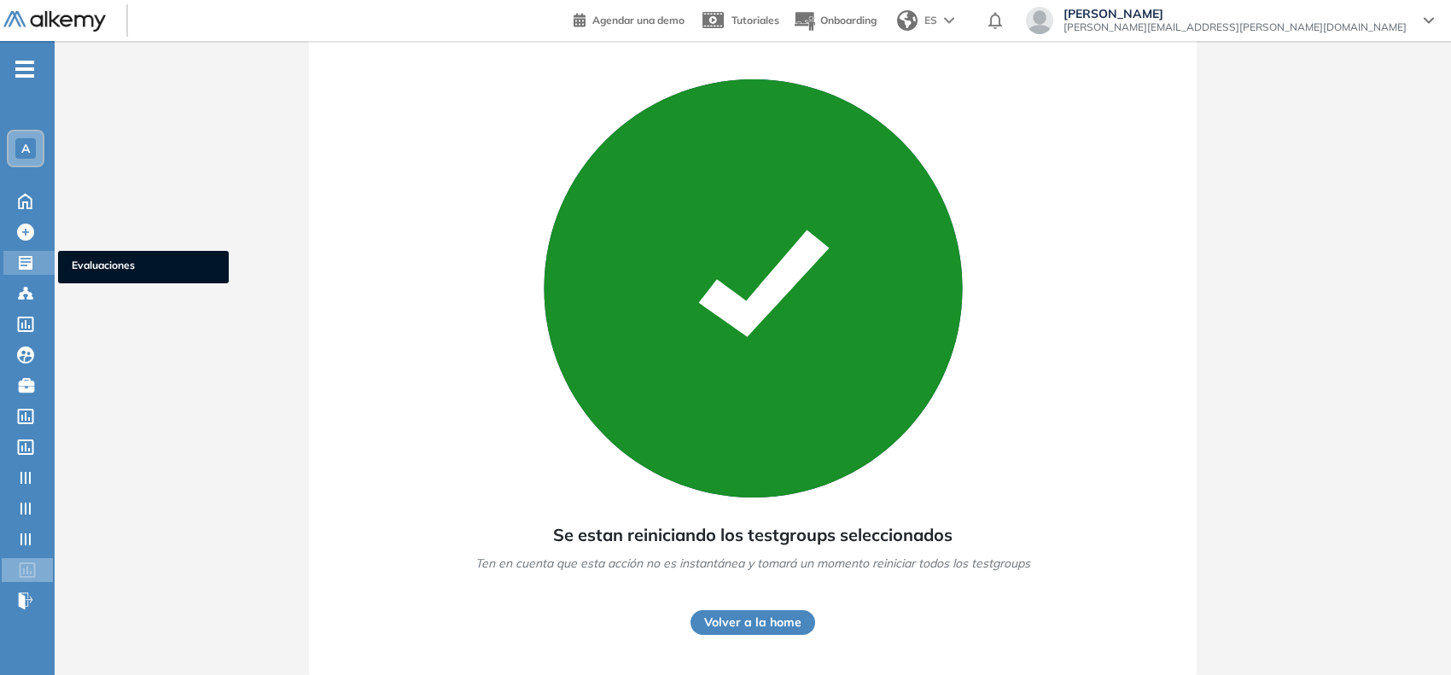
click at [26, 254] on icon at bounding box center [25, 262] width 17 height 17
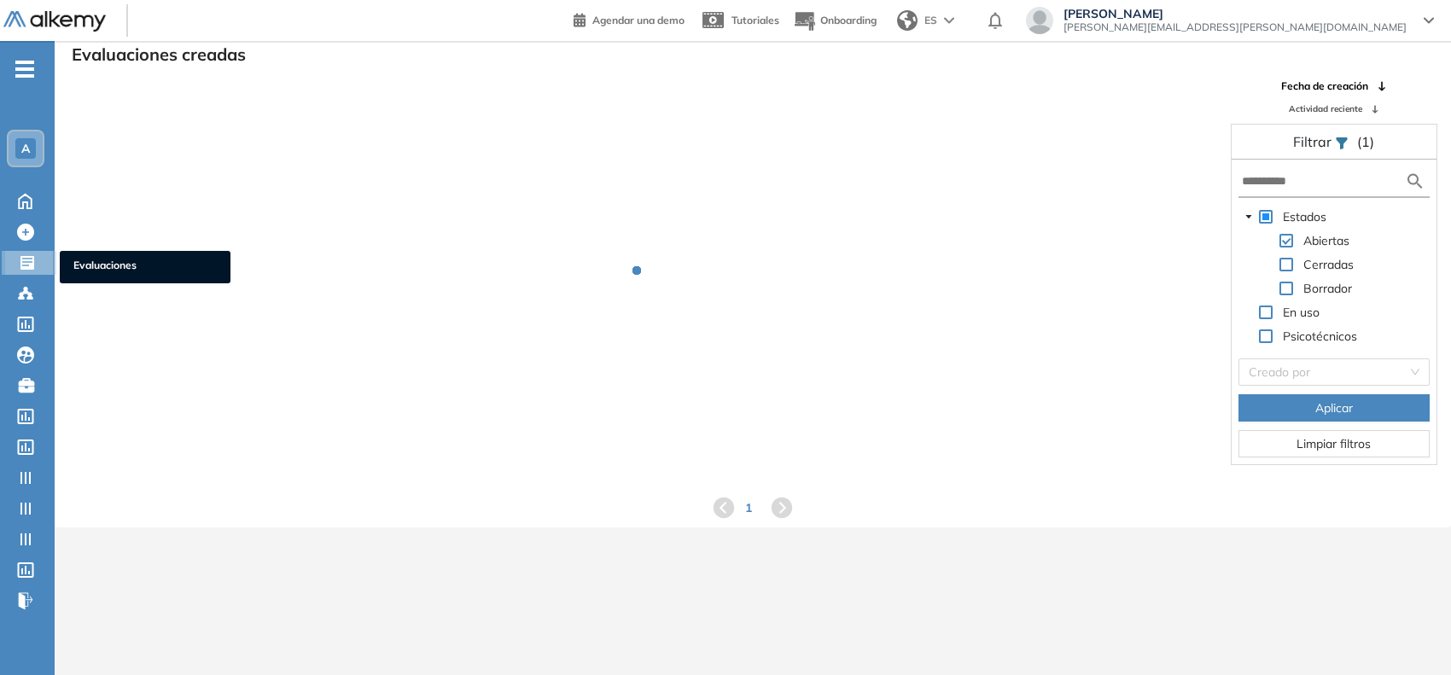
scroll to position [40, 0]
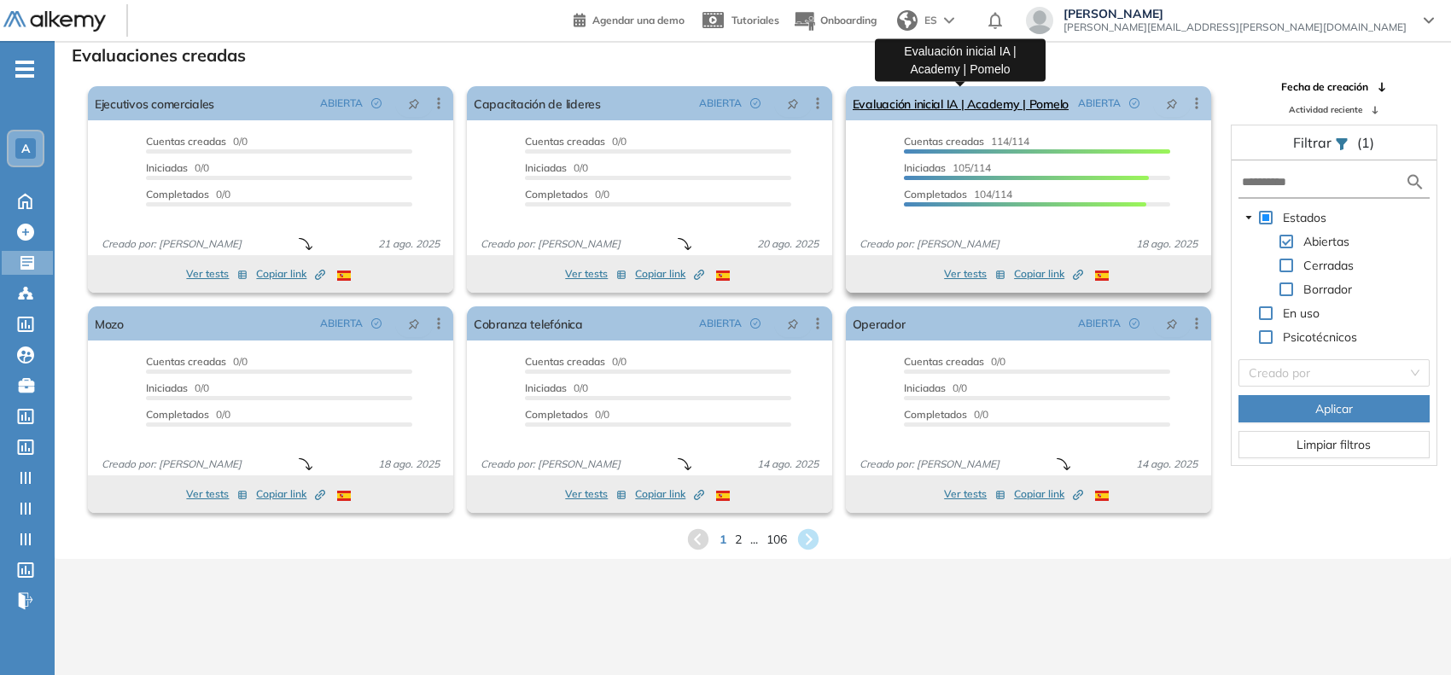
click at [957, 102] on link "Evaluación inicial IA | Academy | Pomelo" at bounding box center [961, 103] width 216 height 34
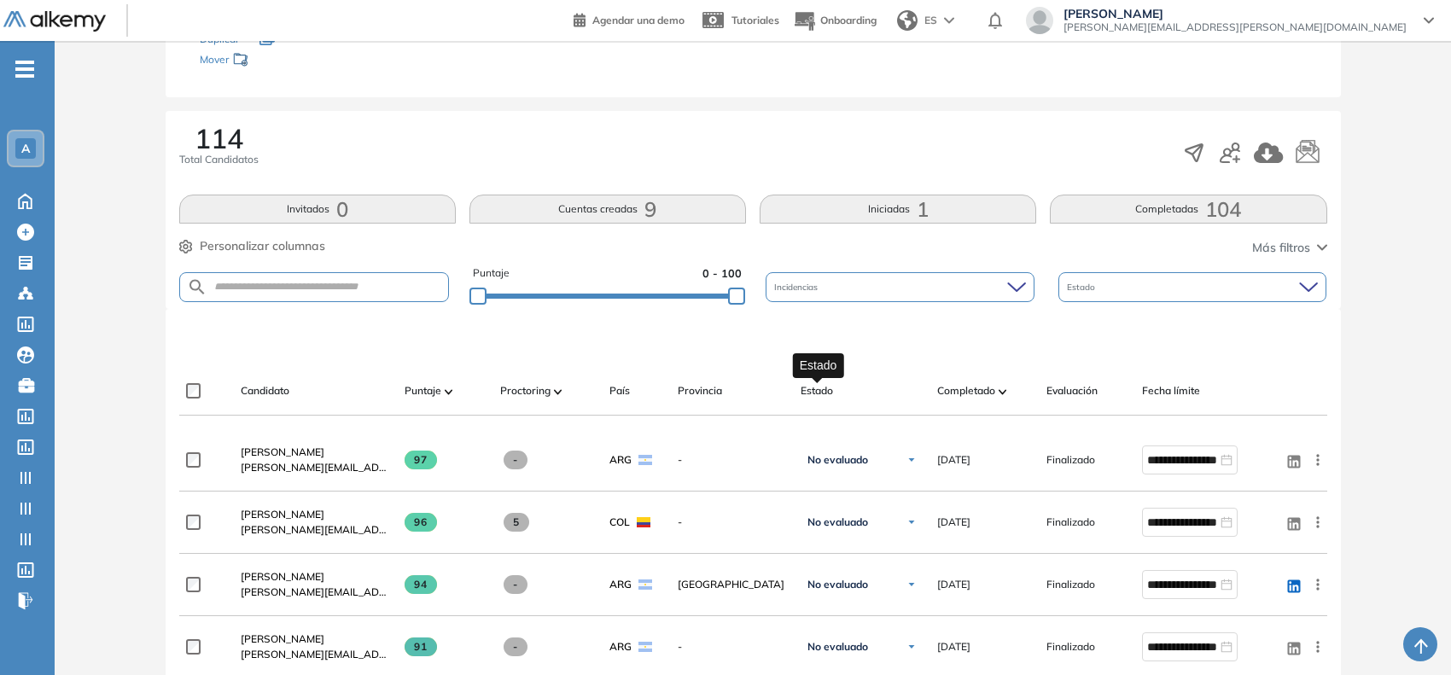
scroll to position [213, 0]
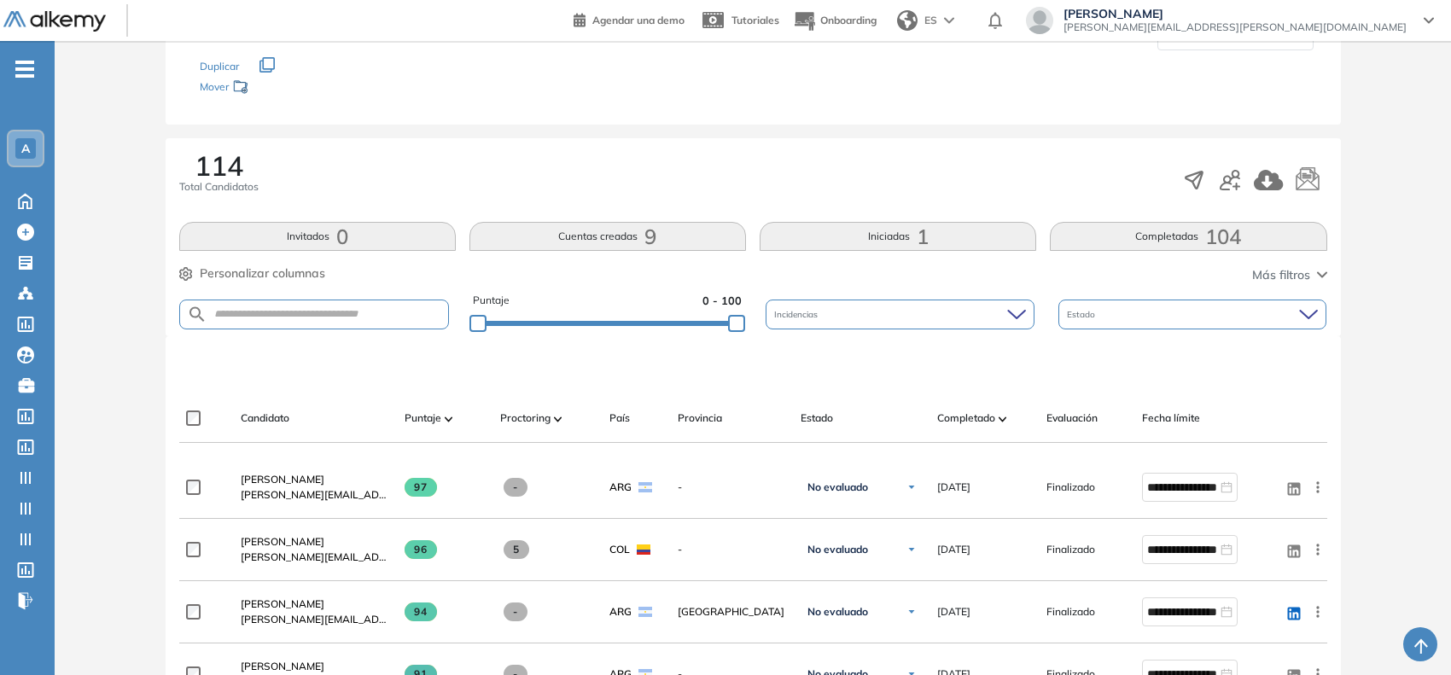
click at [649, 236] on span "9" at bounding box center [650, 236] width 12 height 0
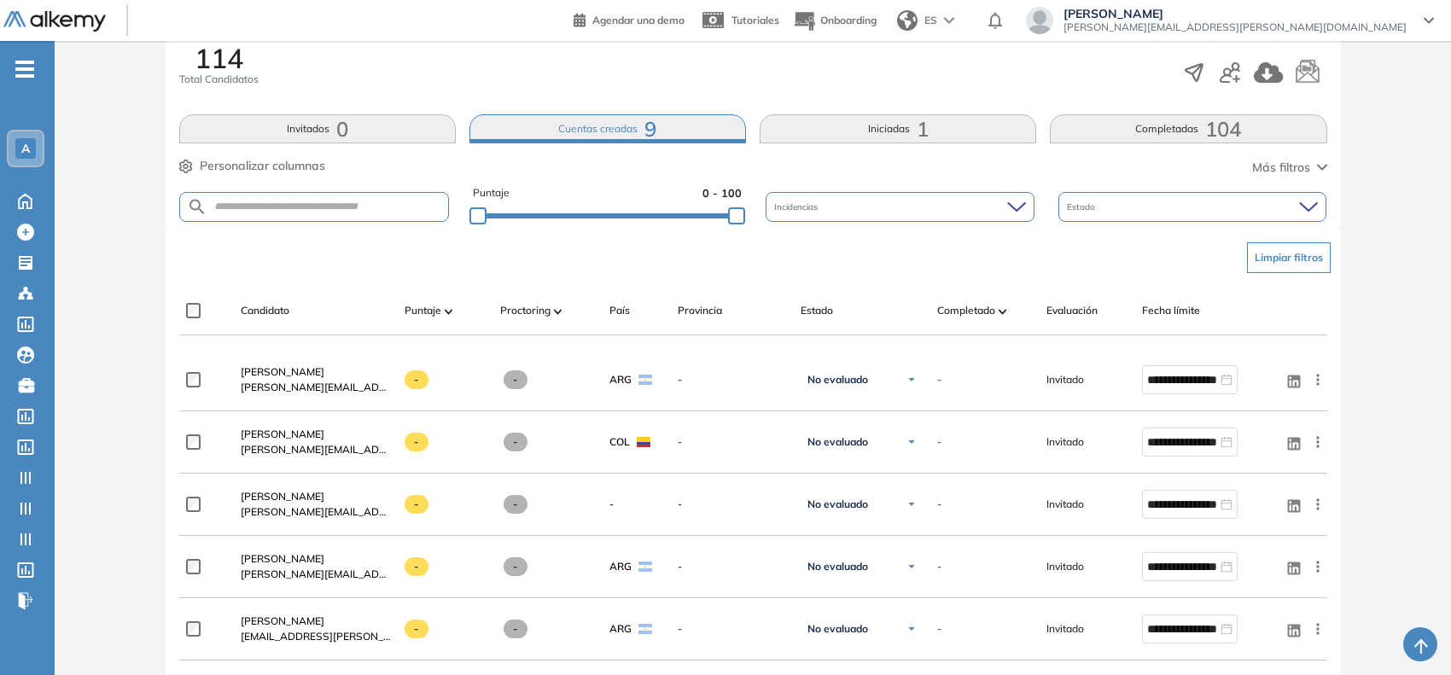
scroll to position [320, 0]
click at [869, 121] on button "Iniciadas 1" at bounding box center [898, 129] width 277 height 29
click at [881, 129] on button "Iniciadas 1" at bounding box center [898, 129] width 277 height 29
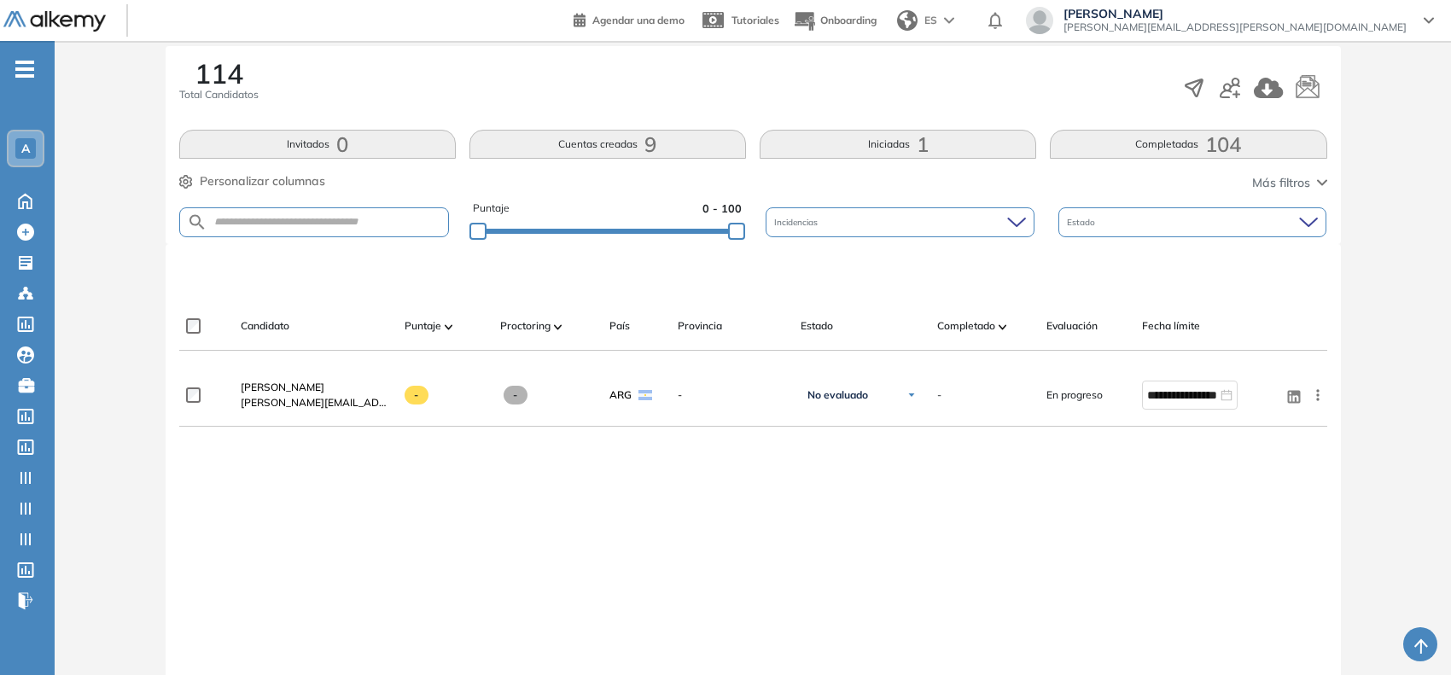
scroll to position [391, 0]
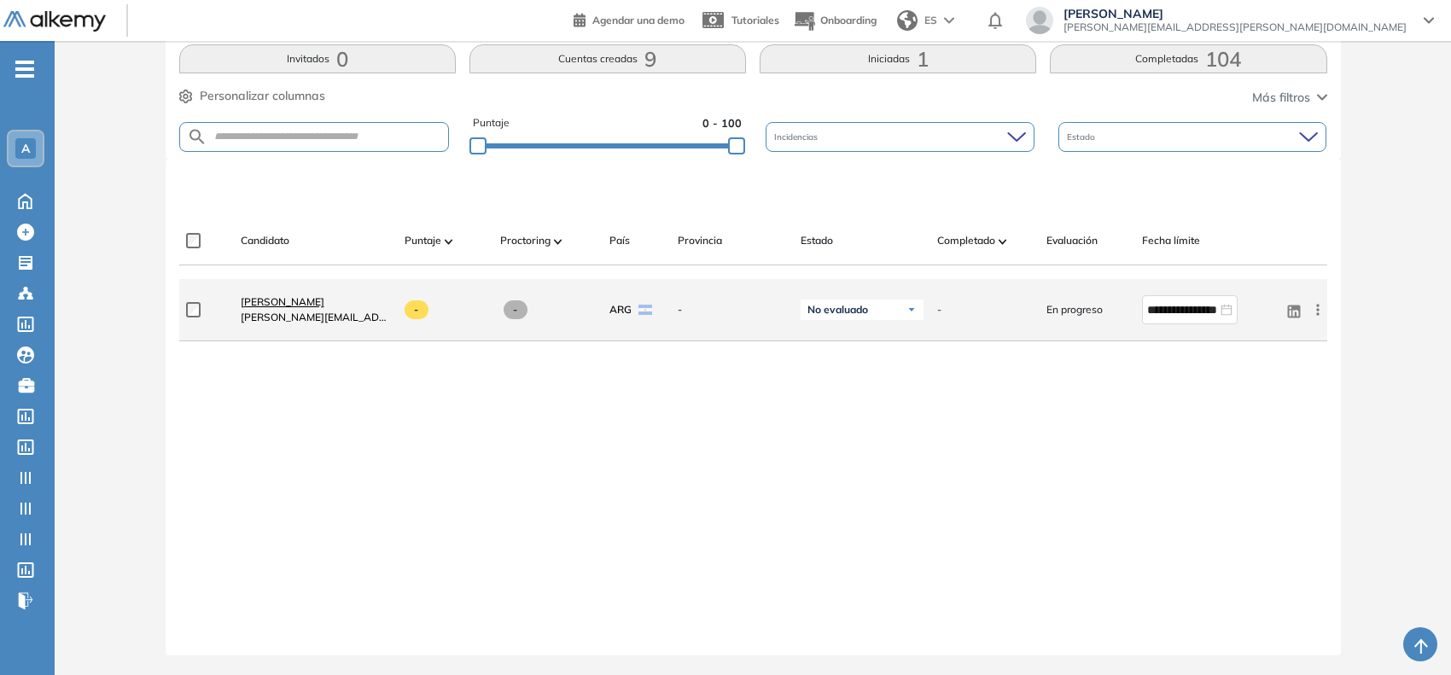
click at [299, 297] on span "Ilvany Castillo" at bounding box center [283, 301] width 84 height 13
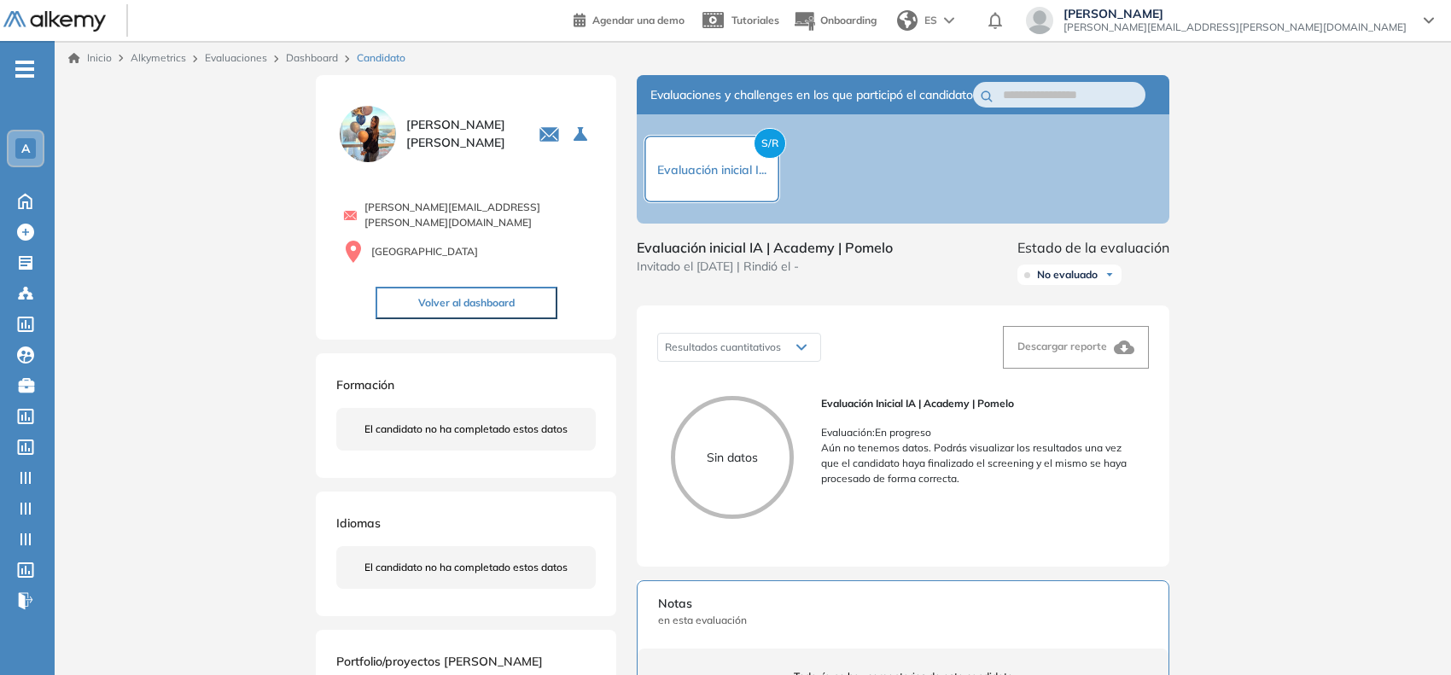
click at [26, 66] on span "-" at bounding box center [24, 68] width 19 height 14
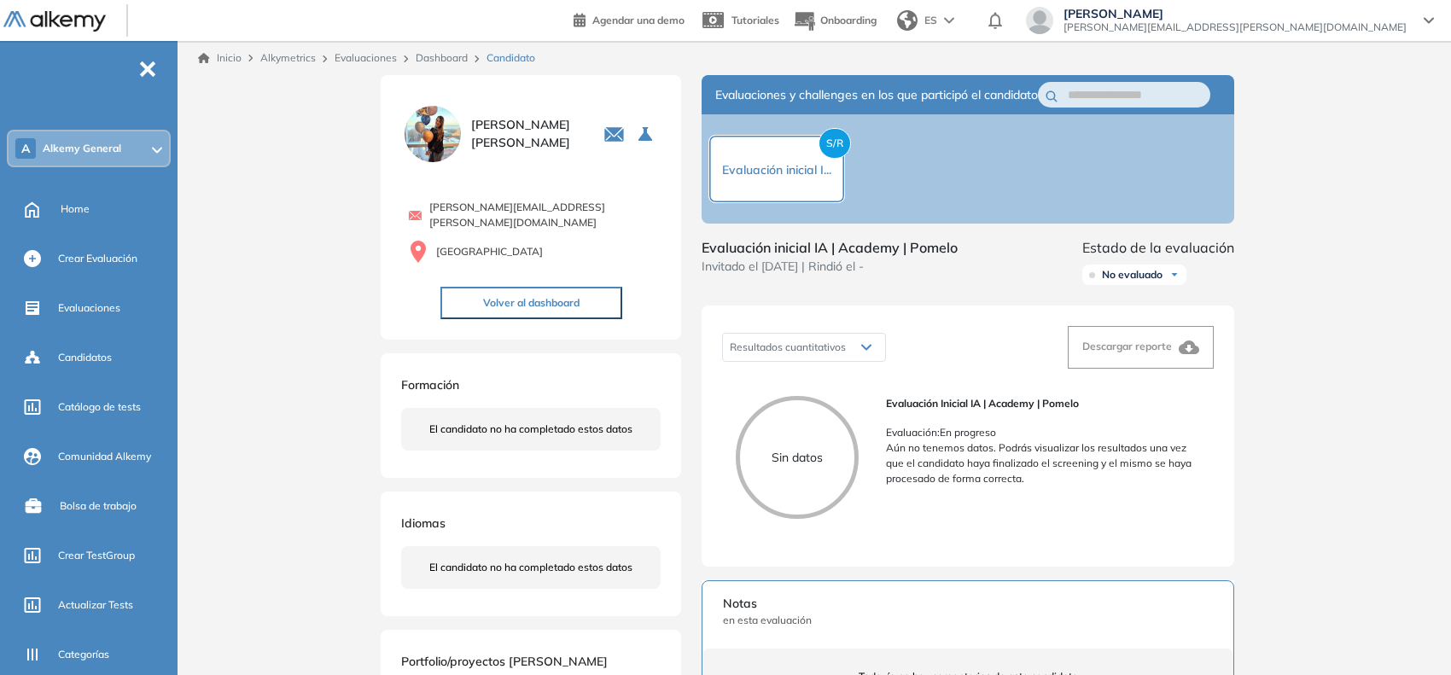
click at [100, 147] on span "Alkemy General" at bounding box center [82, 149] width 79 height 14
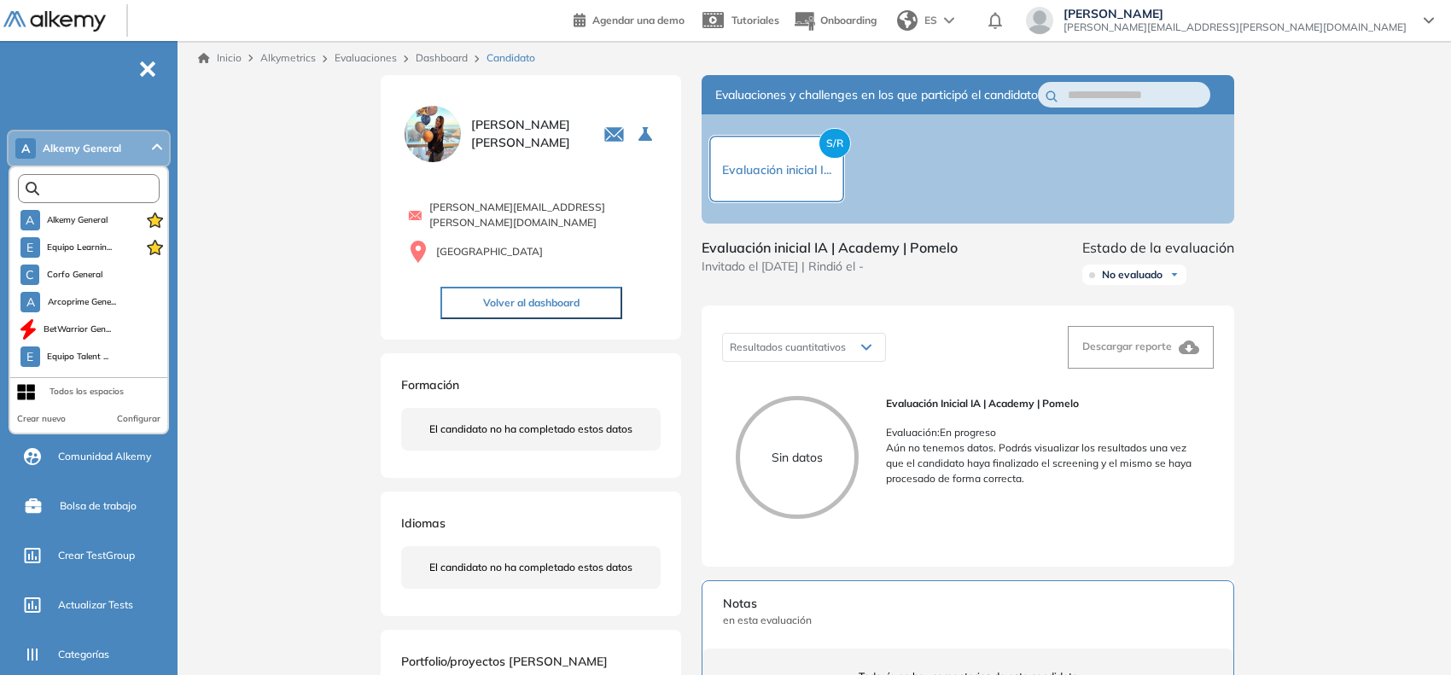
click at [66, 183] on input "text" at bounding box center [92, 189] width 107 height 13
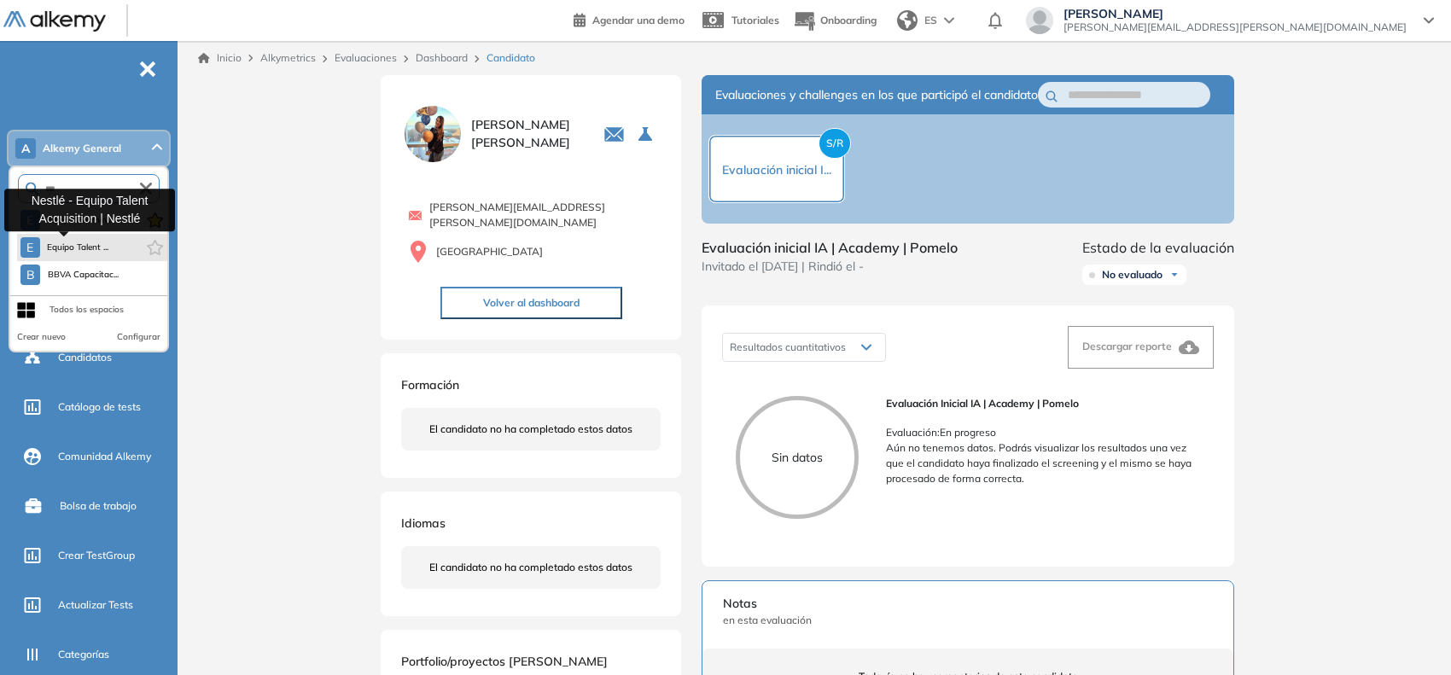
type input "***"
click at [85, 244] on span "Equipo Talent ..." at bounding box center [78, 248] width 62 height 14
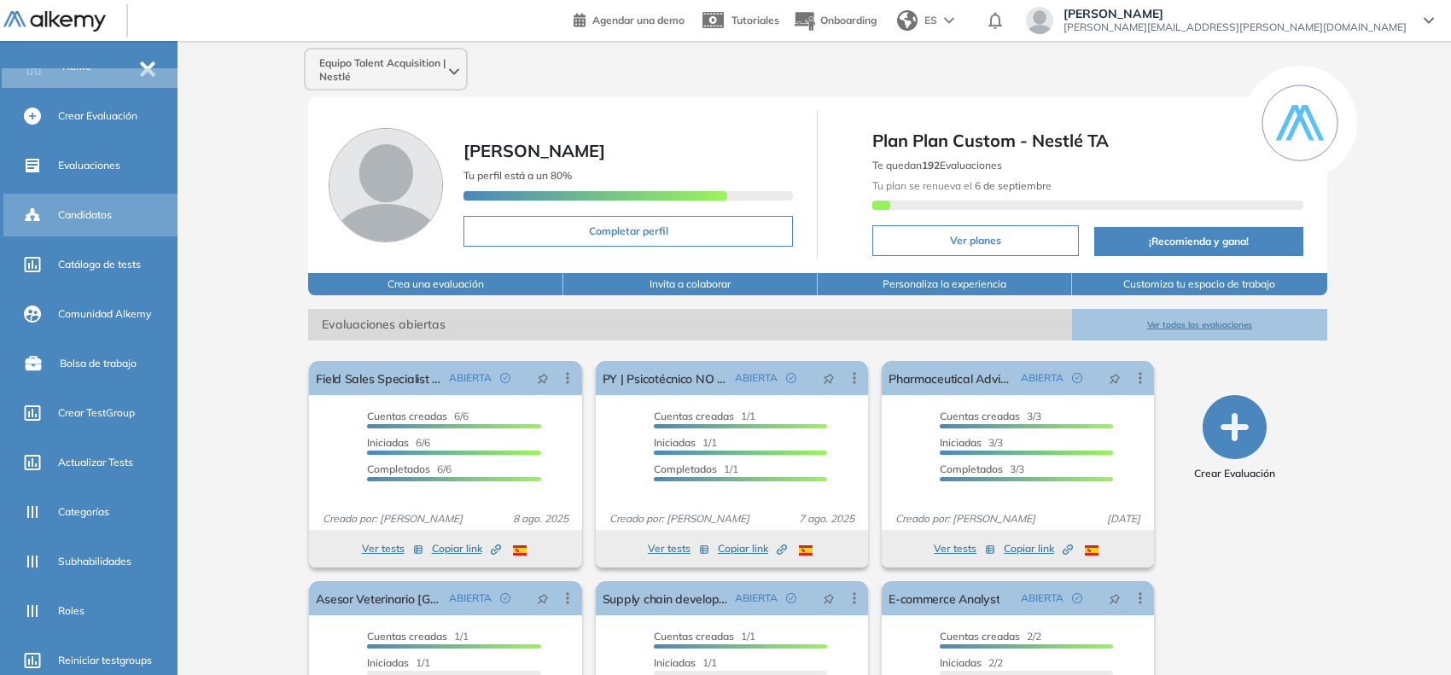
scroll to position [270, 0]
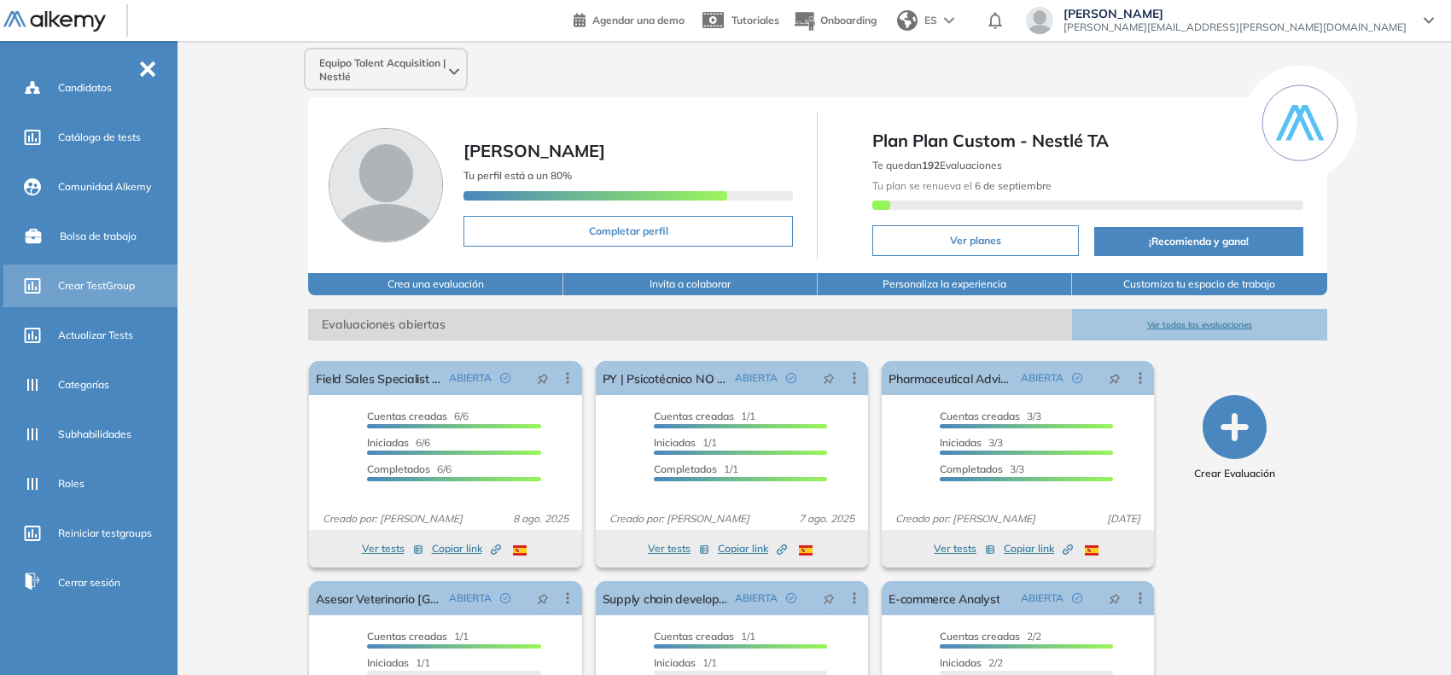
click at [99, 280] on span "Crear TestGroup" at bounding box center [96, 285] width 77 height 15
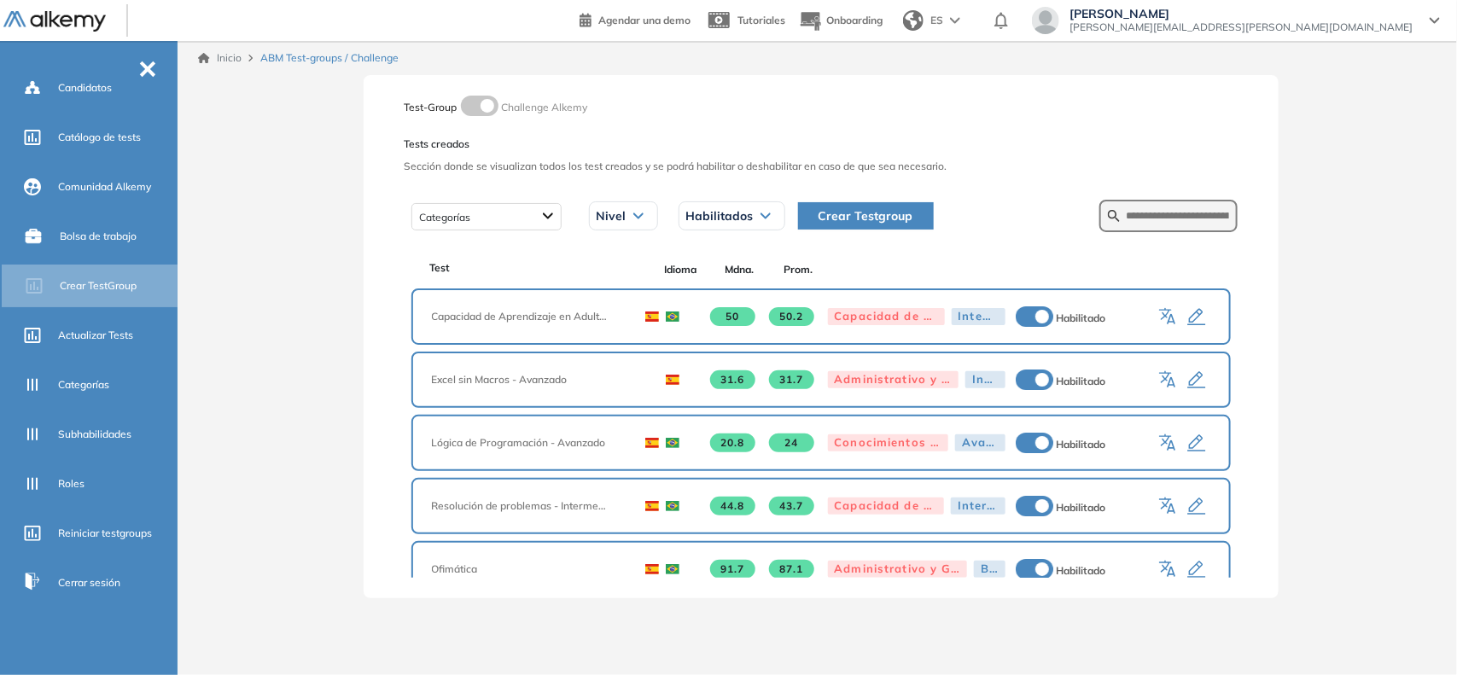
click at [871, 218] on span "Crear Testgroup" at bounding box center [866, 216] width 95 height 19
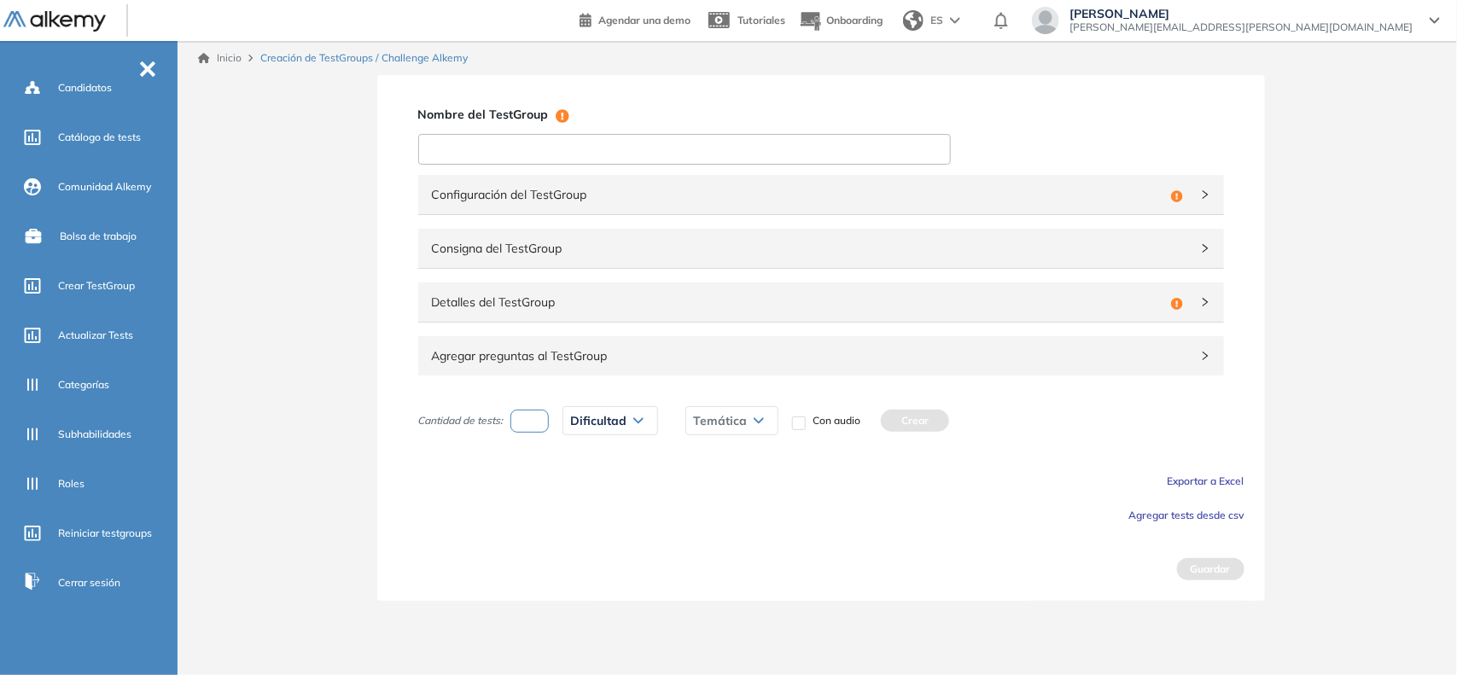
click at [632, 146] on input at bounding box center [684, 149] width 533 height 31
type input "**********"
click at [937, 198] on span "Configuración del TestGroup" at bounding box center [798, 194] width 732 height 19
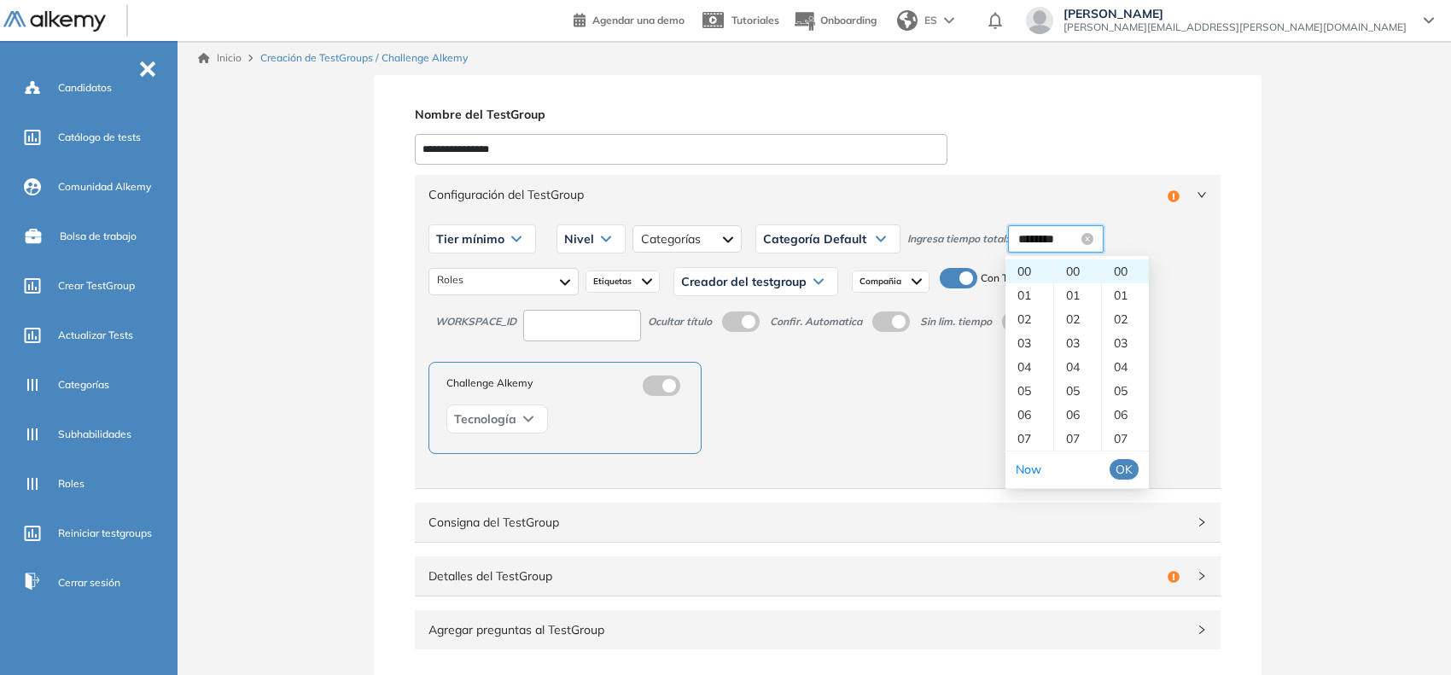
click at [1033, 237] on input "********" at bounding box center [1048, 239] width 60 height 19
click at [1121, 470] on span "OK" at bounding box center [1124, 469] width 17 height 19
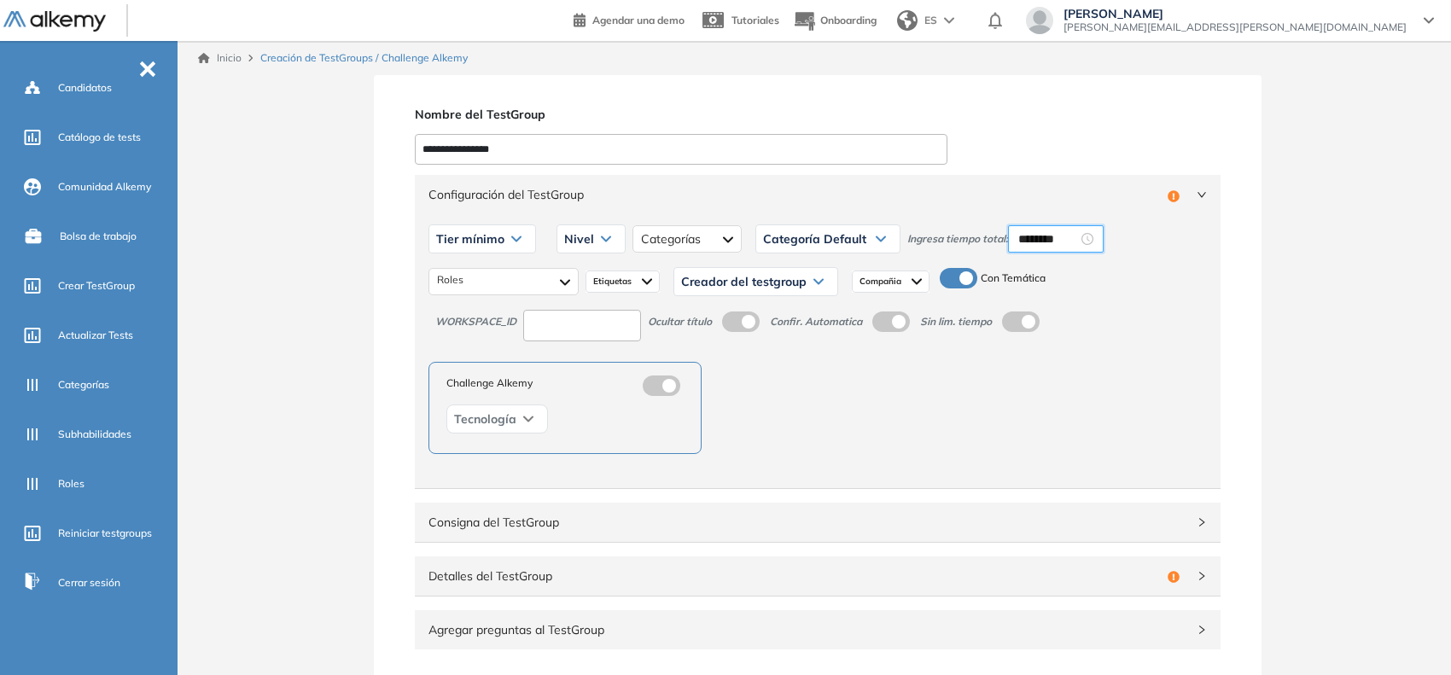
scroll to position [201, 0]
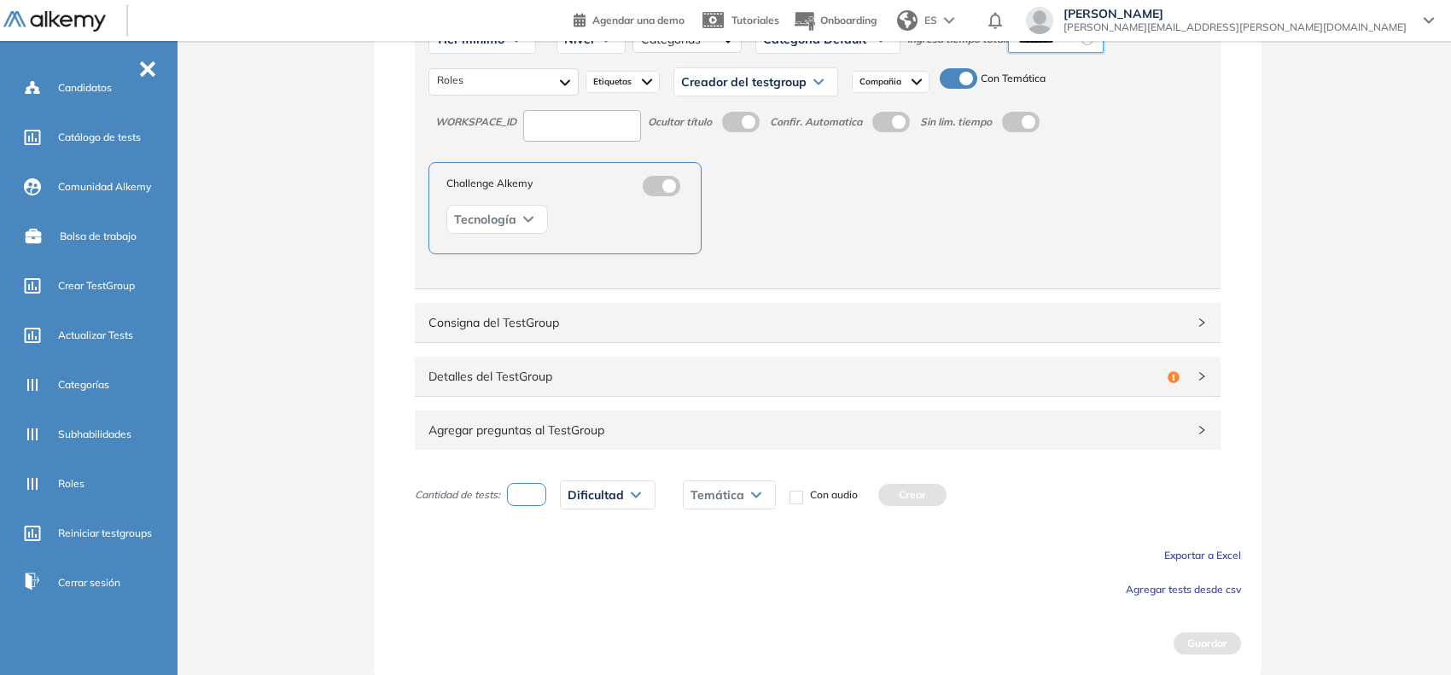
type input "********"
click at [1232, 595] on button "Agregar tests desde csv" at bounding box center [1183, 588] width 115 height 20
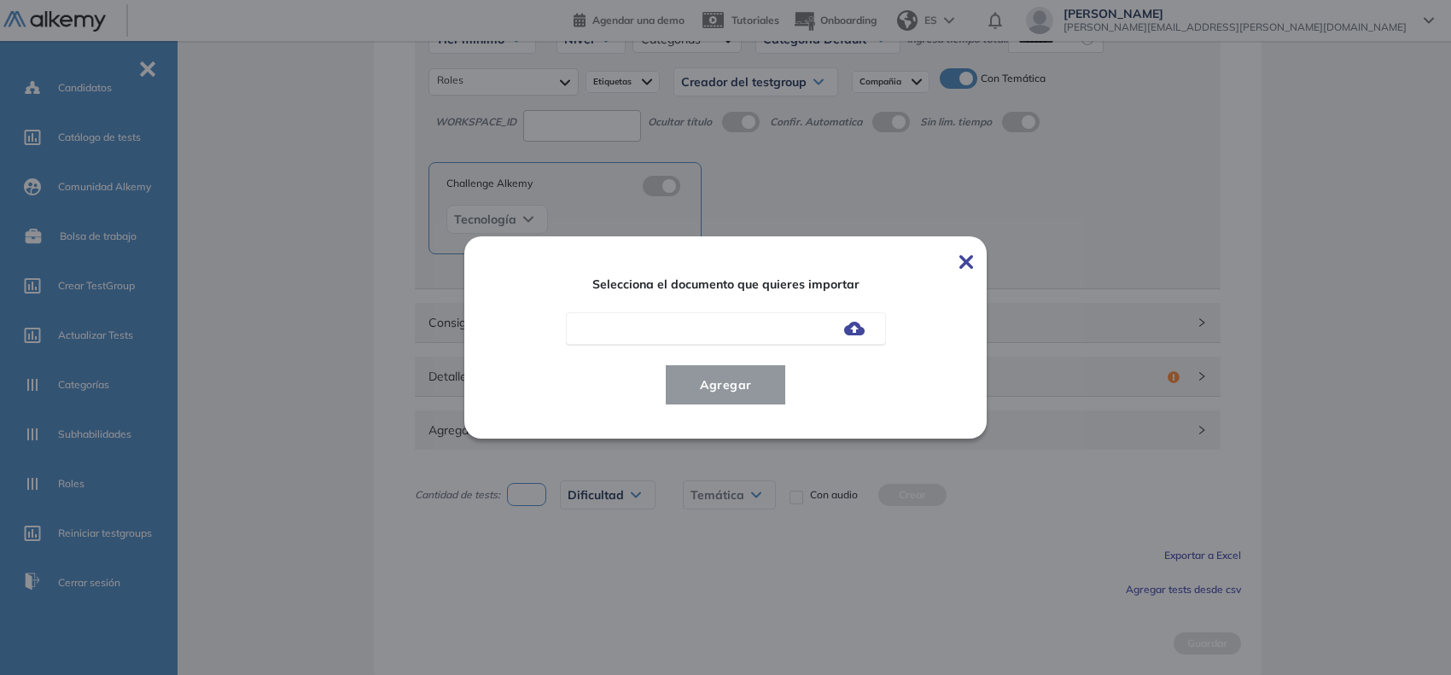
click at [863, 337] on div at bounding box center [726, 328] width 320 height 32
click at [859, 329] on img at bounding box center [854, 329] width 20 height 14
click at [0, 0] on input "file" at bounding box center [0, 0] width 0 height 0
click at [753, 393] on span "Agregar" at bounding box center [725, 385] width 79 height 20
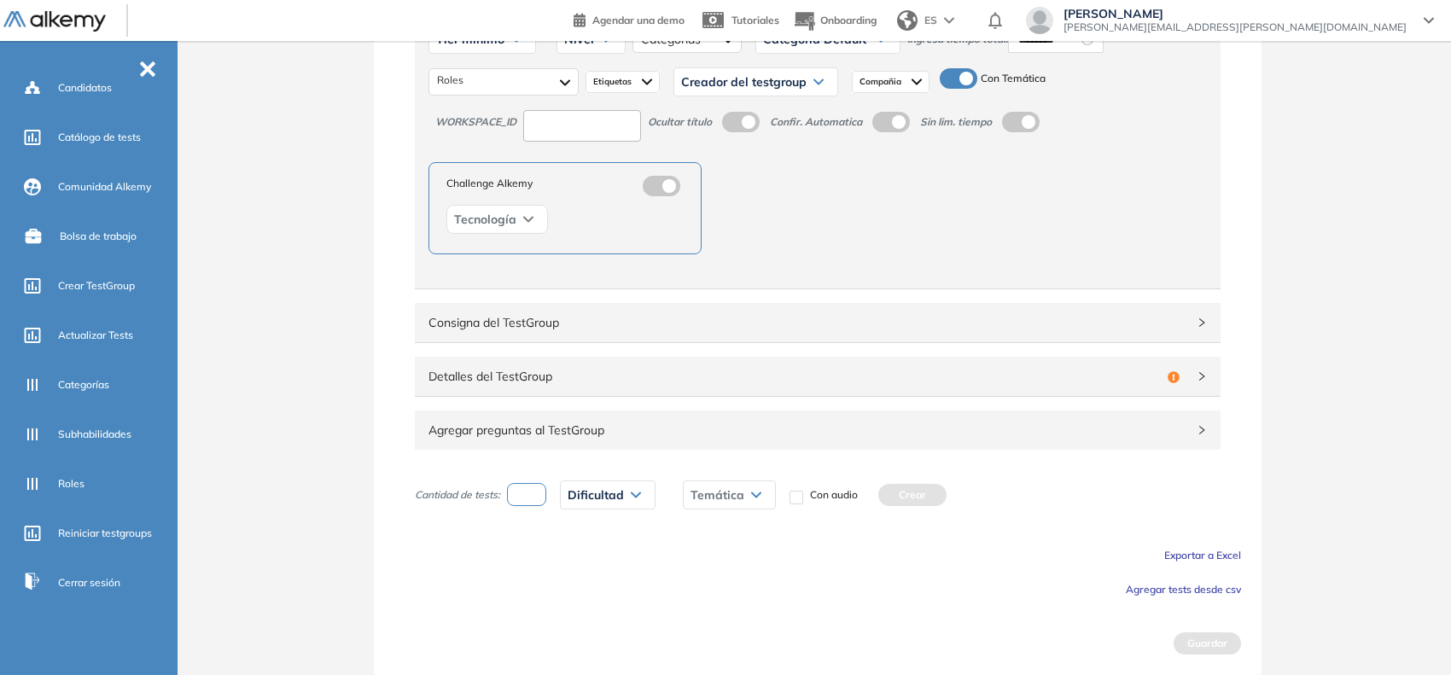
click at [1144, 585] on span "Agregar tests desde csv" at bounding box center [1183, 589] width 115 height 13
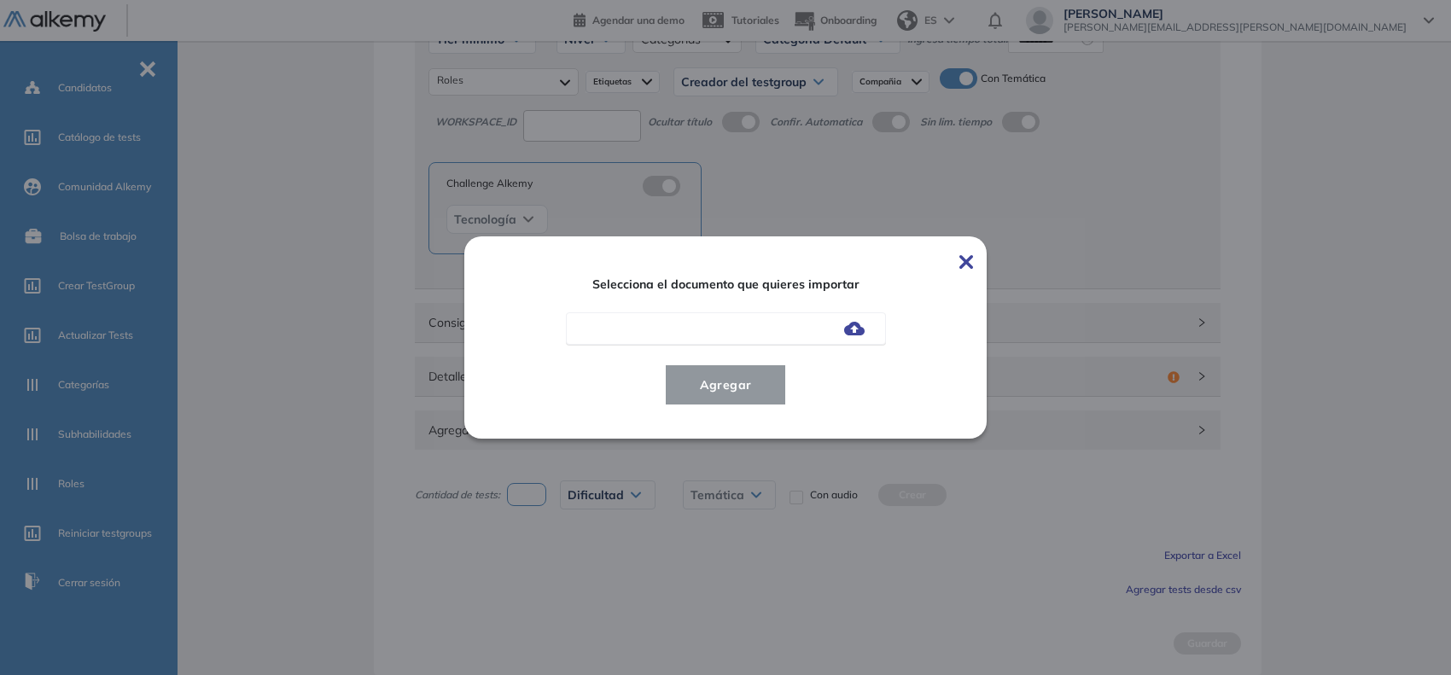
click at [856, 329] on img at bounding box center [854, 329] width 20 height 14
click at [0, 0] on input "file" at bounding box center [0, 0] width 0 height 0
click at [714, 385] on span "Agregar" at bounding box center [725, 385] width 79 height 20
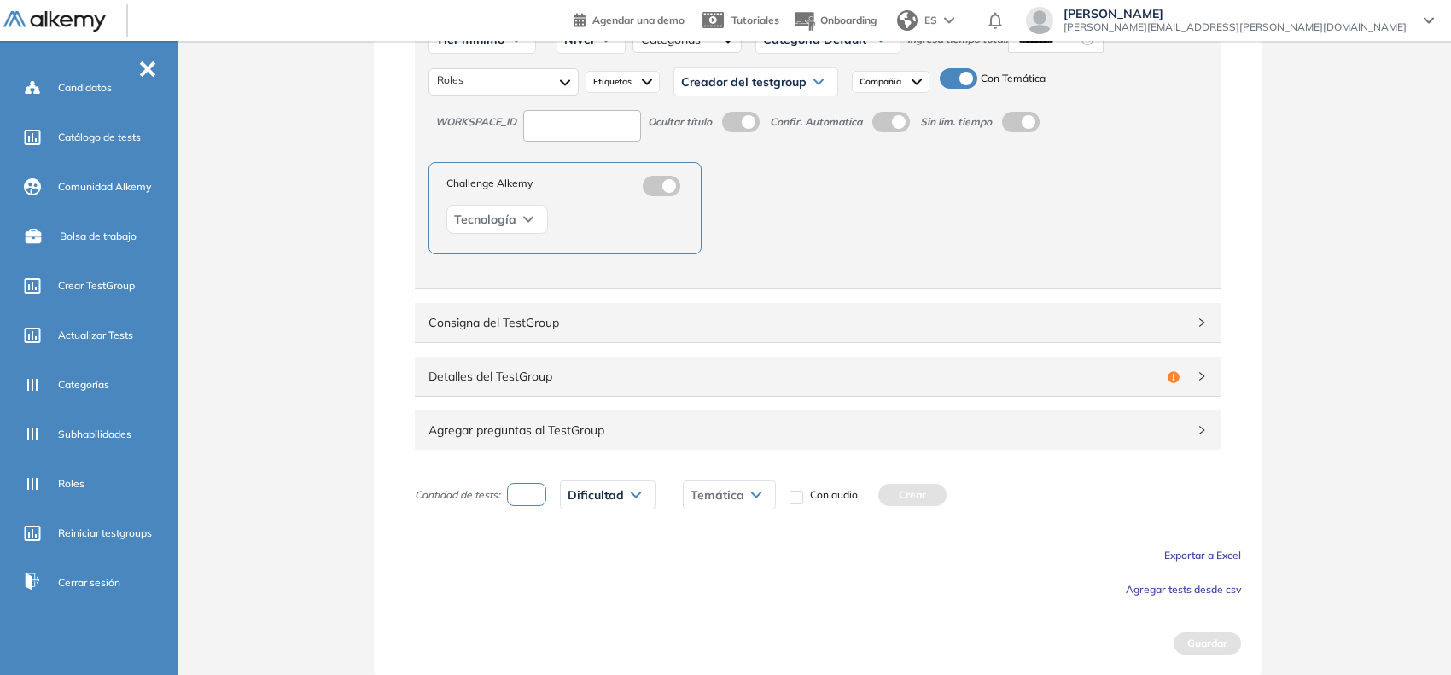
click at [1183, 590] on span "Agregar tests desde csv" at bounding box center [1183, 589] width 115 height 13
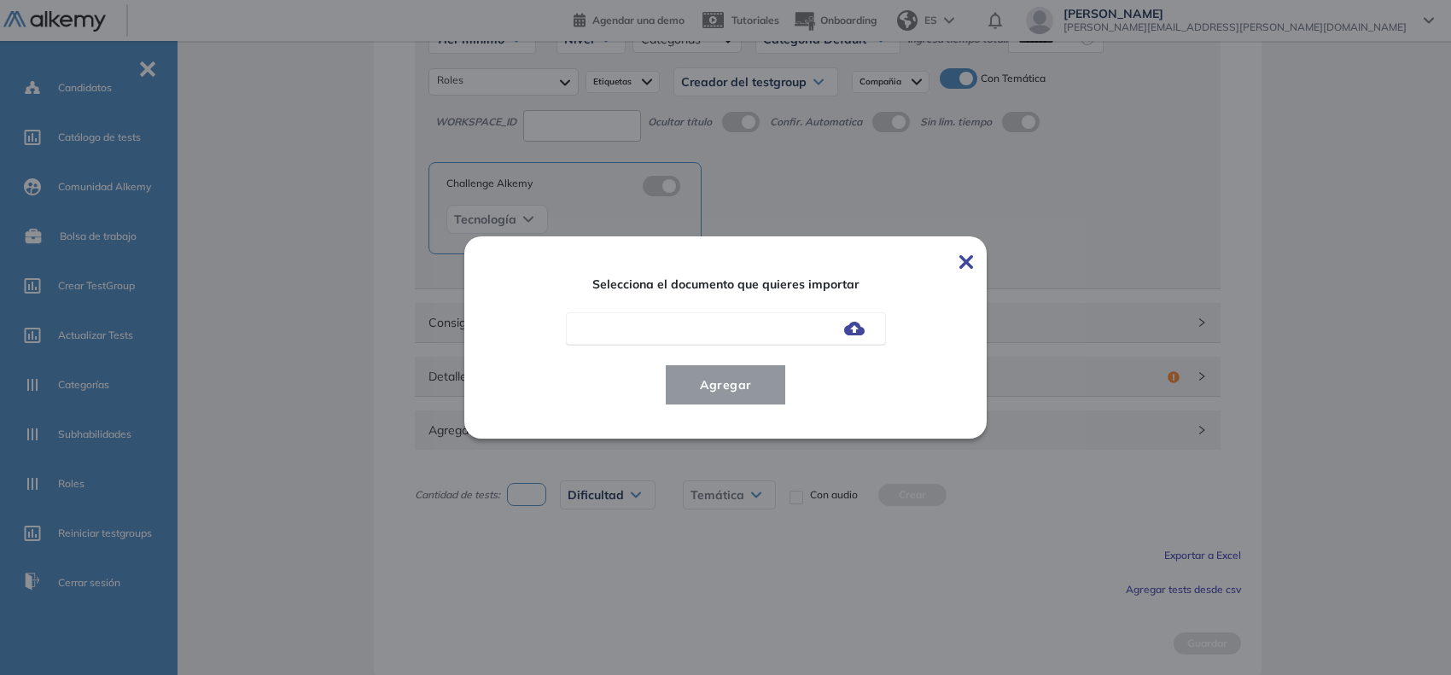
click at [854, 325] on img at bounding box center [854, 329] width 20 height 14
click at [0, 0] on input "file" at bounding box center [0, 0] width 0 height 0
click at [690, 380] on span "Agregar" at bounding box center [725, 385] width 79 height 20
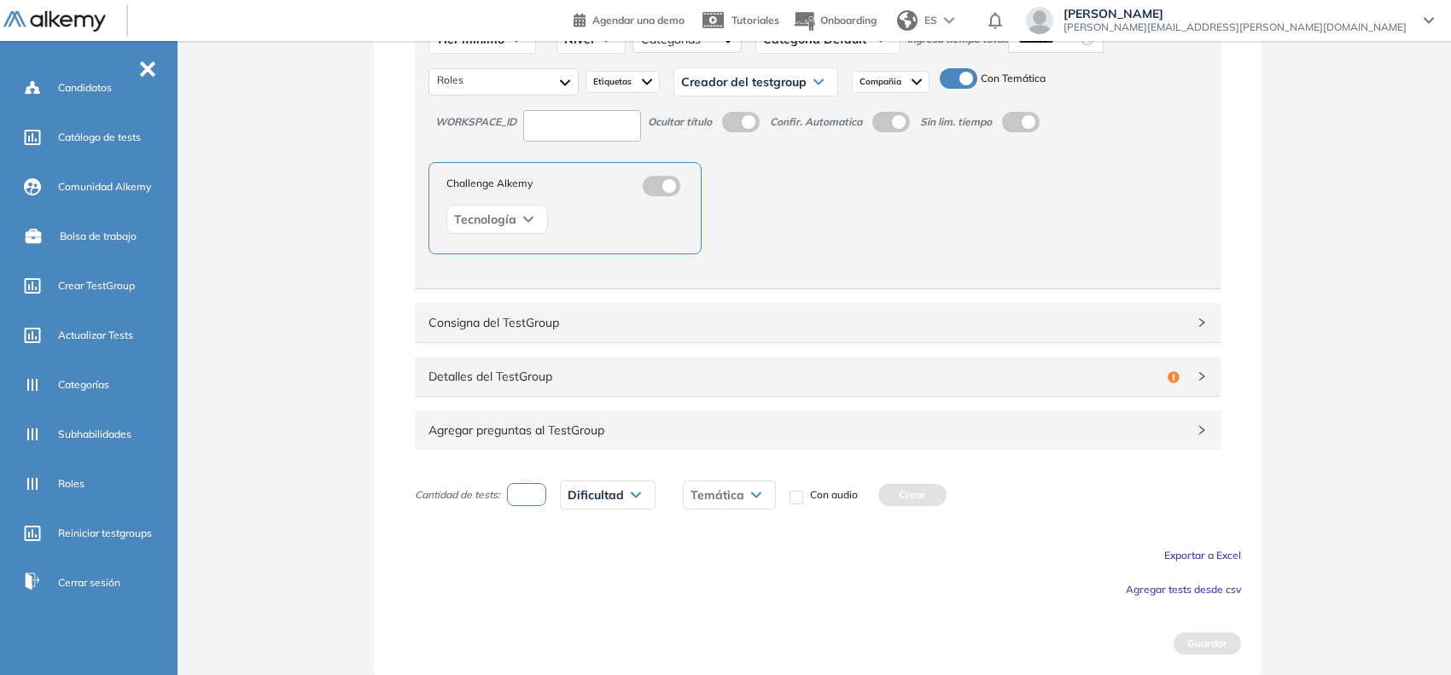
click at [1153, 591] on span "Agregar tests desde csv" at bounding box center [1183, 589] width 115 height 13
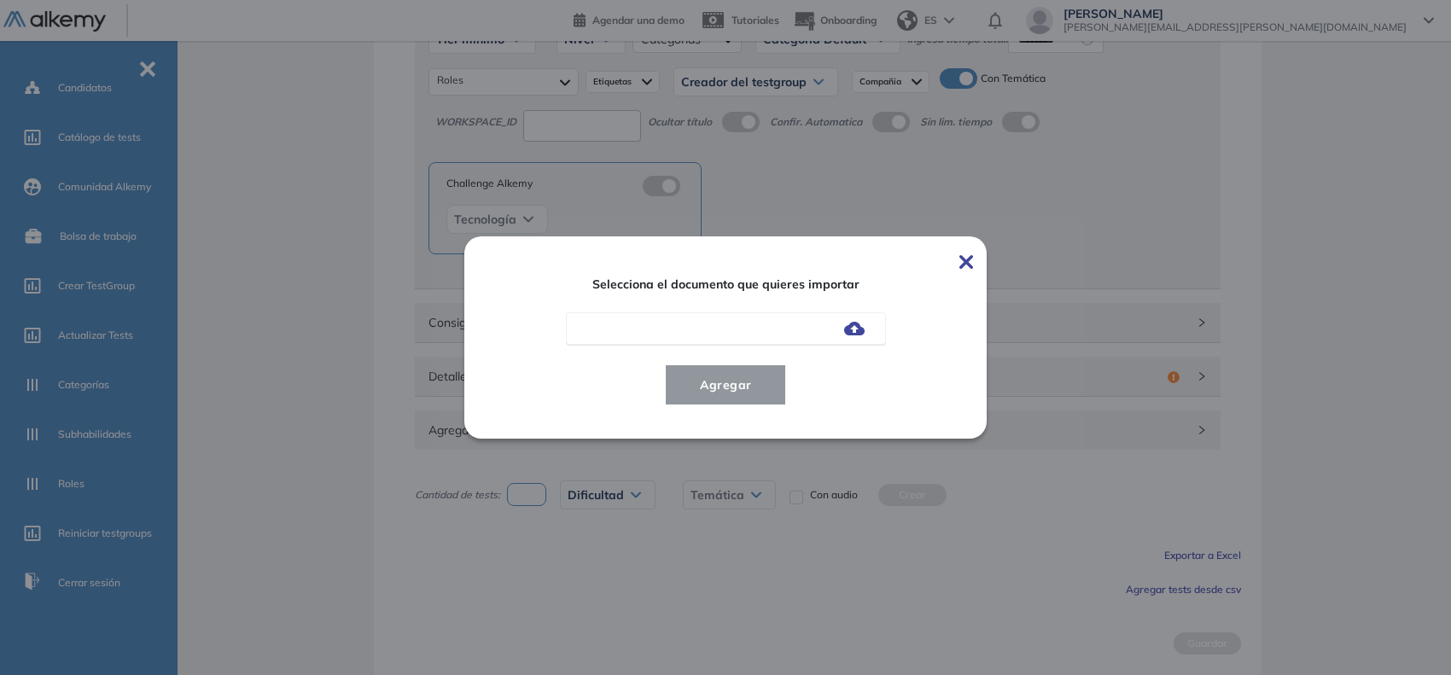
click at [865, 333] on img at bounding box center [854, 329] width 20 height 14
click at [0, 0] on input "file" at bounding box center [0, 0] width 0 height 0
click at [743, 394] on span "Agregar" at bounding box center [725, 385] width 79 height 20
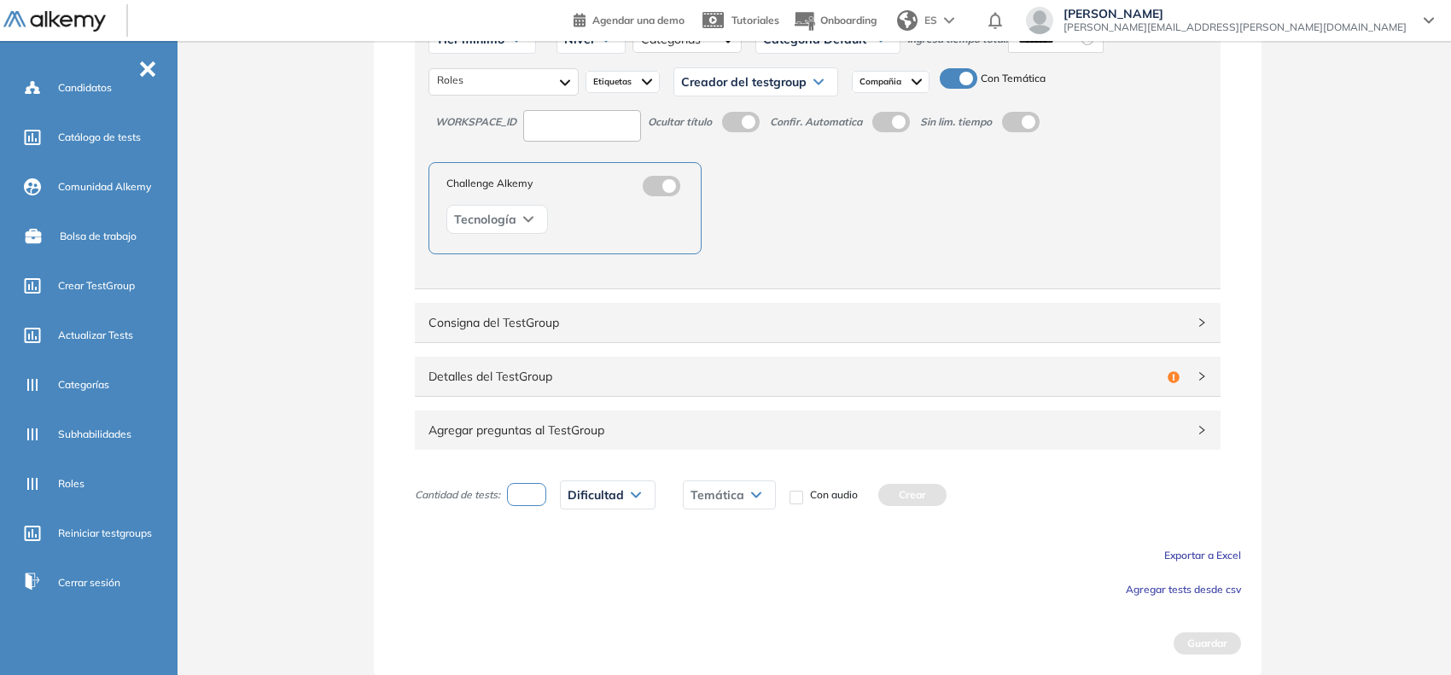
click at [1232, 591] on span "Agregar tests desde csv" at bounding box center [1183, 589] width 115 height 13
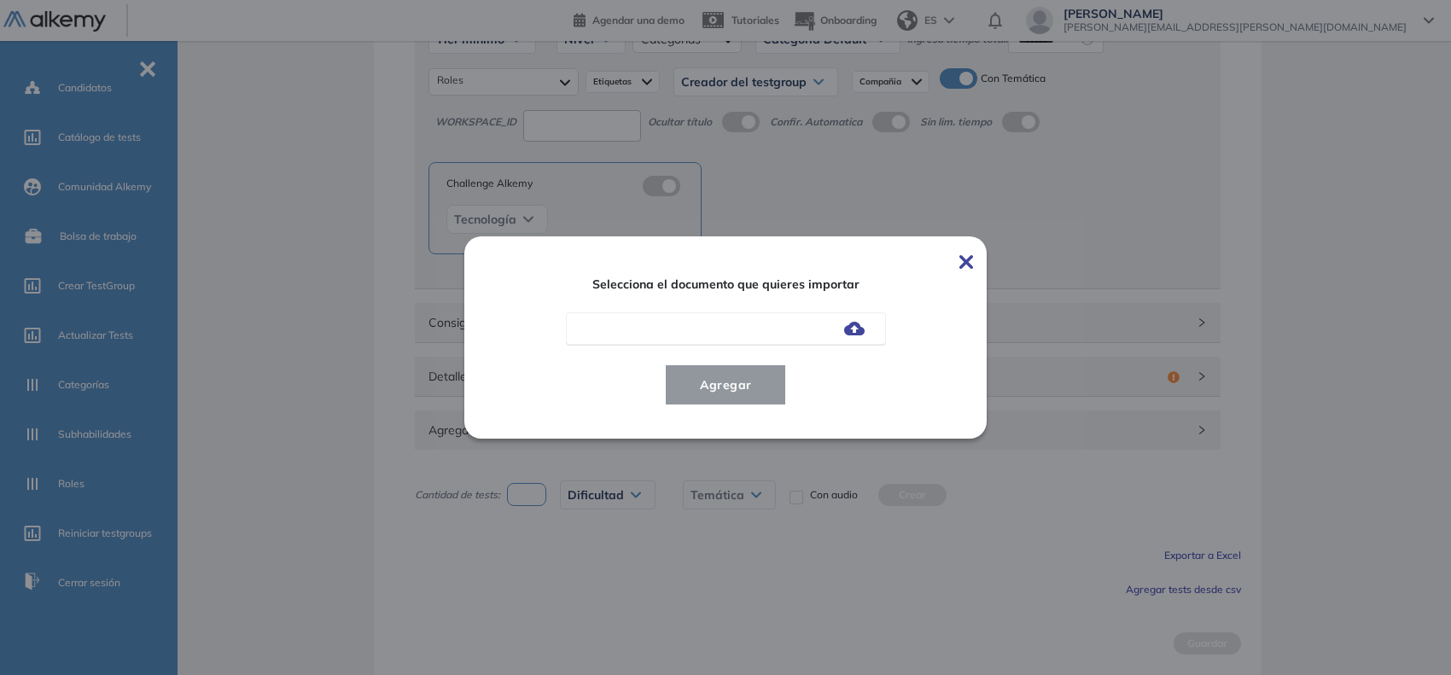
click at [863, 335] on img at bounding box center [854, 329] width 20 height 14
click at [0, 0] on input "file" at bounding box center [0, 0] width 0 height 0
click at [743, 390] on span "Agregar" at bounding box center [725, 385] width 79 height 20
